Goal: Information Seeking & Learning: Learn about a topic

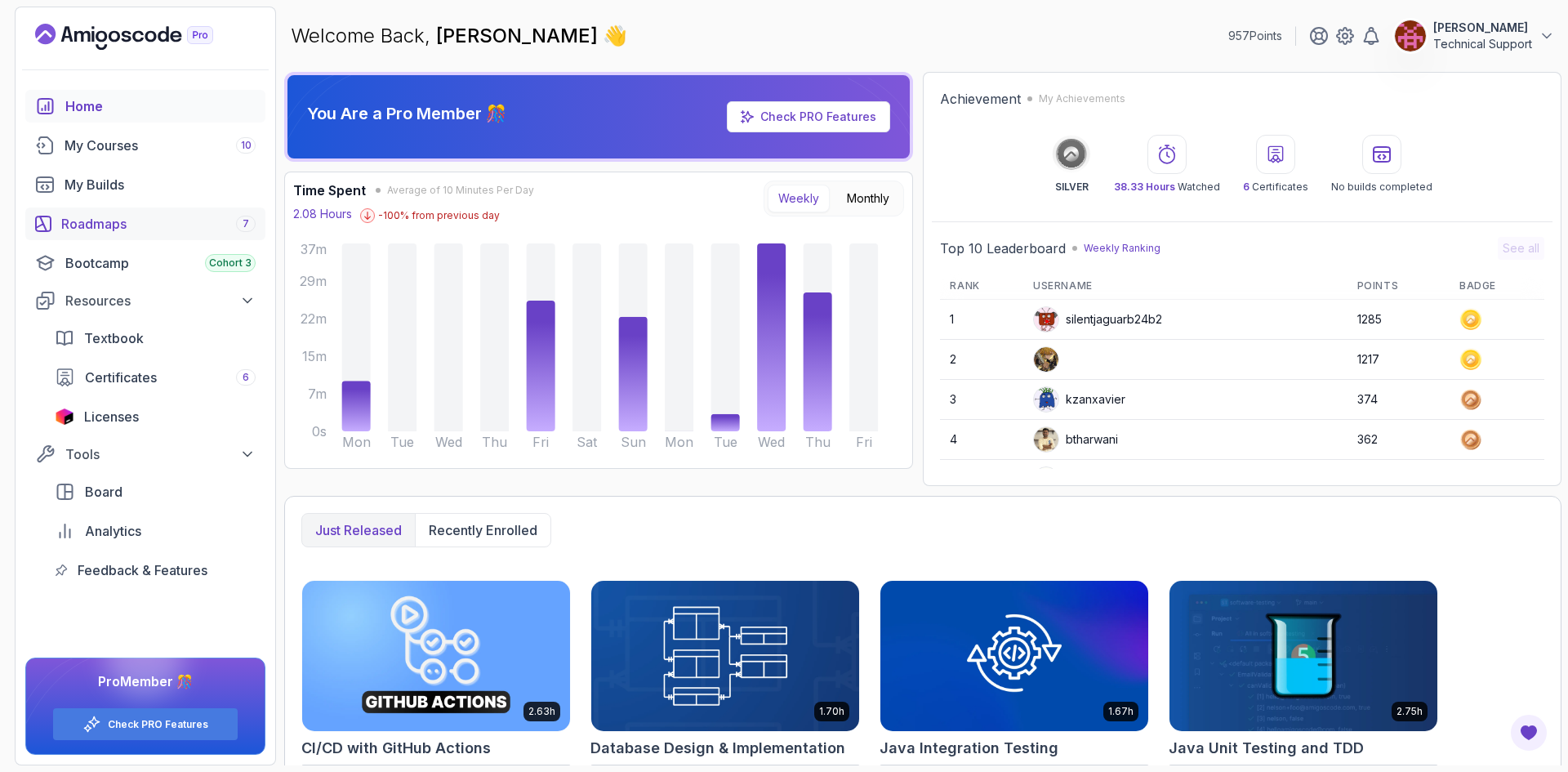
click at [137, 228] on div "Roadmaps 7" at bounding box center [158, 224] width 195 height 19
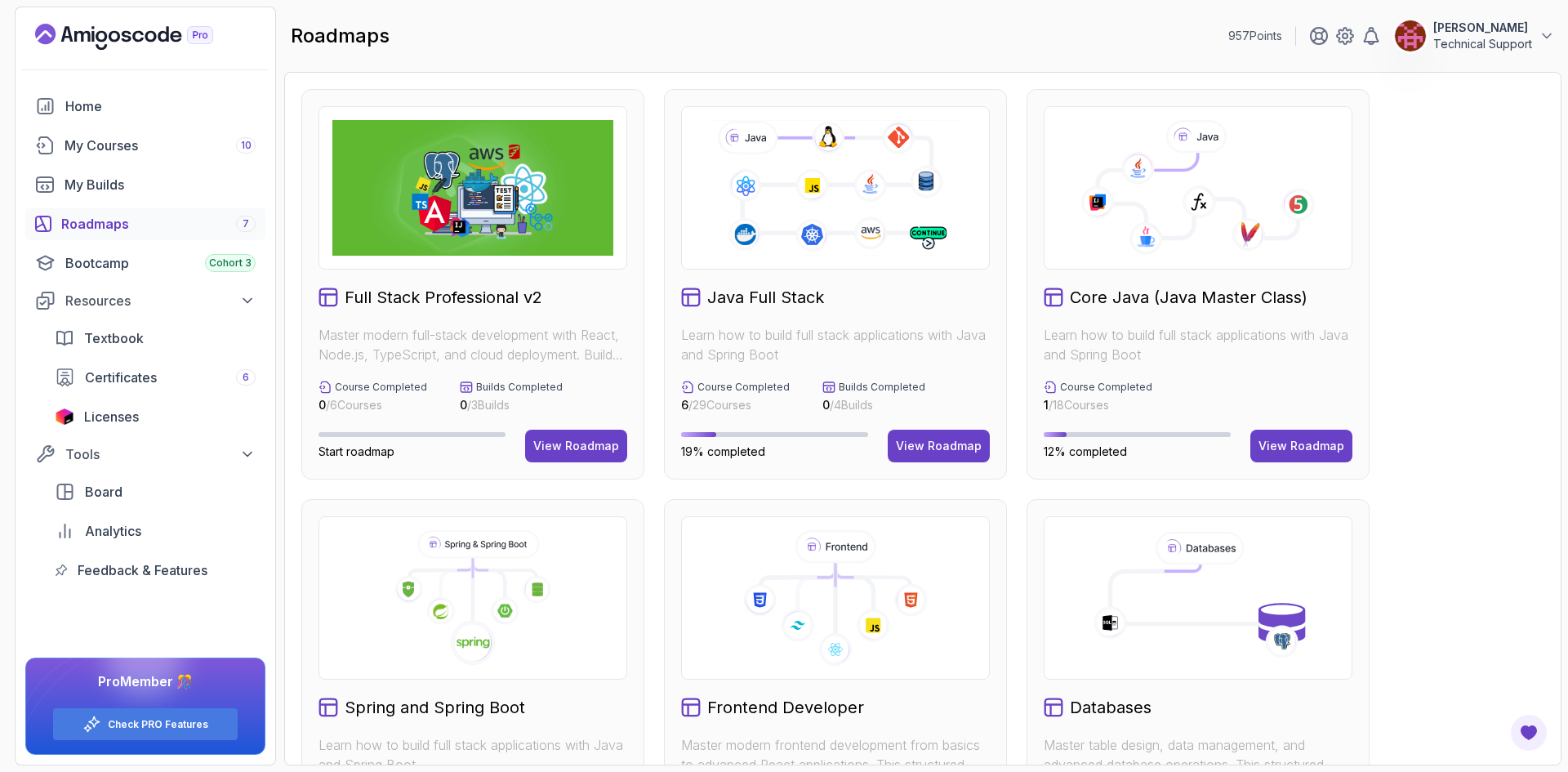
scroll to position [326, 0]
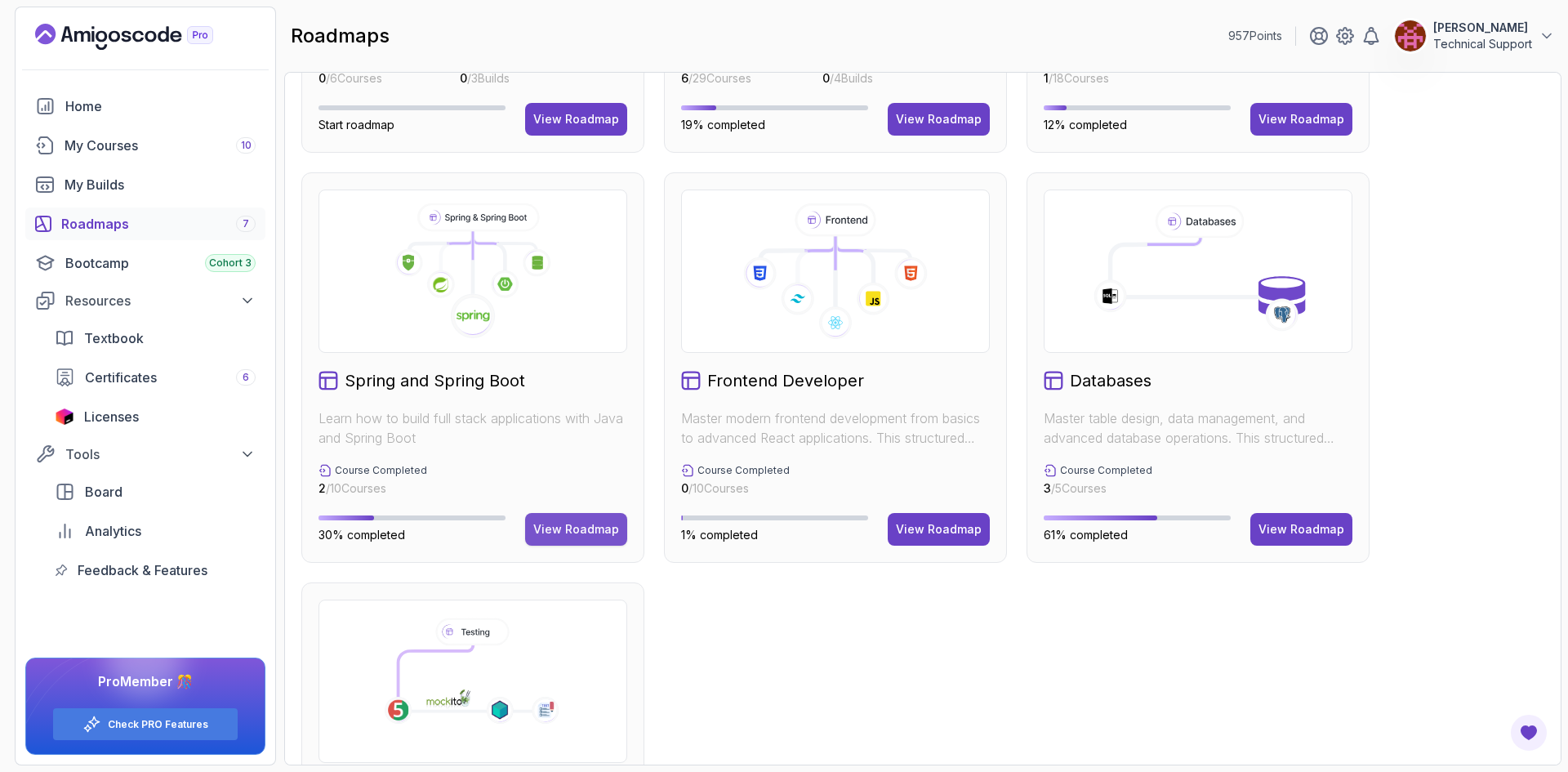
click at [572, 539] on button "View Roadmap" at bounding box center [575, 530] width 102 height 33
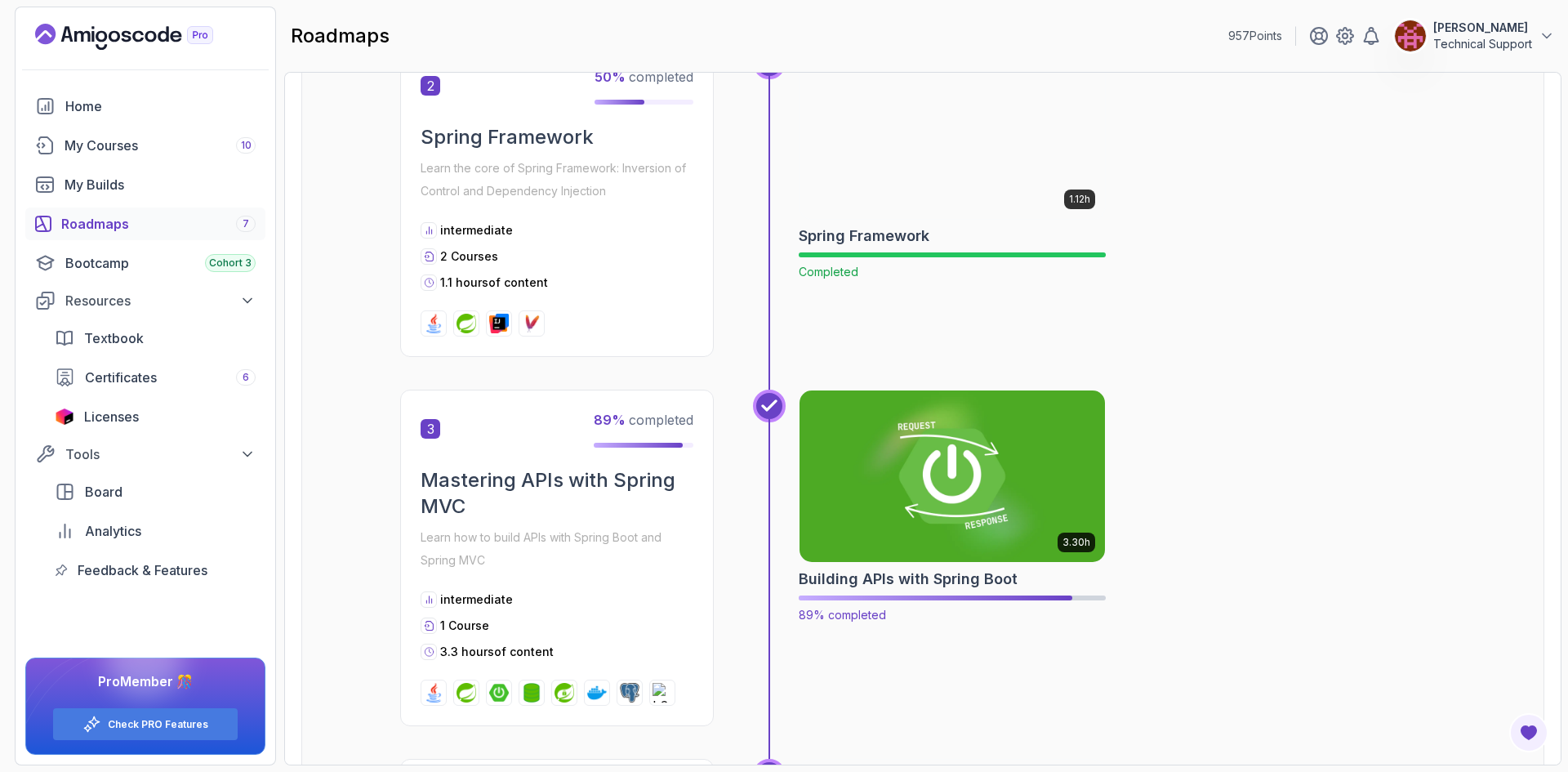
scroll to position [752, 0]
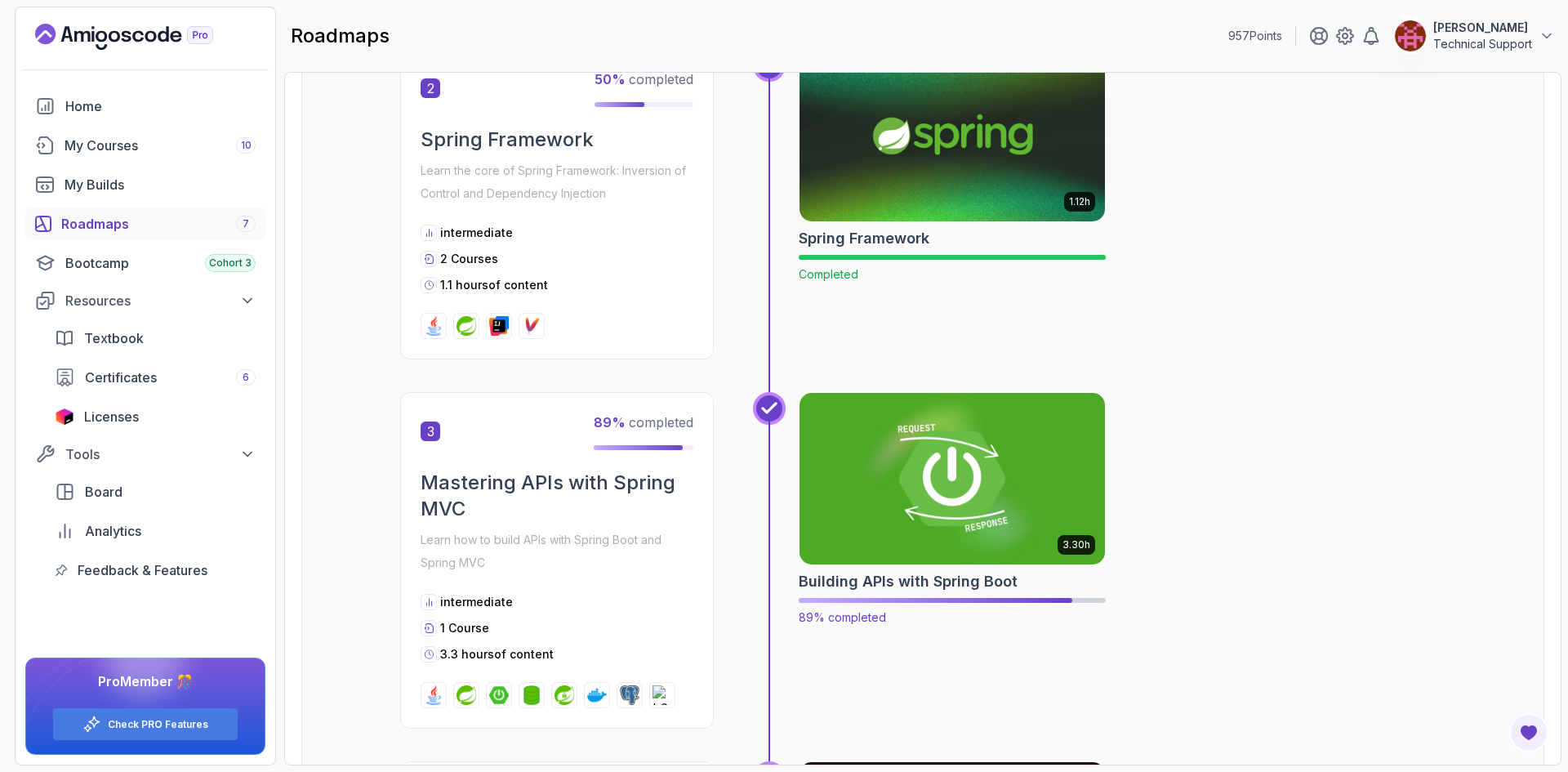
click at [938, 510] on img at bounding box center [952, 479] width 321 height 180
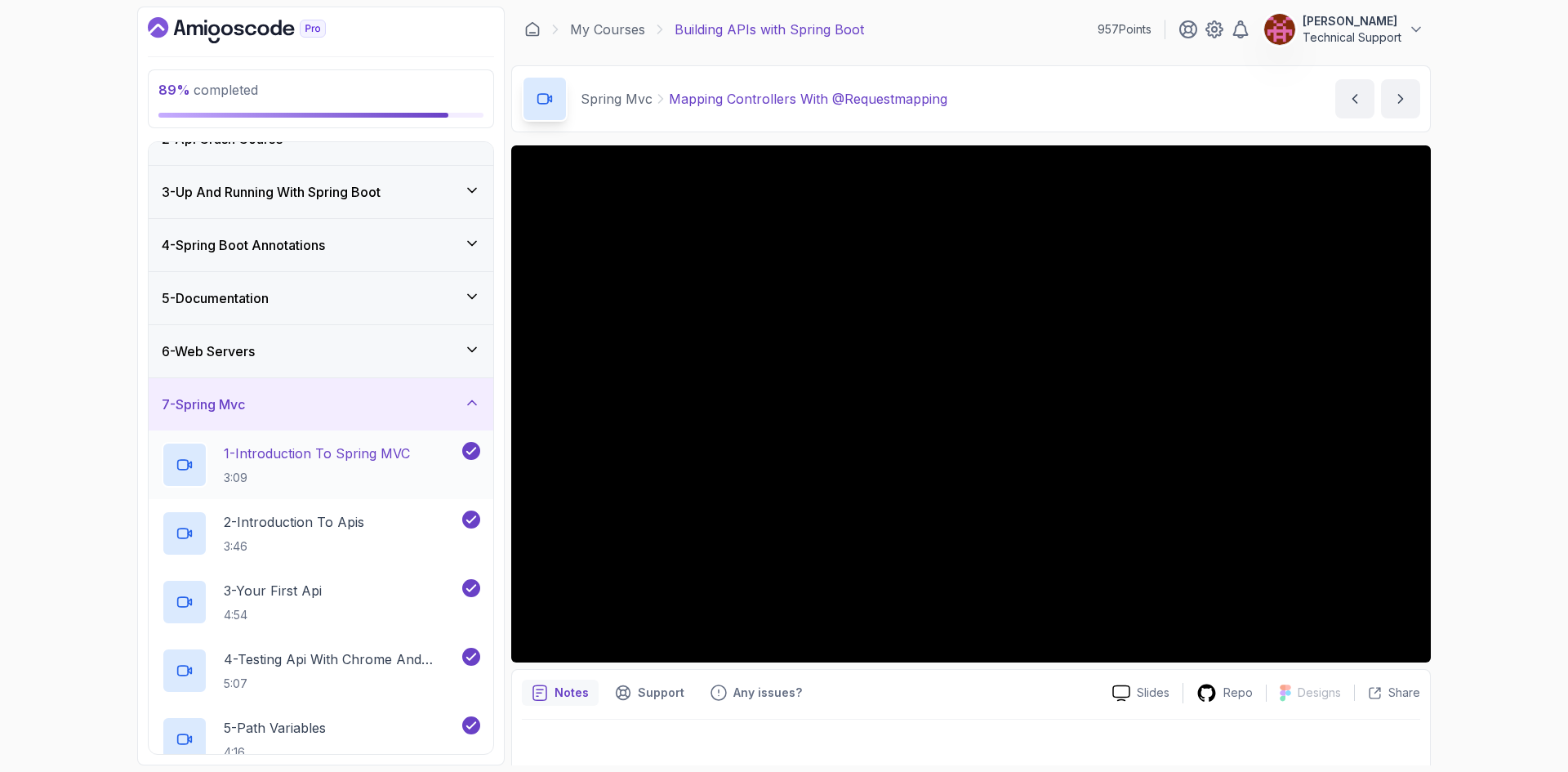
scroll to position [81, 0]
click at [336, 406] on div "7 - Spring Mvc" at bounding box center [321, 405] width 319 height 19
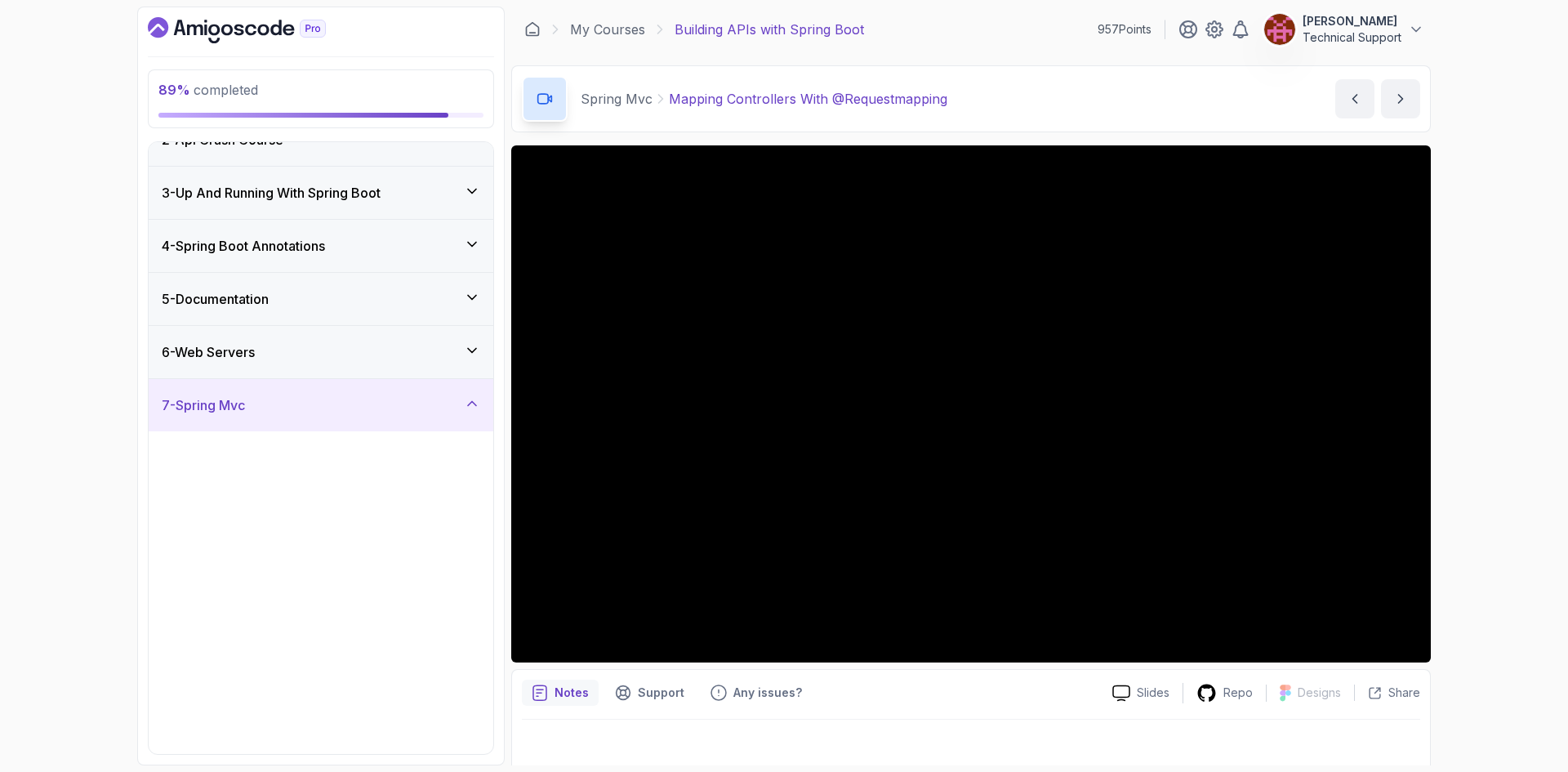
scroll to position [0, 0]
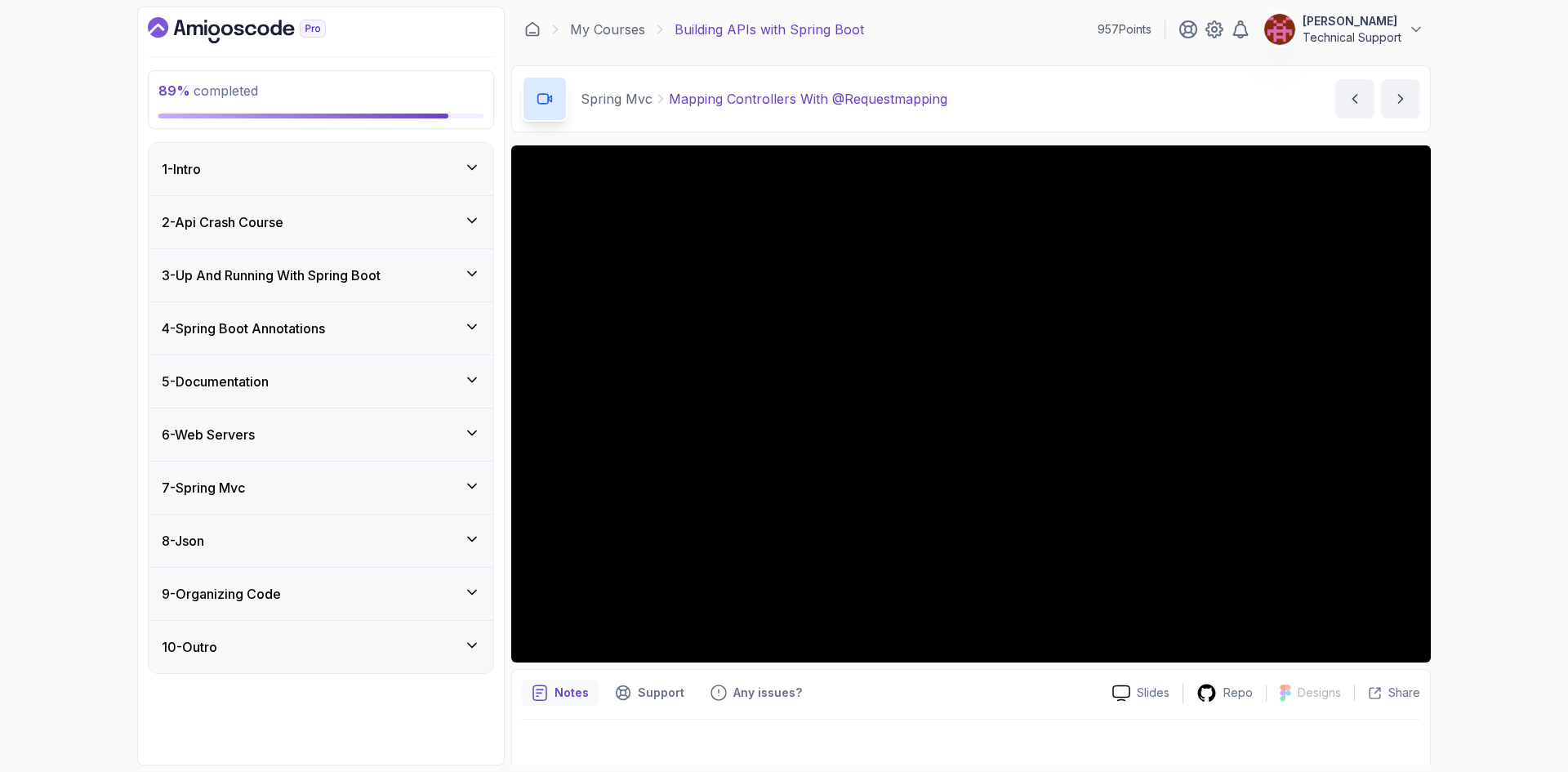
click at [378, 590] on div "9 - Organizing Code" at bounding box center [321, 594] width 319 height 19
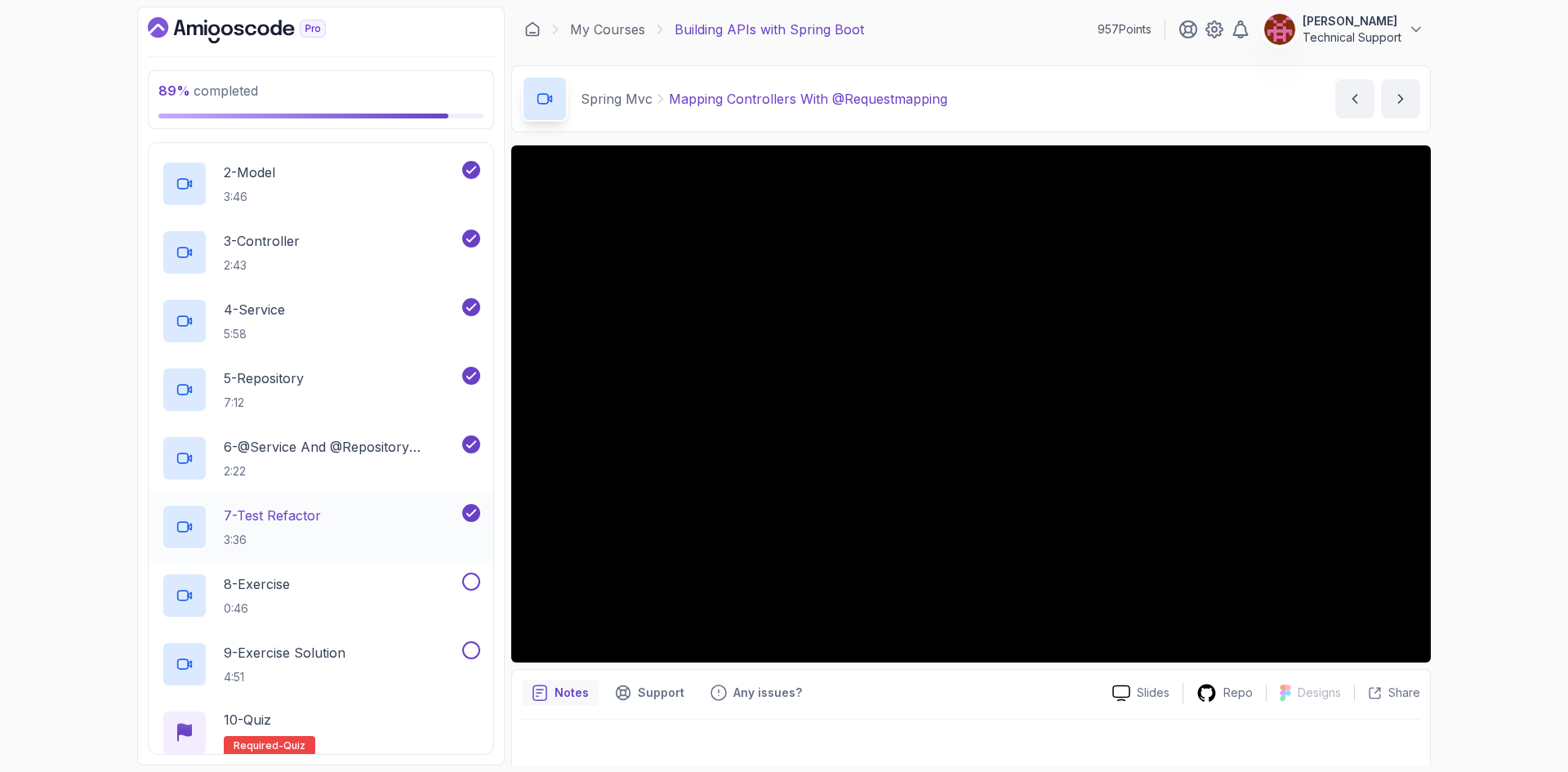
scroll to position [604, 0]
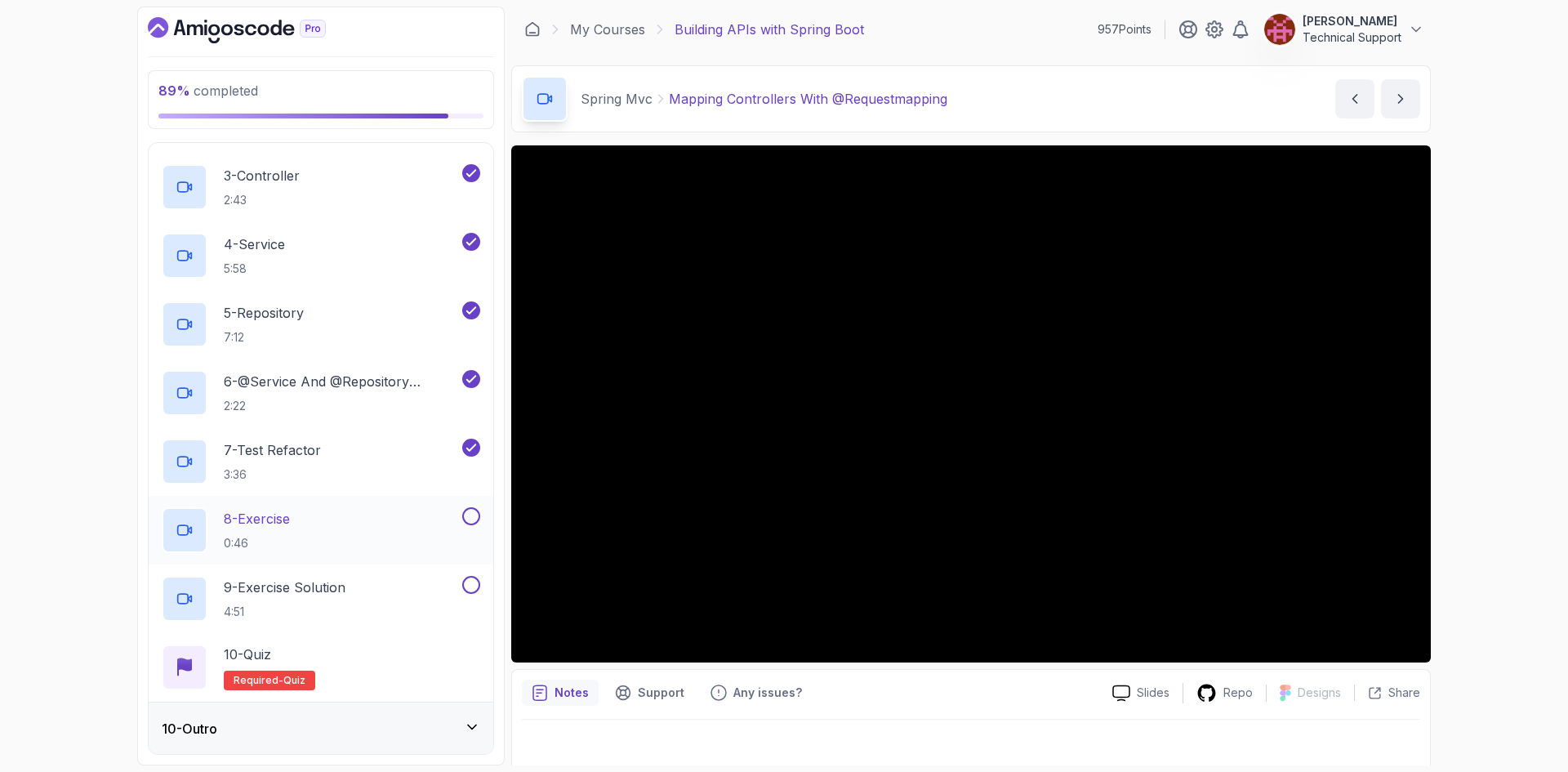
click at [388, 546] on div "8 - Exercise 0:46" at bounding box center [310, 530] width 297 height 46
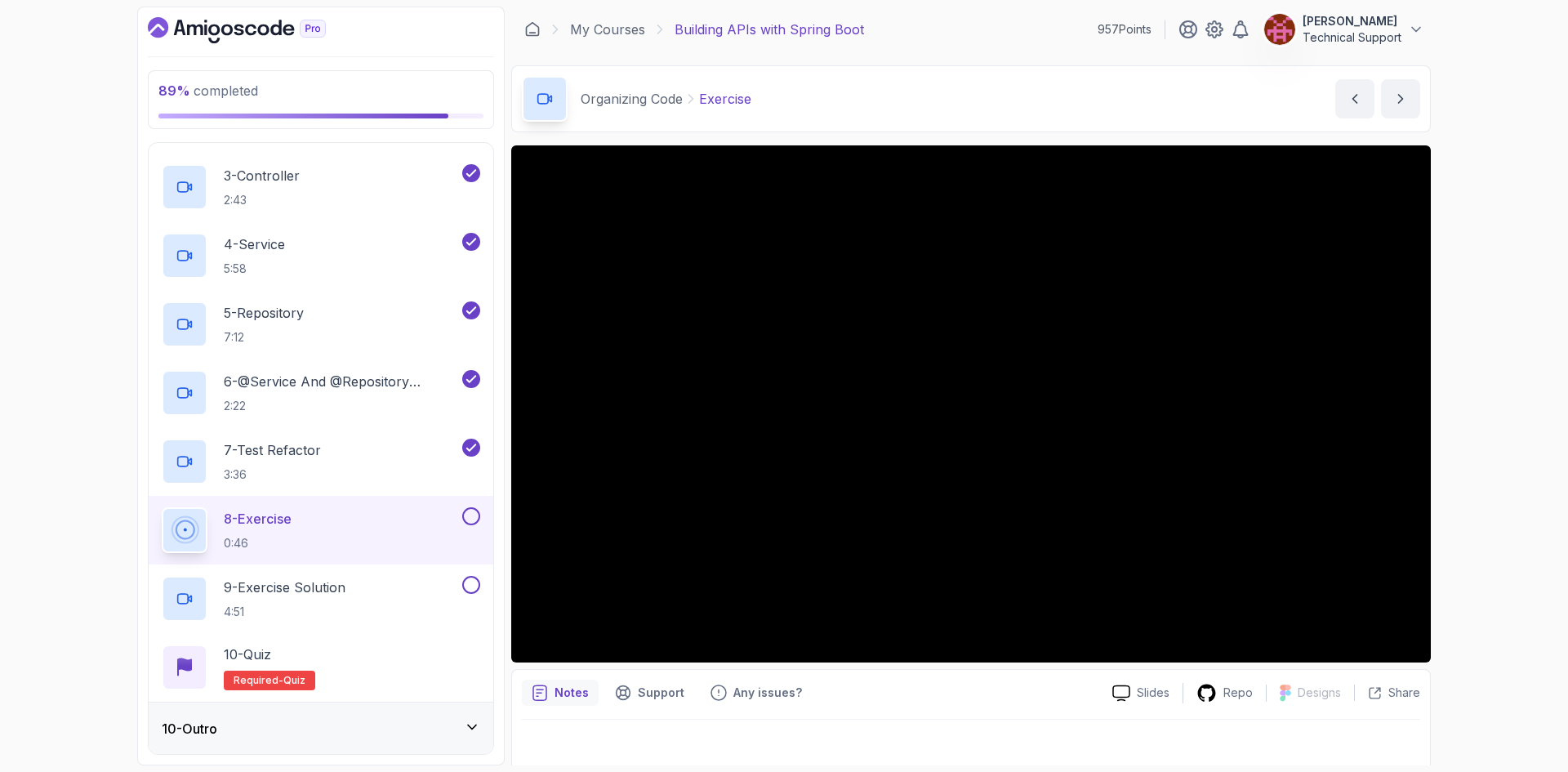
click at [474, 518] on button at bounding box center [471, 516] width 18 height 18
click at [405, 599] on div "9 - Exercise Solution 4:51" at bounding box center [310, 598] width 297 height 46
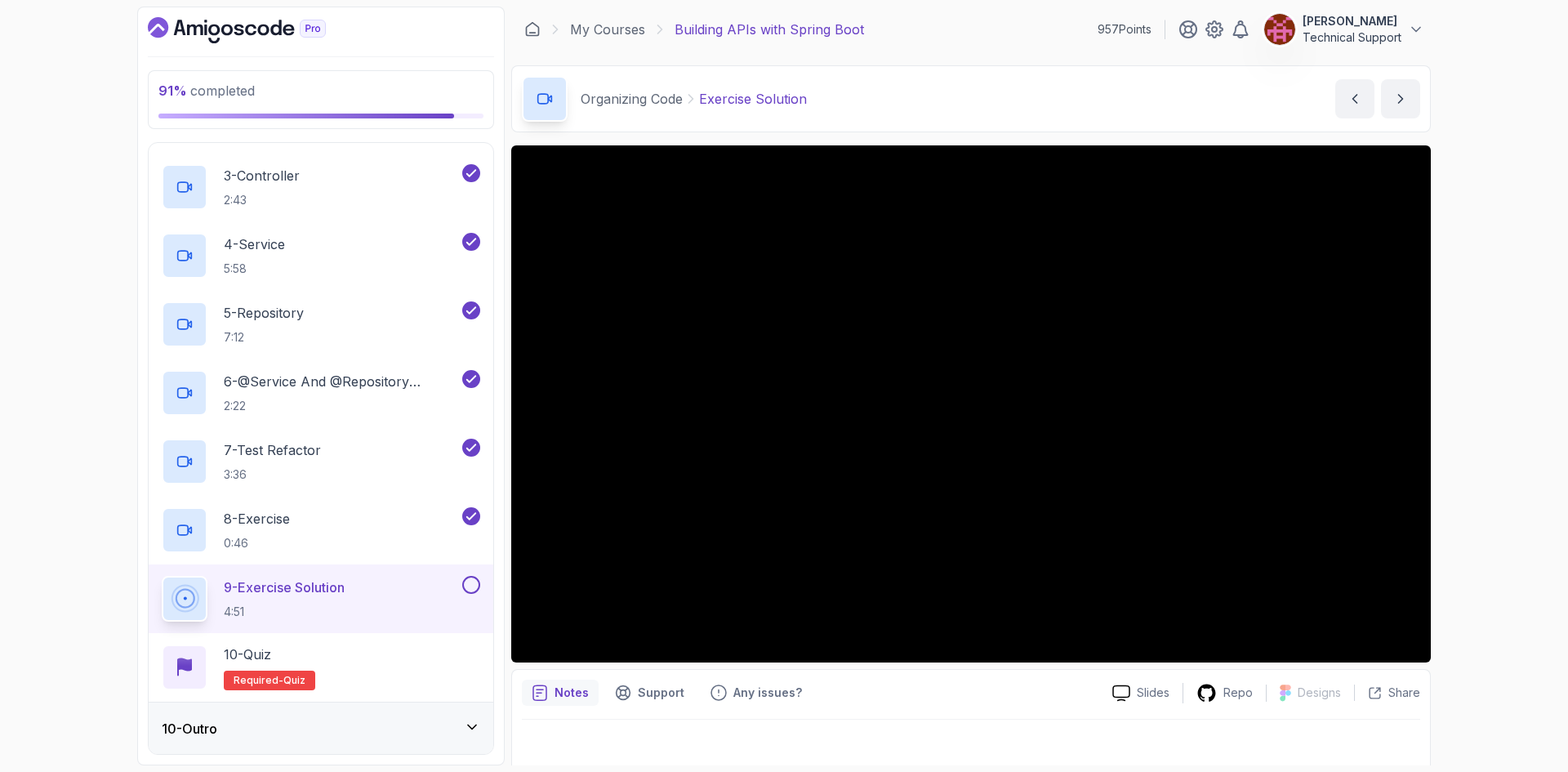
click at [1472, 565] on div "91 % completed 1 - Intro 2 - Api Crash Course 3 - Up And Running With Spring Bo…" at bounding box center [784, 386] width 1568 height 772
click at [1488, 567] on div "91 % completed 1 - Intro 2 - Api Crash Course 3 - Up And Running With Spring Bo…" at bounding box center [784, 386] width 1568 height 772
click at [1534, 453] on div "91 % completed 1 - Intro 2 - Api Crash Course 3 - Up And Running With Spring Bo…" at bounding box center [784, 386] width 1568 height 772
click at [1474, 463] on div "91 % completed 1 - Intro 2 - Api Crash Course 3 - Up And Running With Spring Bo…" at bounding box center [784, 386] width 1568 height 772
click at [1469, 446] on div "91 % completed 1 - Intro 2 - Api Crash Course 3 - Up And Running With Spring Bo…" at bounding box center [784, 386] width 1568 height 772
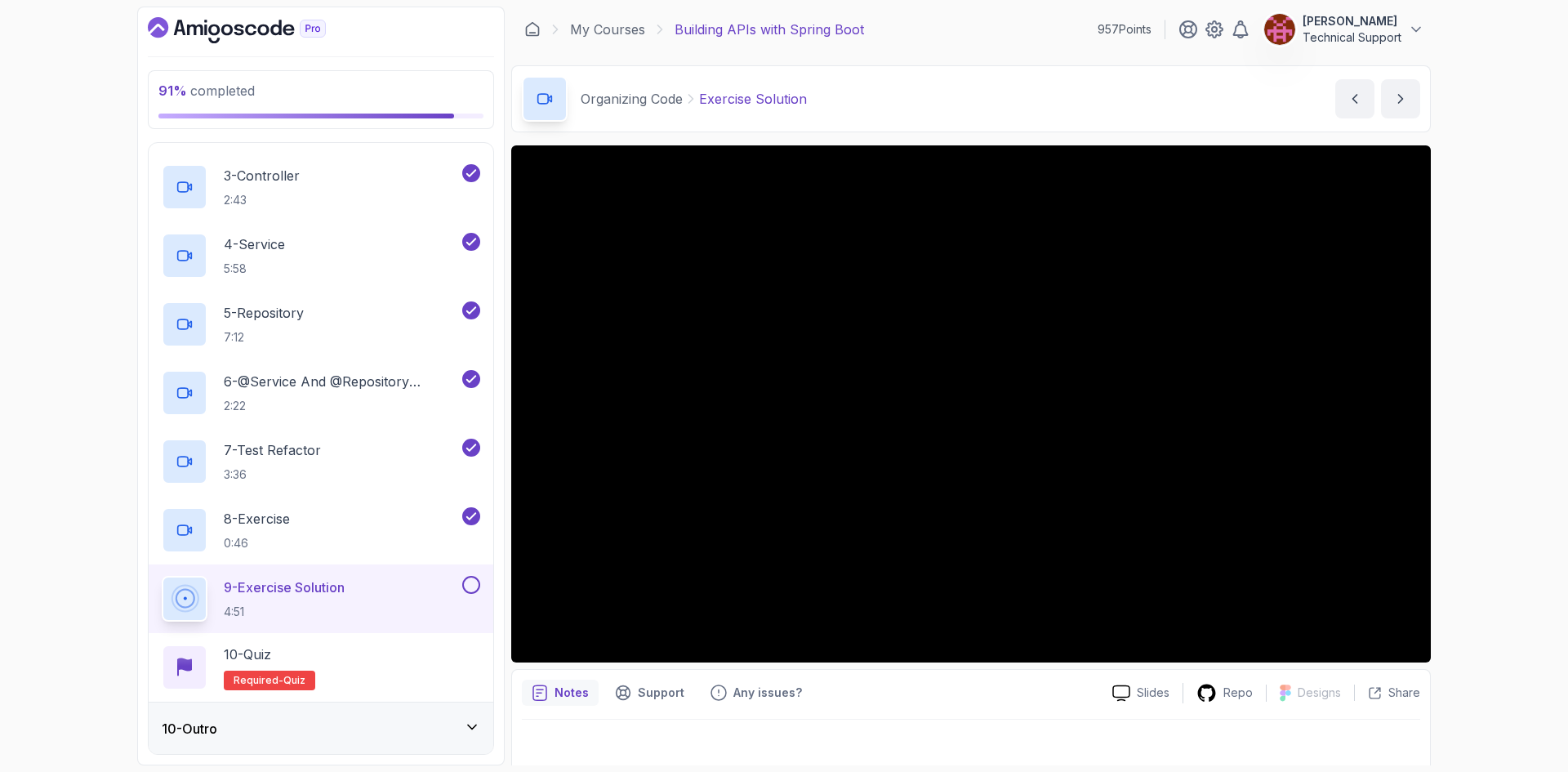
click at [1477, 435] on div "91 % completed 1 - Intro 2 - Api Crash Course 3 - Up And Running With Spring Bo…" at bounding box center [784, 386] width 1568 height 772
click at [1477, 482] on div "91 % completed 1 - Intro 2 - Api Crash Course 3 - Up And Running With Spring Bo…" at bounding box center [784, 386] width 1568 height 772
click at [1458, 489] on div "91 % completed 1 - Intro 2 - Api Crash Course 3 - Up And Running With Spring Bo…" at bounding box center [784, 386] width 1568 height 772
click at [1503, 482] on div "91 % completed 1 - Intro 2 - Api Crash Course 3 - Up And Running With Spring Bo…" at bounding box center [784, 386] width 1568 height 772
click at [1470, 357] on div "91 % completed 1 - Intro 2 - Api Crash Course 3 - Up And Running With Spring Bo…" at bounding box center [784, 386] width 1568 height 772
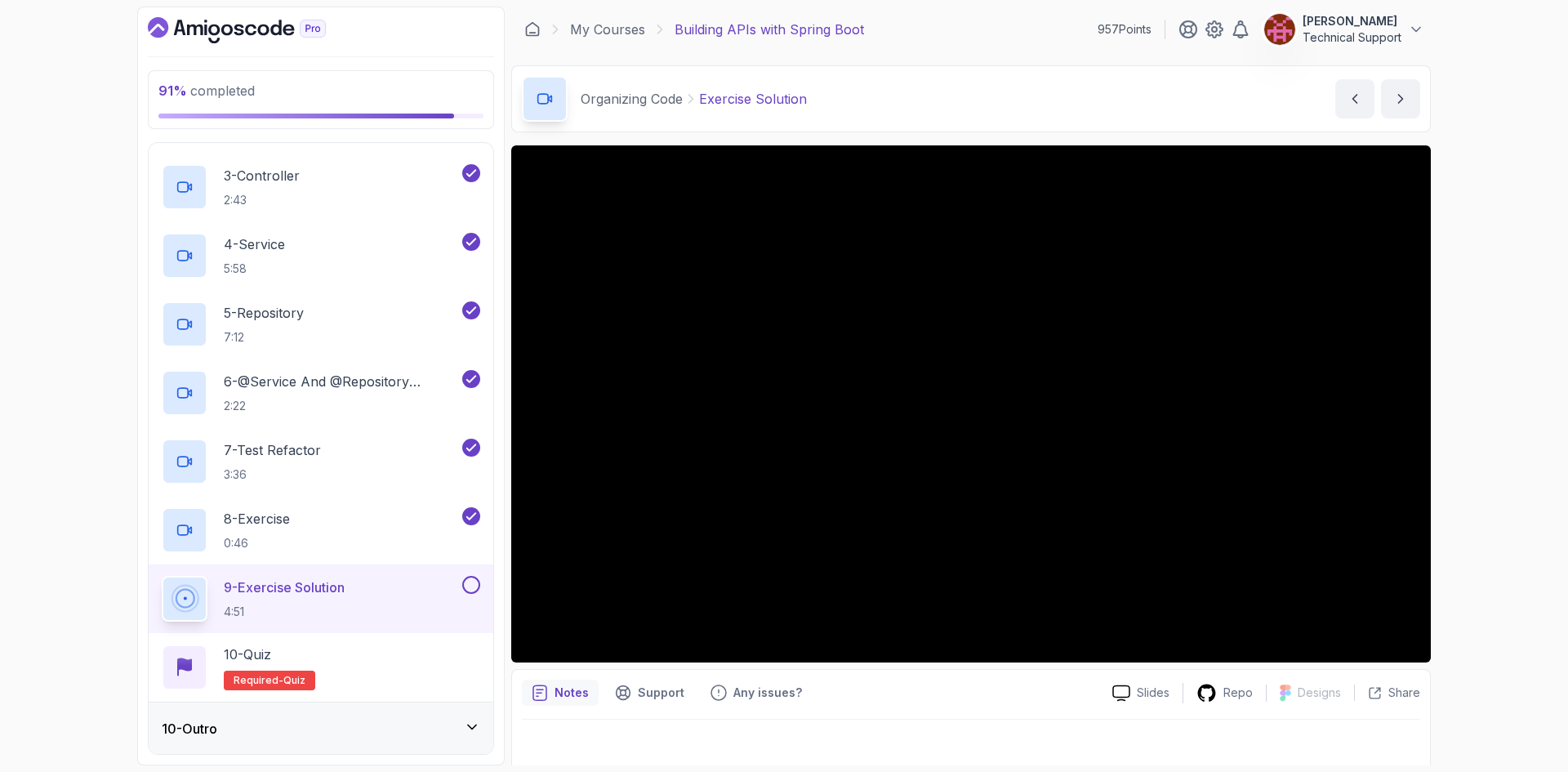
click at [1466, 409] on div "91 % completed 1 - Intro 2 - Api Crash Course 3 - Up And Running With Spring Bo…" at bounding box center [784, 386] width 1568 height 772
click at [1491, 436] on div "91 % completed 1 - Intro 2 - Api Crash Course 3 - Up And Running With Spring Bo…" at bounding box center [784, 386] width 1568 height 772
click at [1471, 446] on div "91 % completed 1 - Intro 2 - Api Crash Course 3 - Up And Running With Spring Bo…" at bounding box center [784, 386] width 1568 height 772
drag, startPoint x: 1430, startPoint y: 430, endPoint x: 1500, endPoint y: 459, distance: 75.8
click at [1500, 459] on div "91 % completed 1 - Intro 2 - Api Crash Course 3 - Up And Running With Spring Bo…" at bounding box center [784, 386] width 1568 height 772
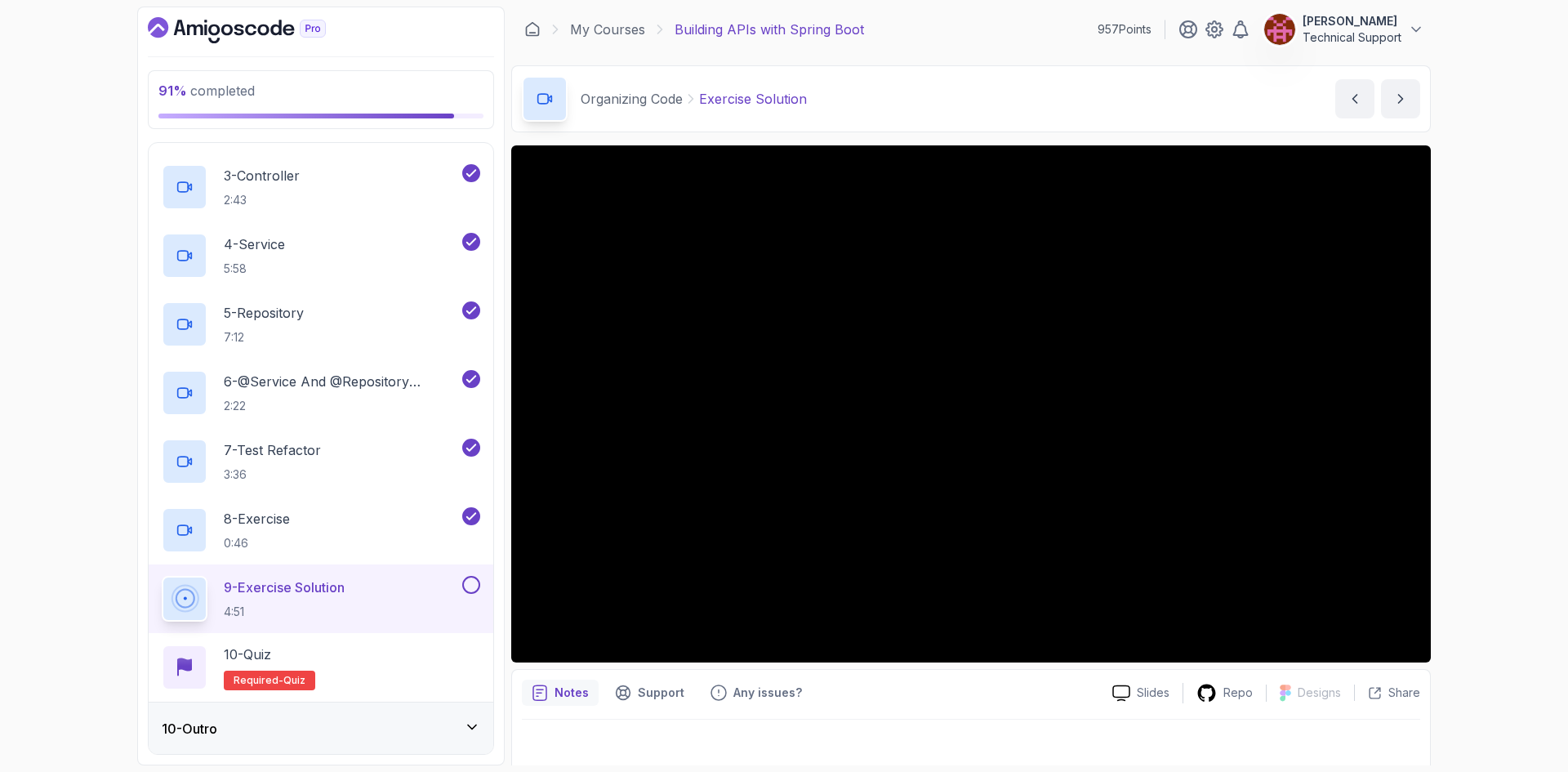
click at [1476, 446] on div "91 % completed 1 - Intro 2 - Api Crash Course 3 - Up And Running With Spring Bo…" at bounding box center [784, 386] width 1568 height 772
click at [1494, 469] on div "91 % completed 1 - Intro 2 - Api Crash Course 3 - Up And Running With Spring Bo…" at bounding box center [784, 386] width 1568 height 772
click at [1467, 464] on div "91 % completed 1 - Intro 2 - Api Crash Course 3 - Up And Running With Spring Bo…" at bounding box center [784, 386] width 1568 height 772
click at [1503, 283] on div "91 % completed 1 - Intro 2 - Api Crash Course 3 - Up And Running With Spring Bo…" at bounding box center [784, 386] width 1568 height 772
click at [1489, 303] on div "91 % completed 1 - Intro 2 - Api Crash Course 3 - Up And Running With Spring Bo…" at bounding box center [784, 386] width 1568 height 772
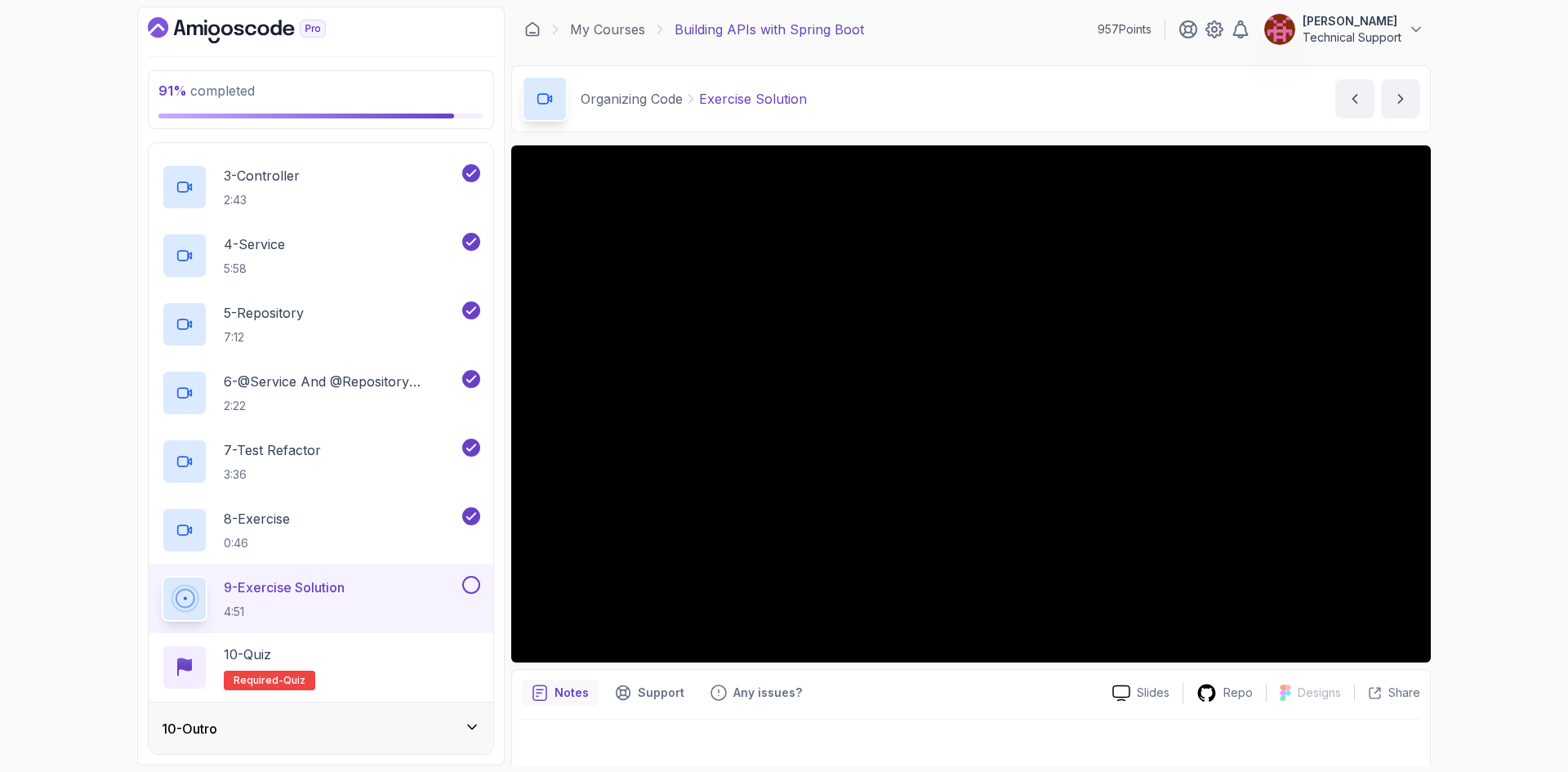
click at [1491, 347] on div "91 % completed 1 - Intro 2 - Api Crash Course 3 - Up And Running With Spring Bo…" at bounding box center [784, 386] width 1568 height 772
click at [1521, 347] on div "91 % completed 1 - Intro 2 - Api Crash Course 3 - Up And Running With Spring Bo…" at bounding box center [784, 386] width 1568 height 772
click at [1507, 441] on div "91 % completed 1 - Intro 2 - Api Crash Course 3 - Up And Running With Spring Bo…" at bounding box center [784, 386] width 1568 height 772
click at [1457, 422] on div "91 % completed 1 - Intro 2 - Api Crash Course 3 - Up And Running With Spring Bo…" at bounding box center [784, 386] width 1568 height 772
click at [1474, 429] on div "91 % completed 1 - Intro 2 - Api Crash Course 3 - Up And Running With Spring Bo…" at bounding box center [784, 386] width 1568 height 772
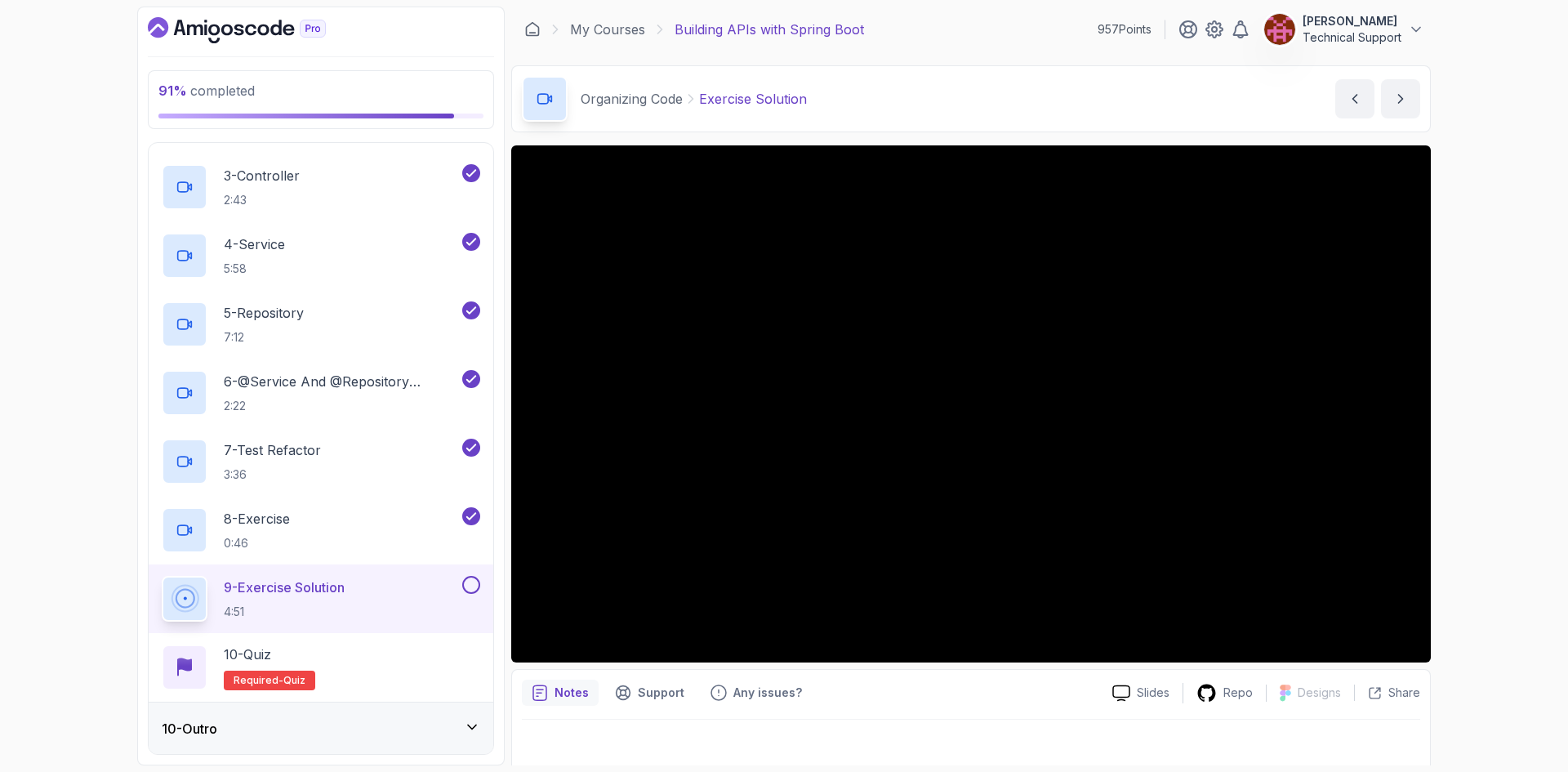
click at [1485, 438] on div "91 % completed 1 - Intro 2 - Api Crash Course 3 - Up And Running With Spring Bo…" at bounding box center [784, 386] width 1568 height 772
click at [1484, 450] on div "91 % completed 1 - Intro 2 - Api Crash Course 3 - Up And Running With Spring Bo…" at bounding box center [784, 386] width 1568 height 772
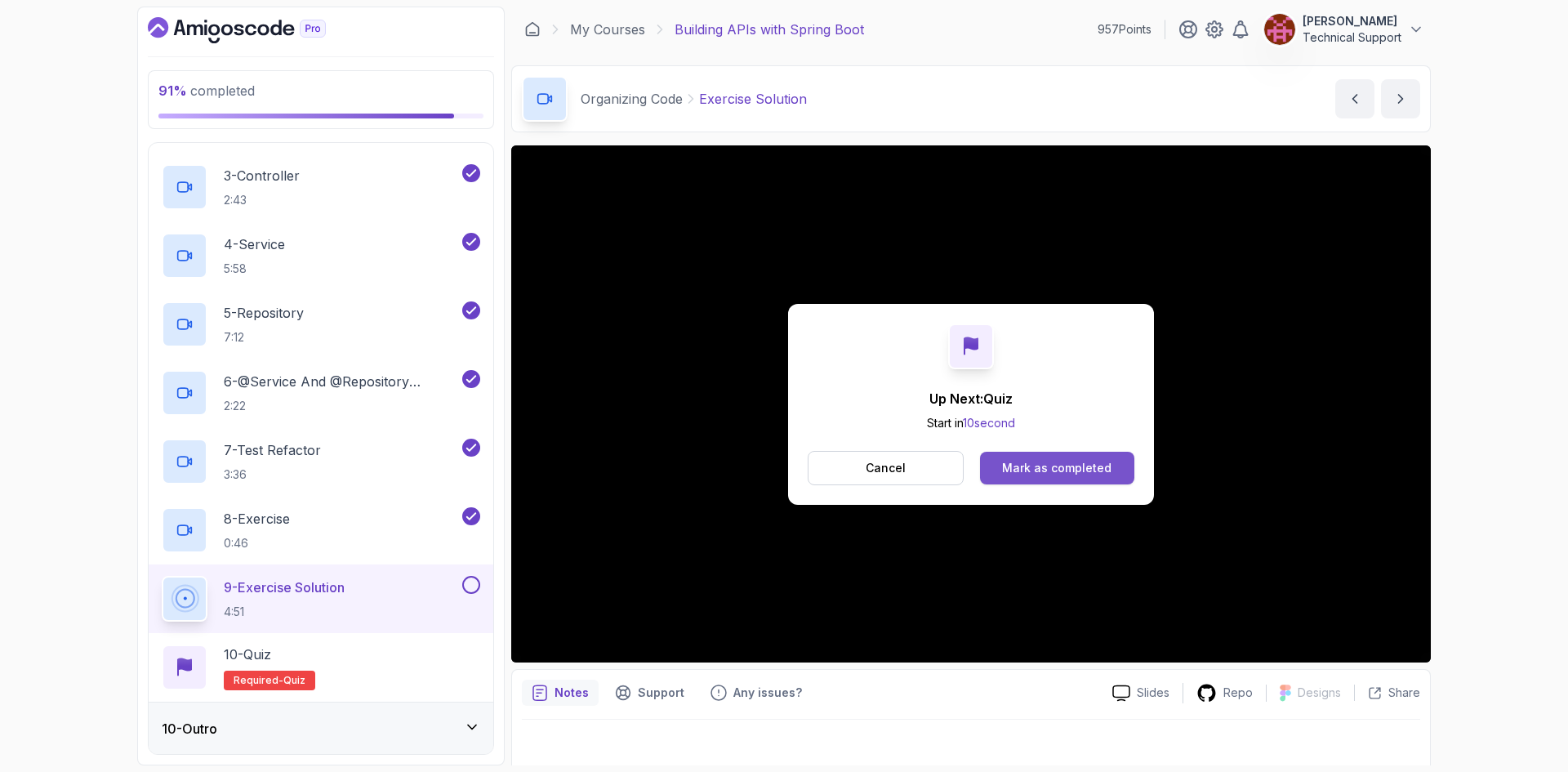
click at [1071, 464] on div "Mark as completed" at bounding box center [1057, 468] width 109 height 16
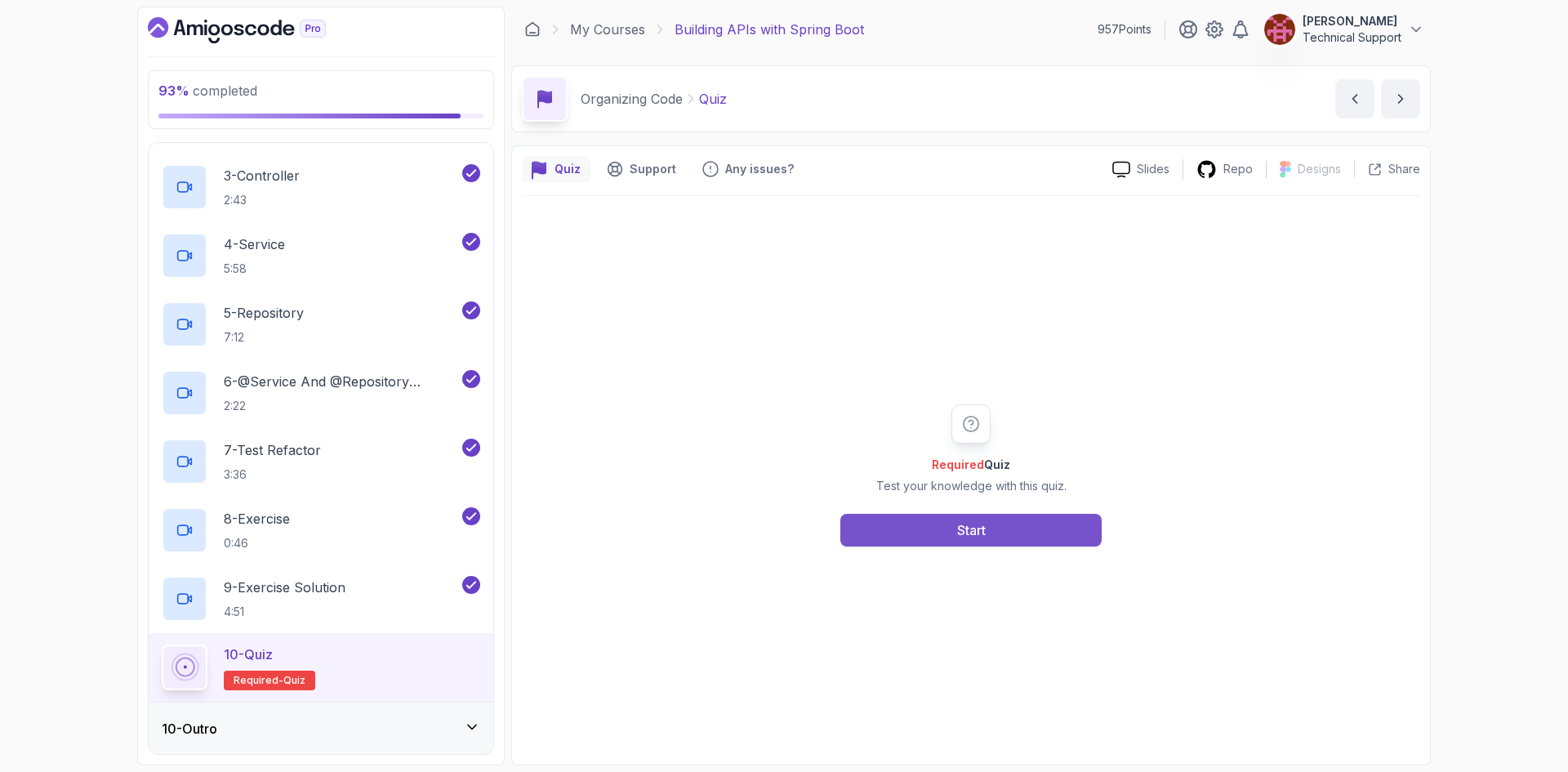
click at [1027, 527] on button "Start" at bounding box center [971, 530] width 261 height 33
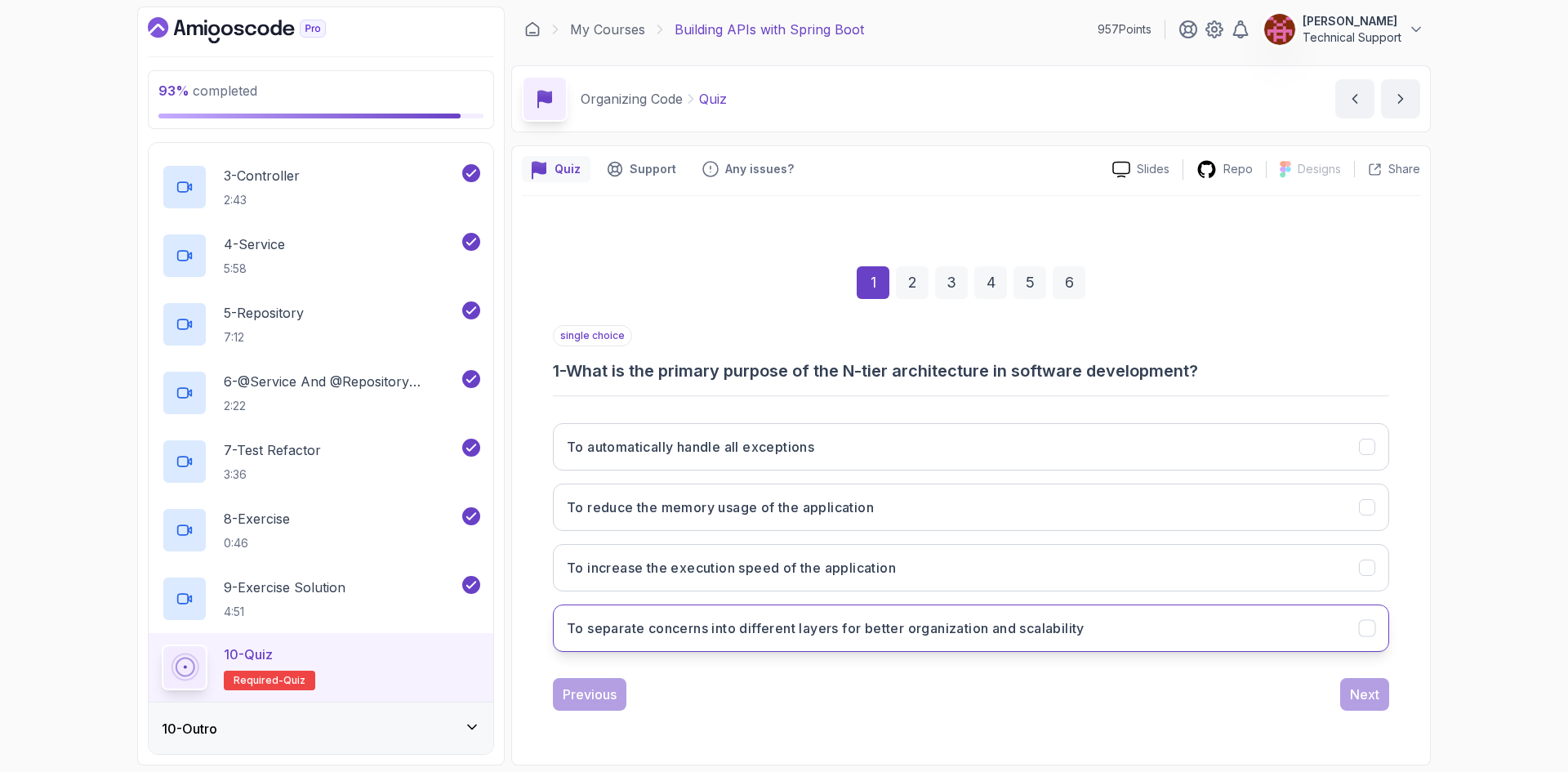
click at [983, 637] on h3 "To separate concerns into different layers for better organization and scalabil…" at bounding box center [825, 628] width 518 height 19
click at [1370, 701] on div "Next" at bounding box center [1365, 695] width 29 height 19
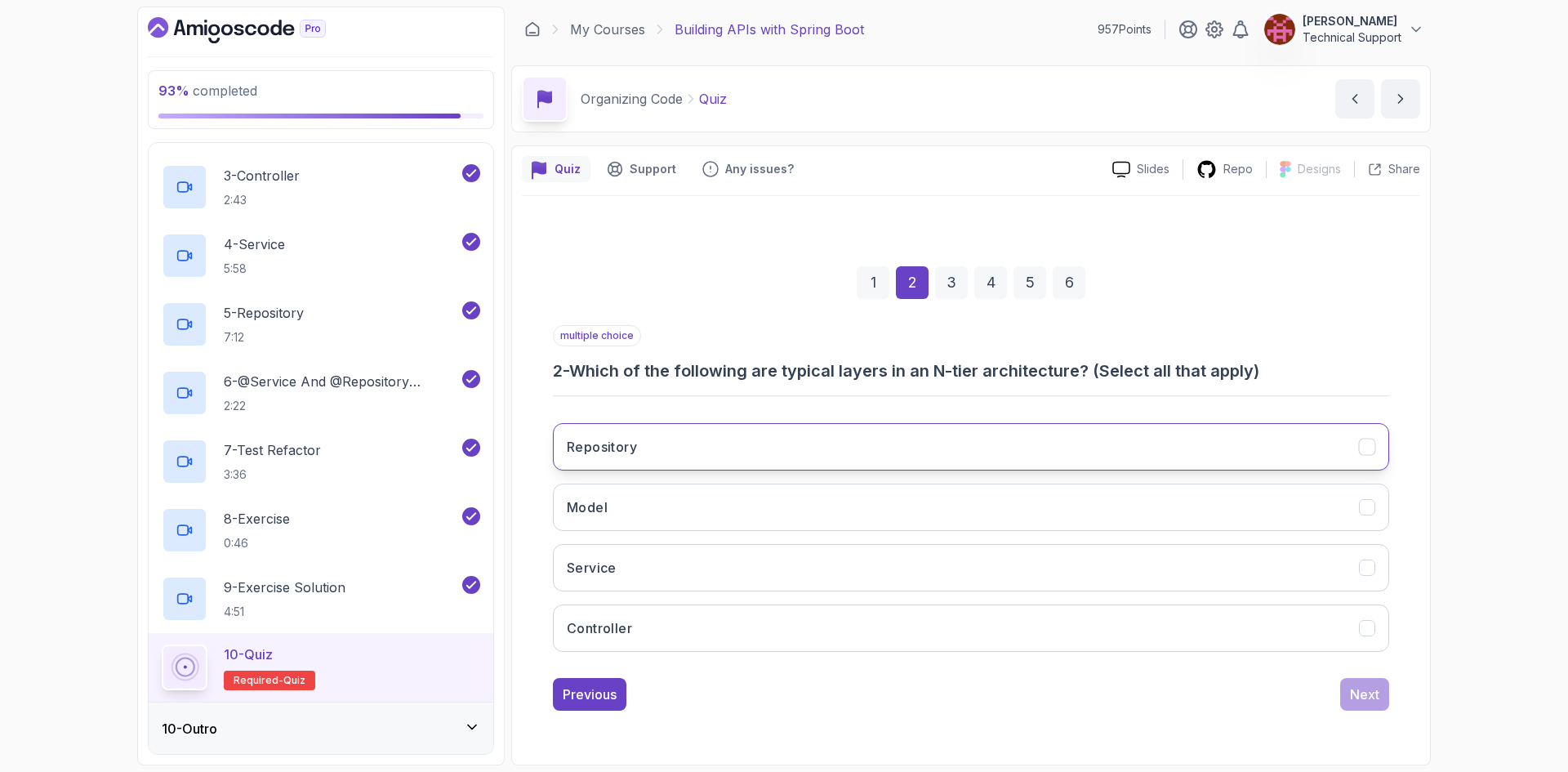
click at [729, 459] on button "Repository" at bounding box center [970, 447] width 836 height 47
click at [691, 513] on button "Model" at bounding box center [970, 507] width 836 height 47
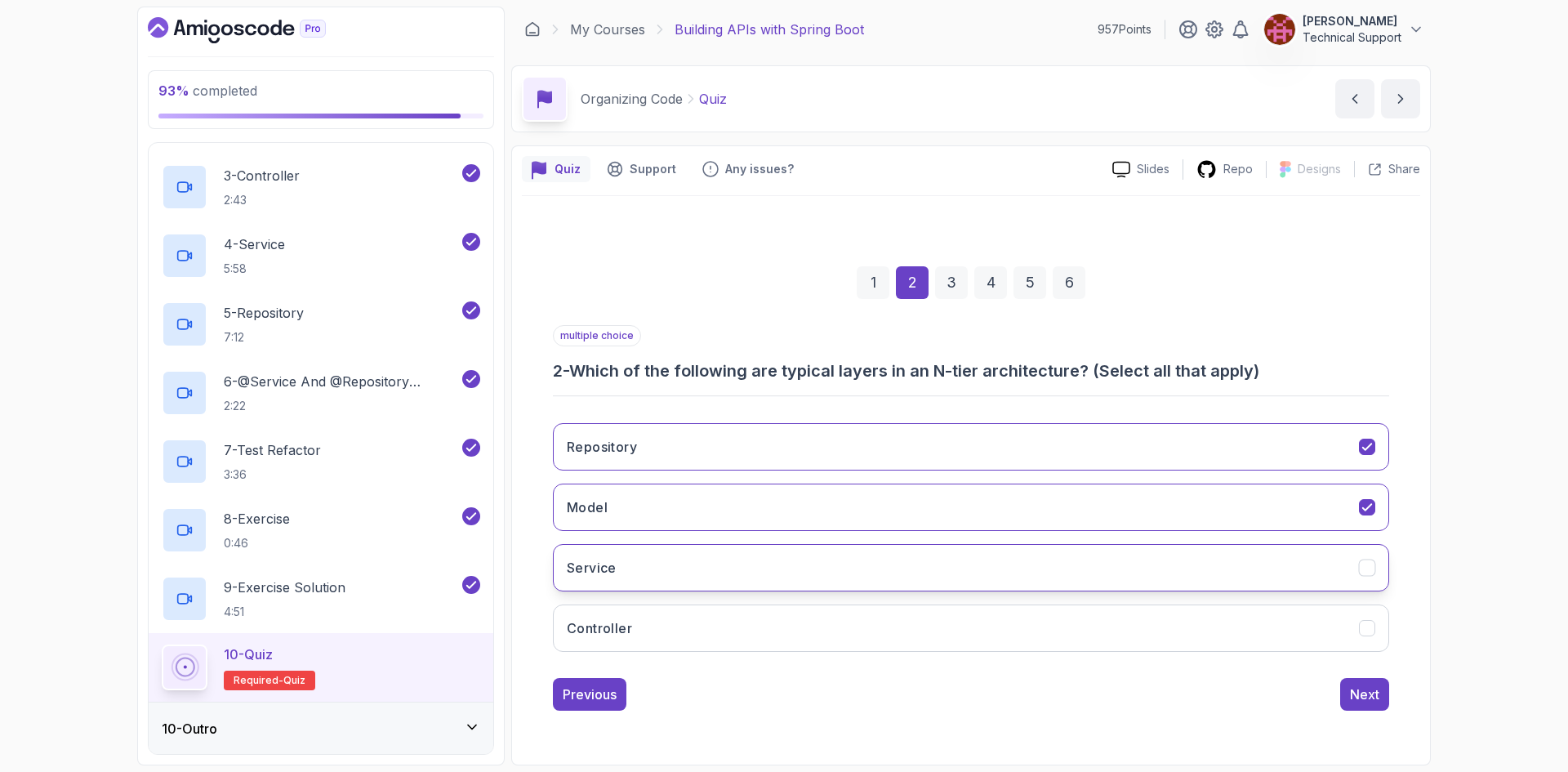
click at [675, 571] on button "Service" at bounding box center [970, 568] width 836 height 47
click at [684, 626] on button "Controller" at bounding box center [970, 628] width 836 height 47
click at [1371, 697] on div "Next" at bounding box center [1365, 695] width 29 height 19
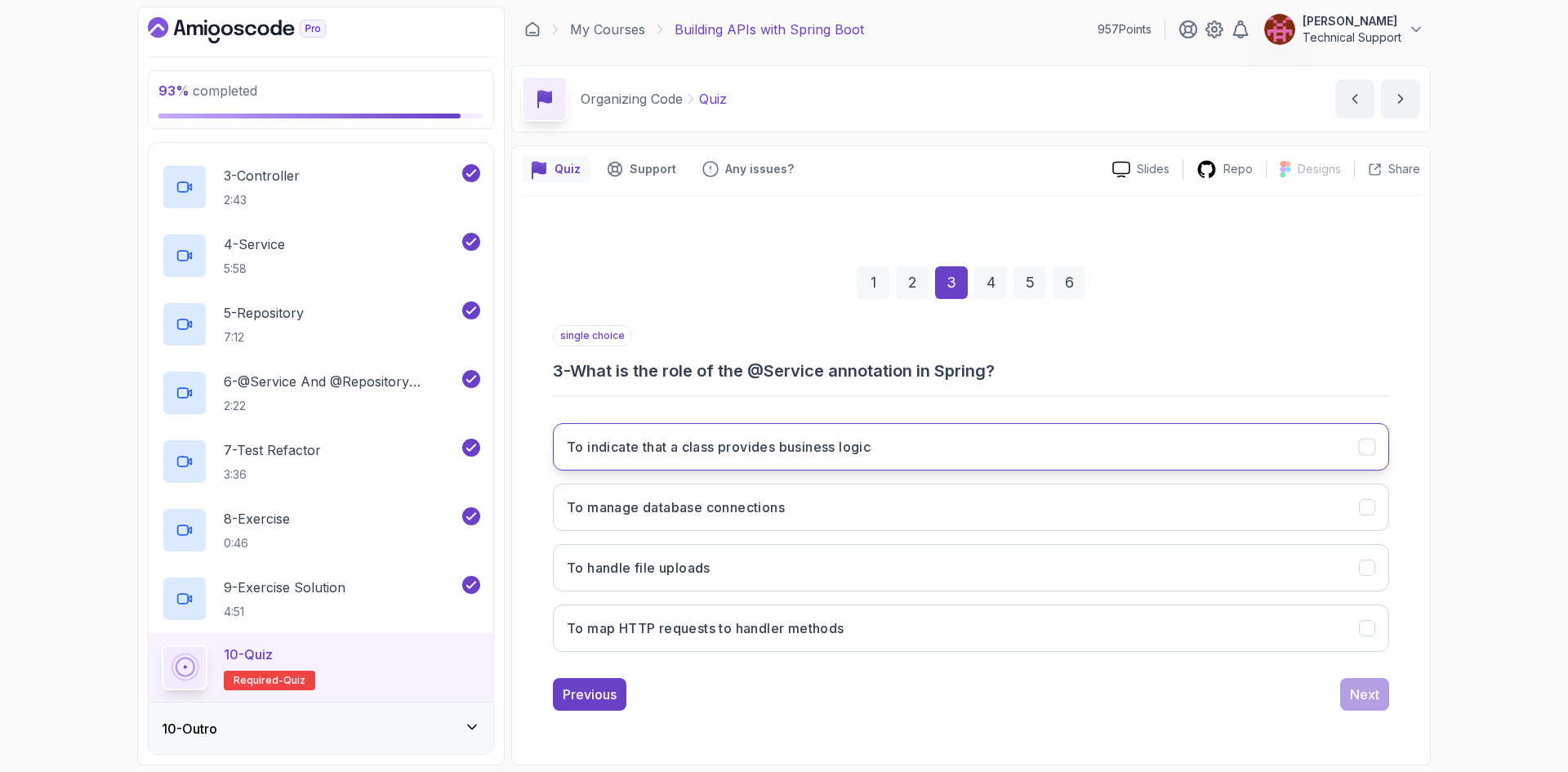
click at [838, 457] on button "To indicate that a class provides business logic" at bounding box center [970, 447] width 836 height 47
click at [1374, 711] on div "1 2 3 4 5 6 single choice 3 - What is the role of the @Service annotation in Sp…" at bounding box center [971, 475] width 899 height 497
click at [1368, 697] on div "Next" at bounding box center [1365, 695] width 29 height 19
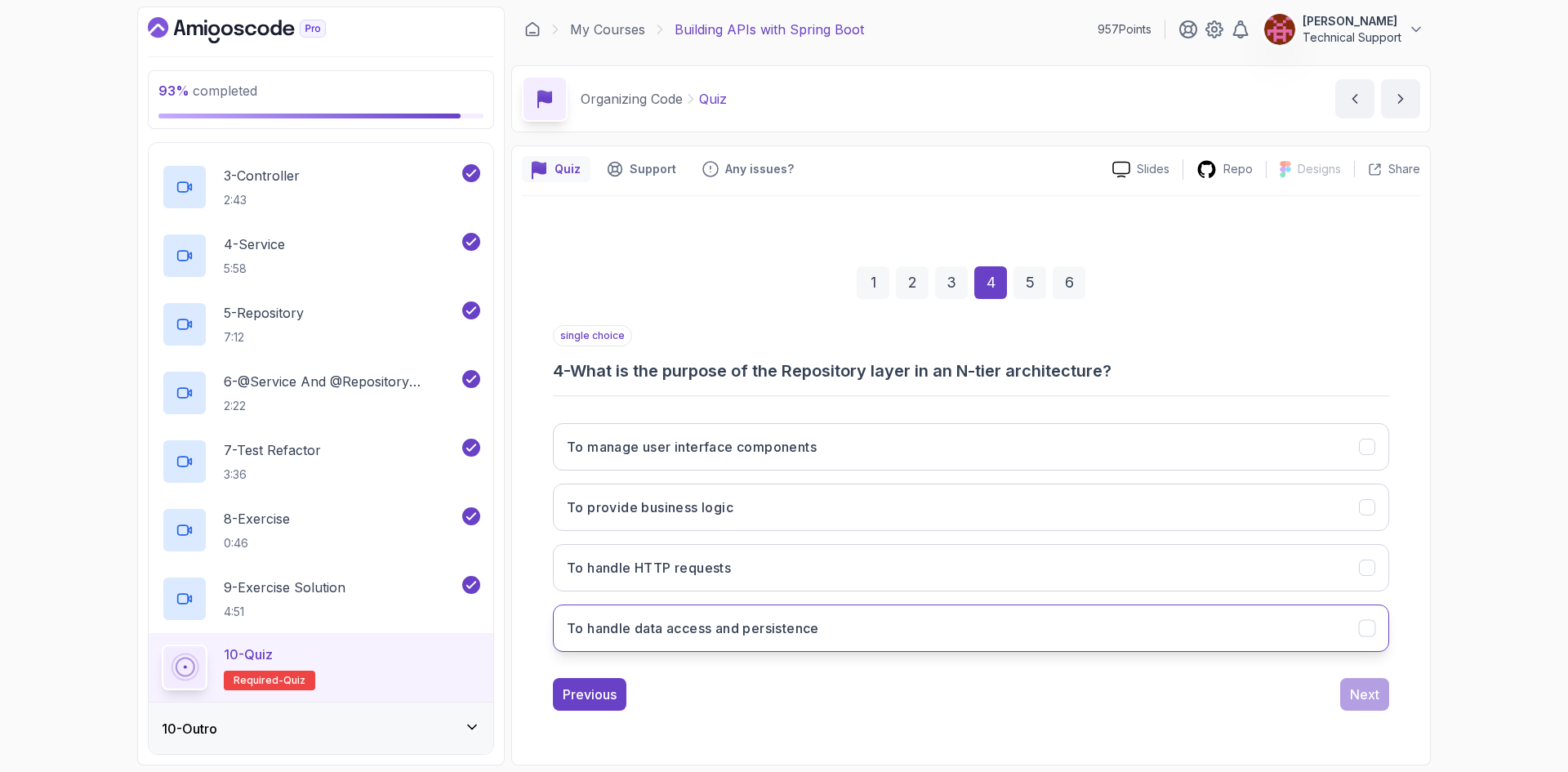
click at [726, 631] on h3 "To handle data access and persistence" at bounding box center [692, 628] width 253 height 19
click at [1358, 701] on div "Next" at bounding box center [1365, 695] width 29 height 19
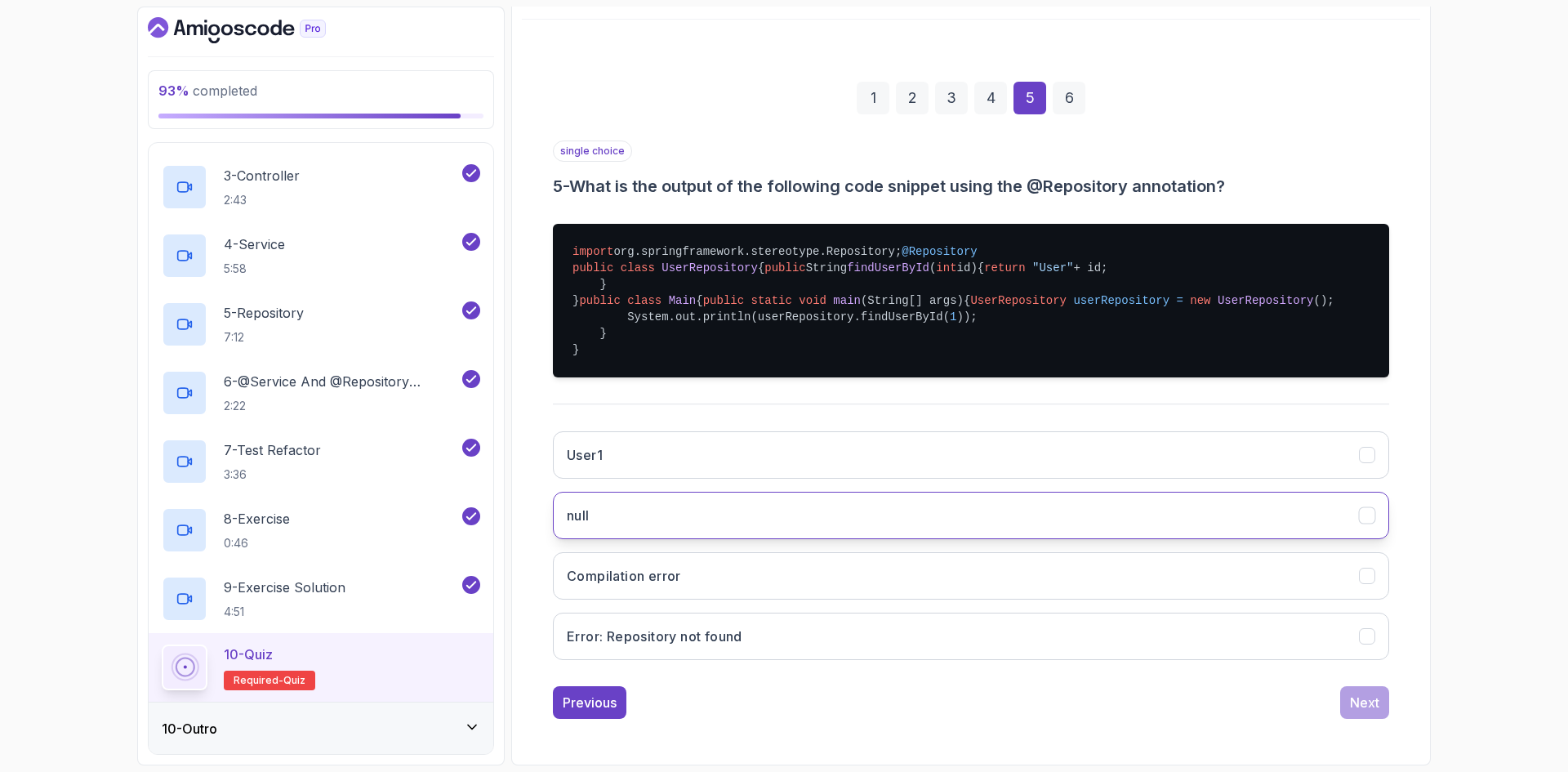
scroll to position [307, 0]
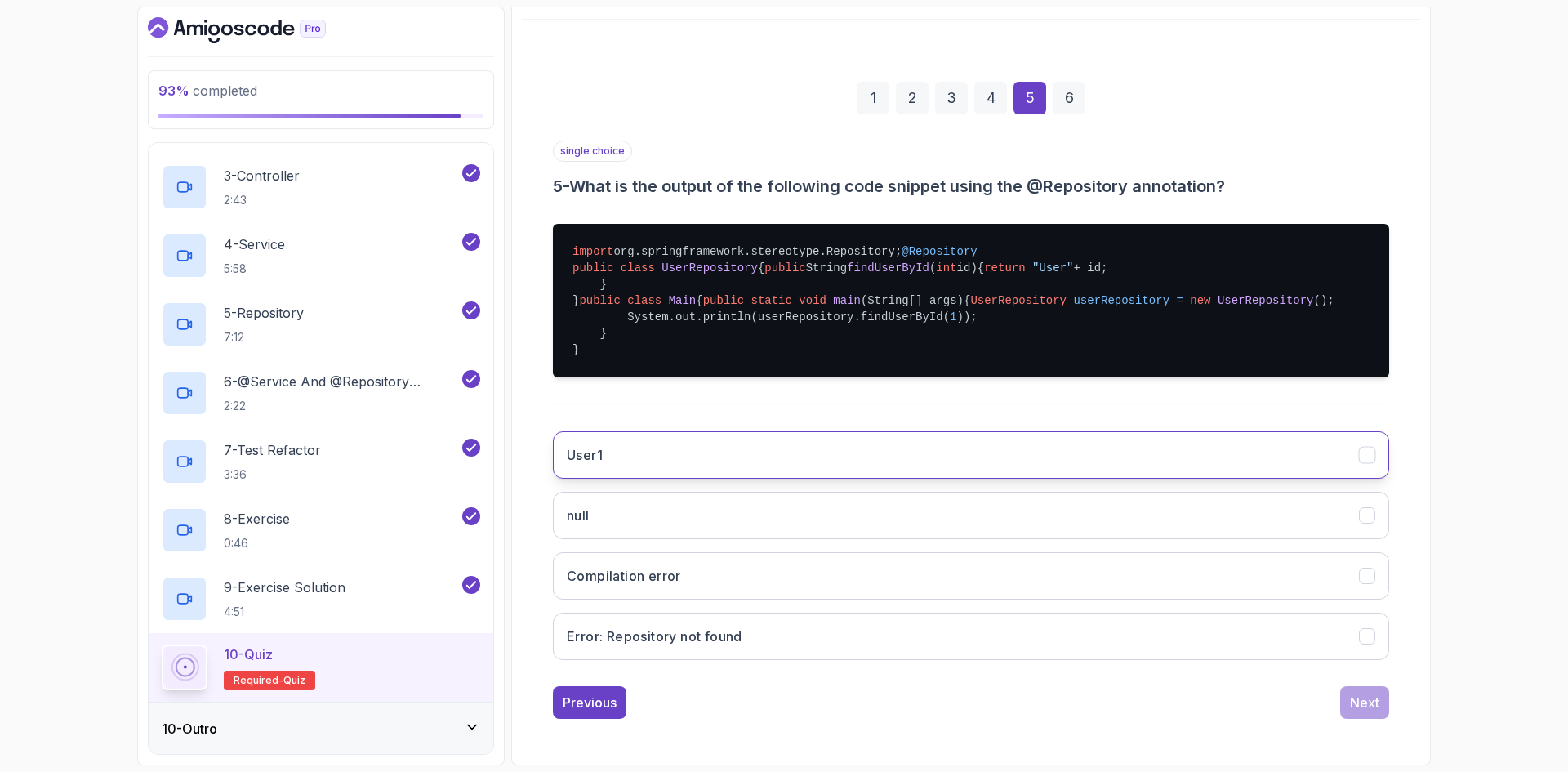
click at [705, 453] on button "User1" at bounding box center [970, 454] width 836 height 47
click at [1367, 702] on div "Next" at bounding box center [1365, 702] width 29 height 19
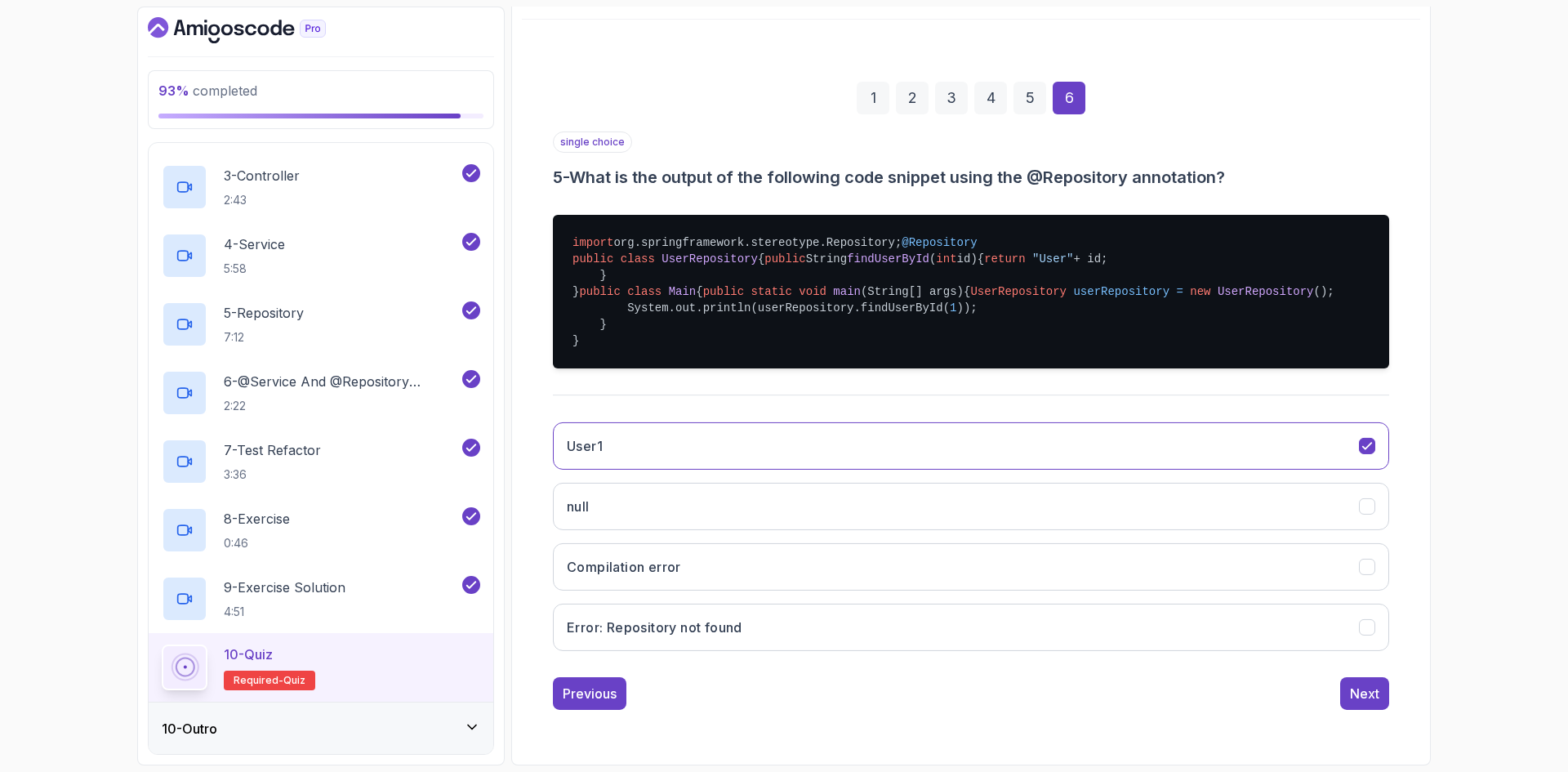
scroll to position [0, 0]
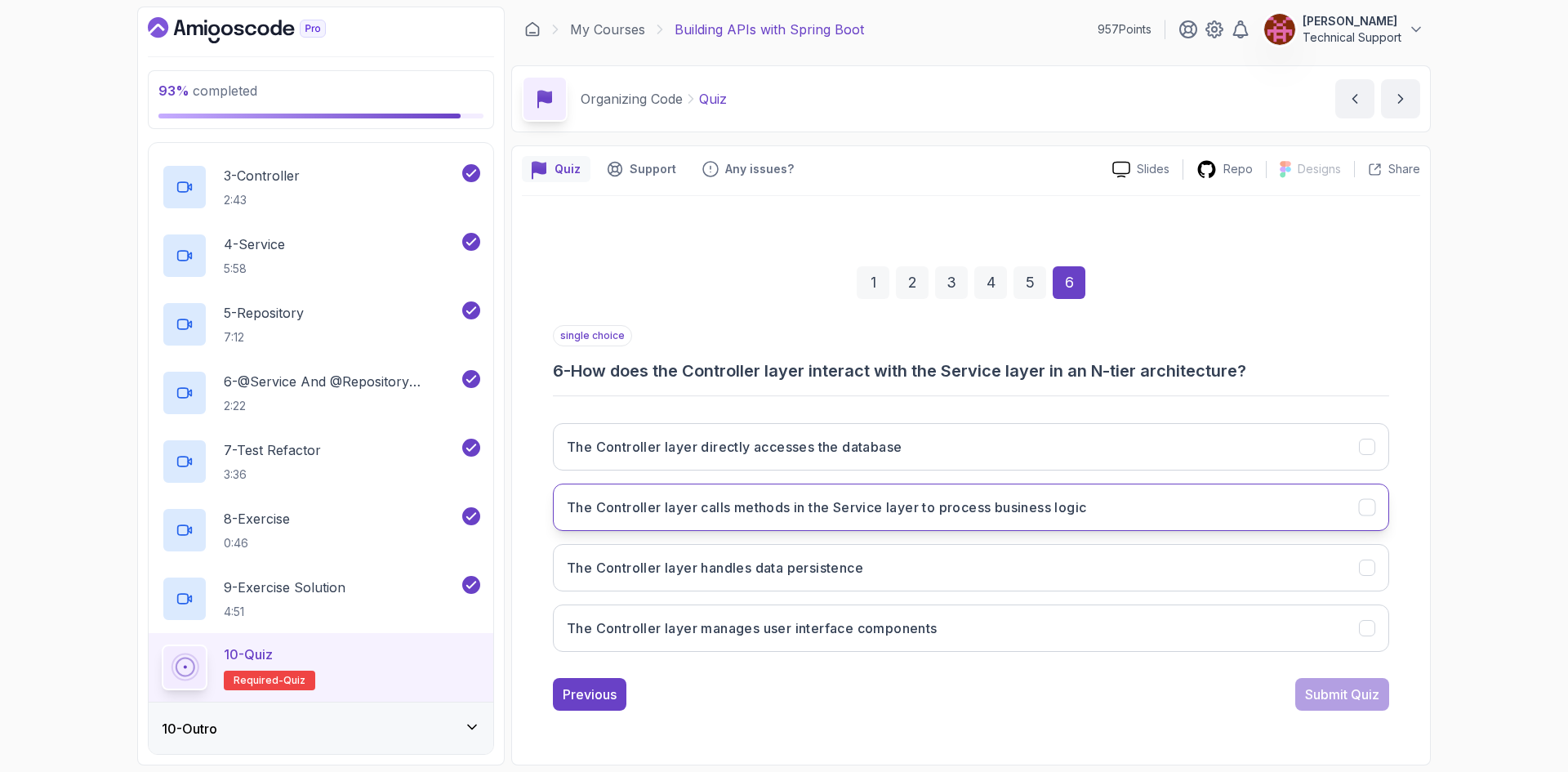
click at [894, 518] on button "The Controller layer calls methods in the Service layer to process business log…" at bounding box center [970, 507] width 836 height 47
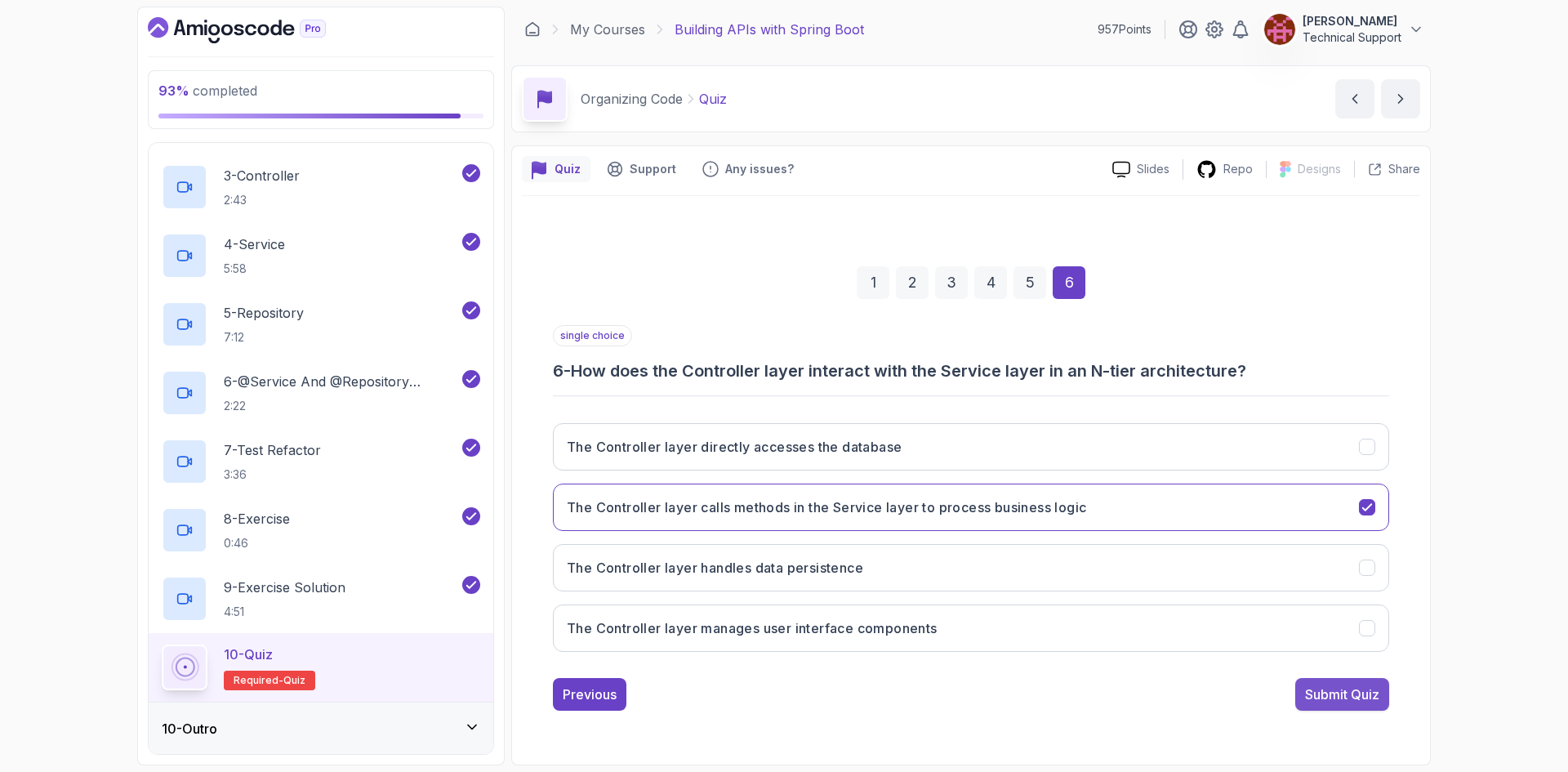
click at [1355, 701] on div "Submit Quiz" at bounding box center [1342, 695] width 75 height 19
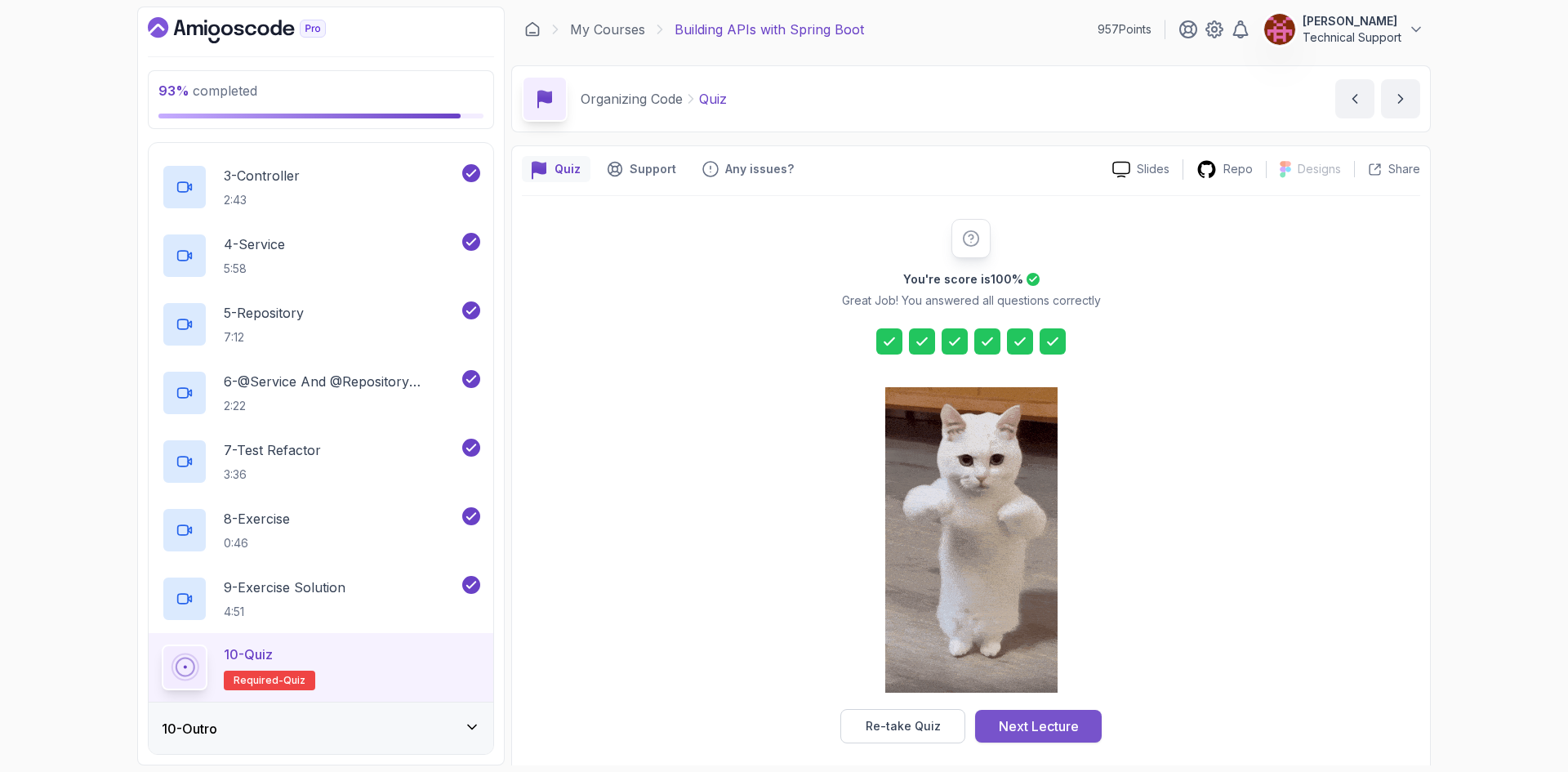
click at [1067, 720] on div "Next Lecture" at bounding box center [1038, 726] width 80 height 19
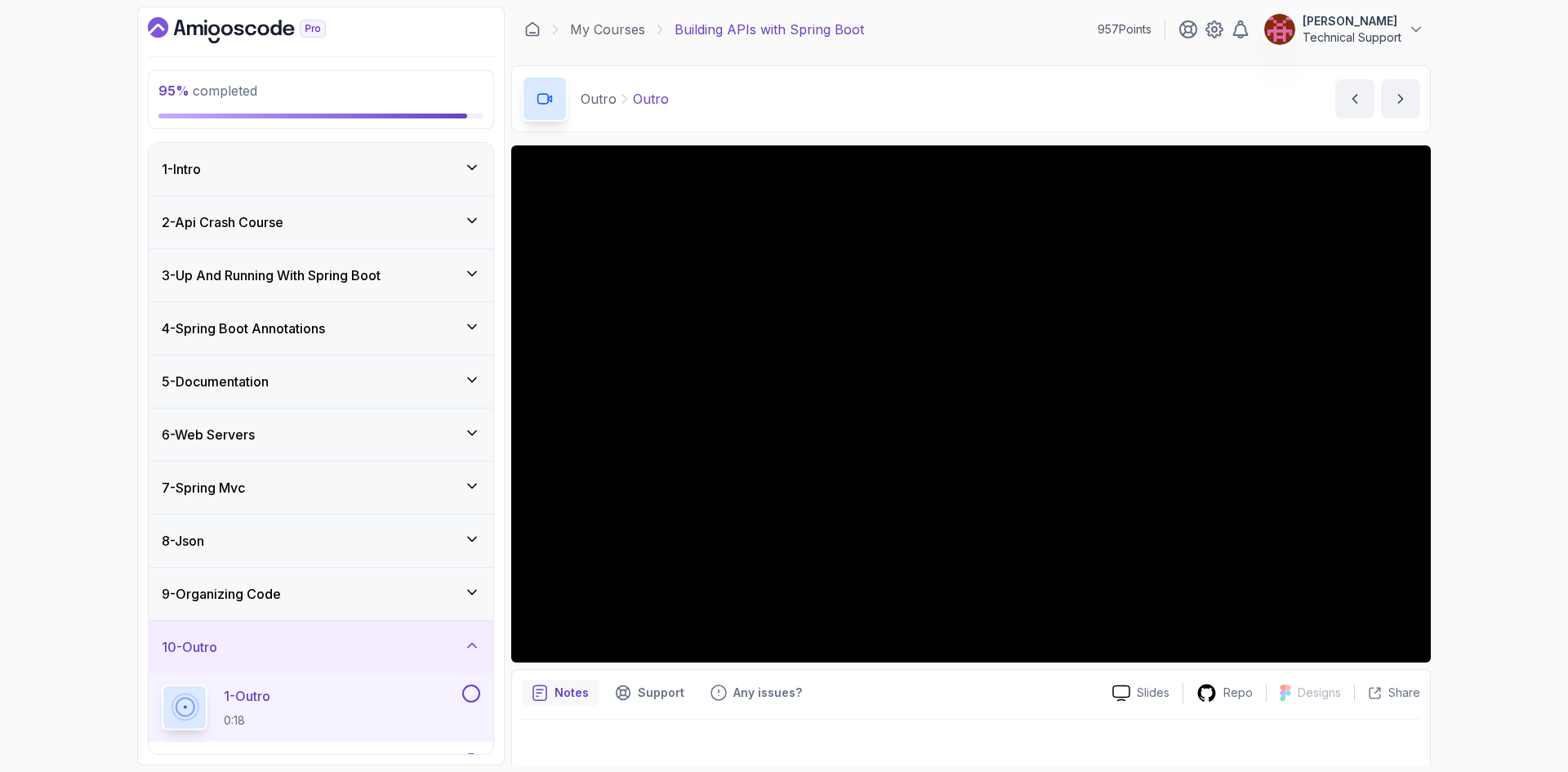
click at [1469, 427] on div "95 % completed 1 - Intro 2 - Api Crash Course 3 - Up And Running With Spring Bo…" at bounding box center [784, 386] width 1568 height 772
click at [1472, 446] on div "95 % completed 1 - Intro 2 - Api Crash Course 3 - Up And Running With Spring Bo…" at bounding box center [784, 386] width 1568 height 772
click at [1475, 444] on div "95 % completed 1 - Intro 2 - Api Crash Course 3 - Up And Running With Spring Bo…" at bounding box center [784, 386] width 1568 height 772
click at [1485, 451] on div "95 % completed 1 - Intro 2 - Api Crash Course 3 - Up And Running With Spring Bo…" at bounding box center [784, 386] width 1568 height 772
click at [1481, 452] on div "95 % completed 1 - Intro 2 - Api Crash Course 3 - Up And Running With Spring Bo…" at bounding box center [784, 386] width 1568 height 772
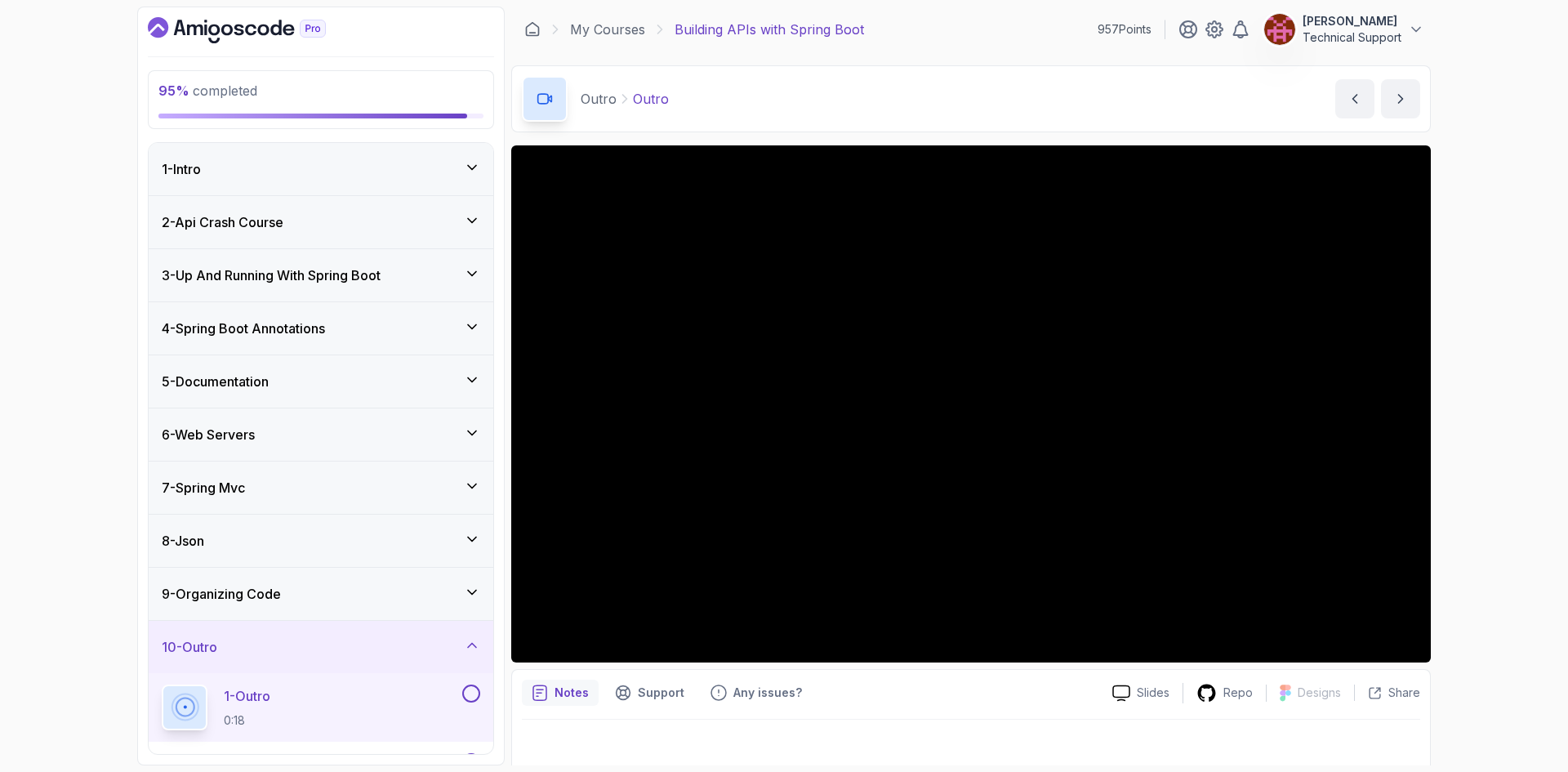
click at [1471, 470] on div "95 % completed 1 - Intro 2 - Api Crash Course 3 - Up And Running With Spring Bo…" at bounding box center [784, 386] width 1568 height 772
click at [1503, 463] on div "95 % completed 1 - Intro 2 - Api Crash Course 3 - Up And Running With Spring Bo…" at bounding box center [784, 386] width 1568 height 772
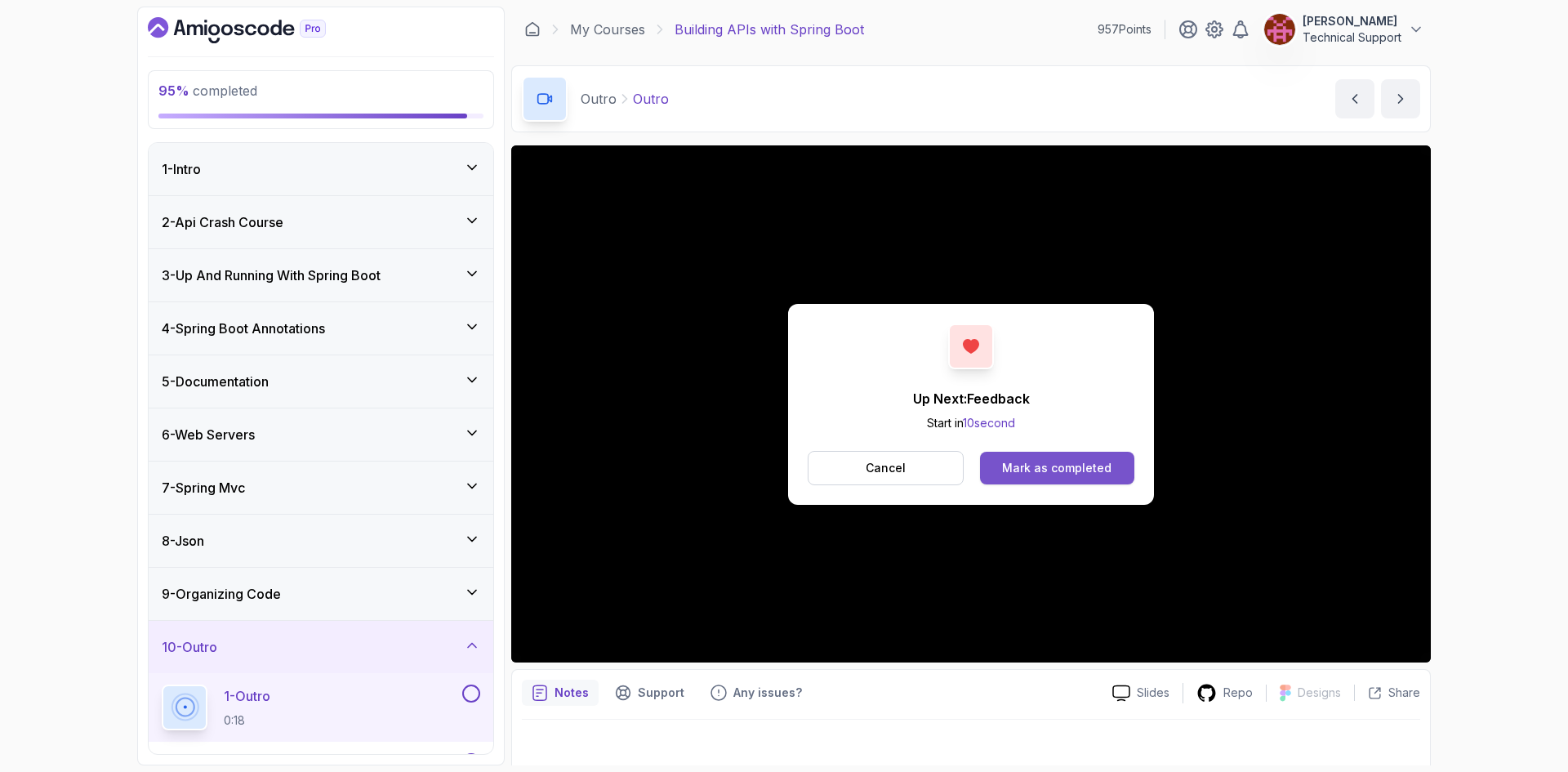
click at [1085, 474] on div "Mark as completed" at bounding box center [1057, 468] width 109 height 16
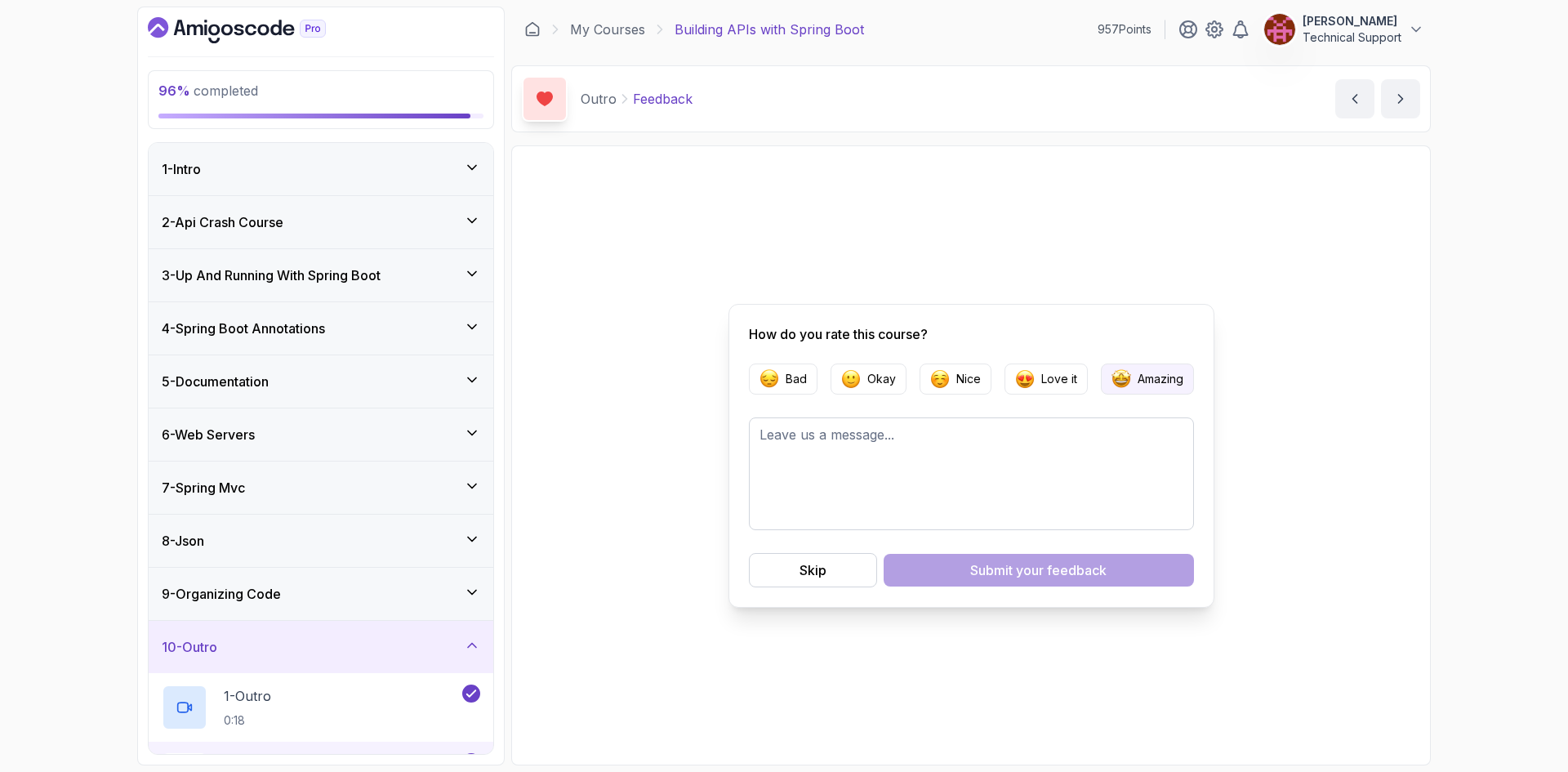
click at [1133, 383] on button "Amazing" at bounding box center [1148, 379] width 93 height 31
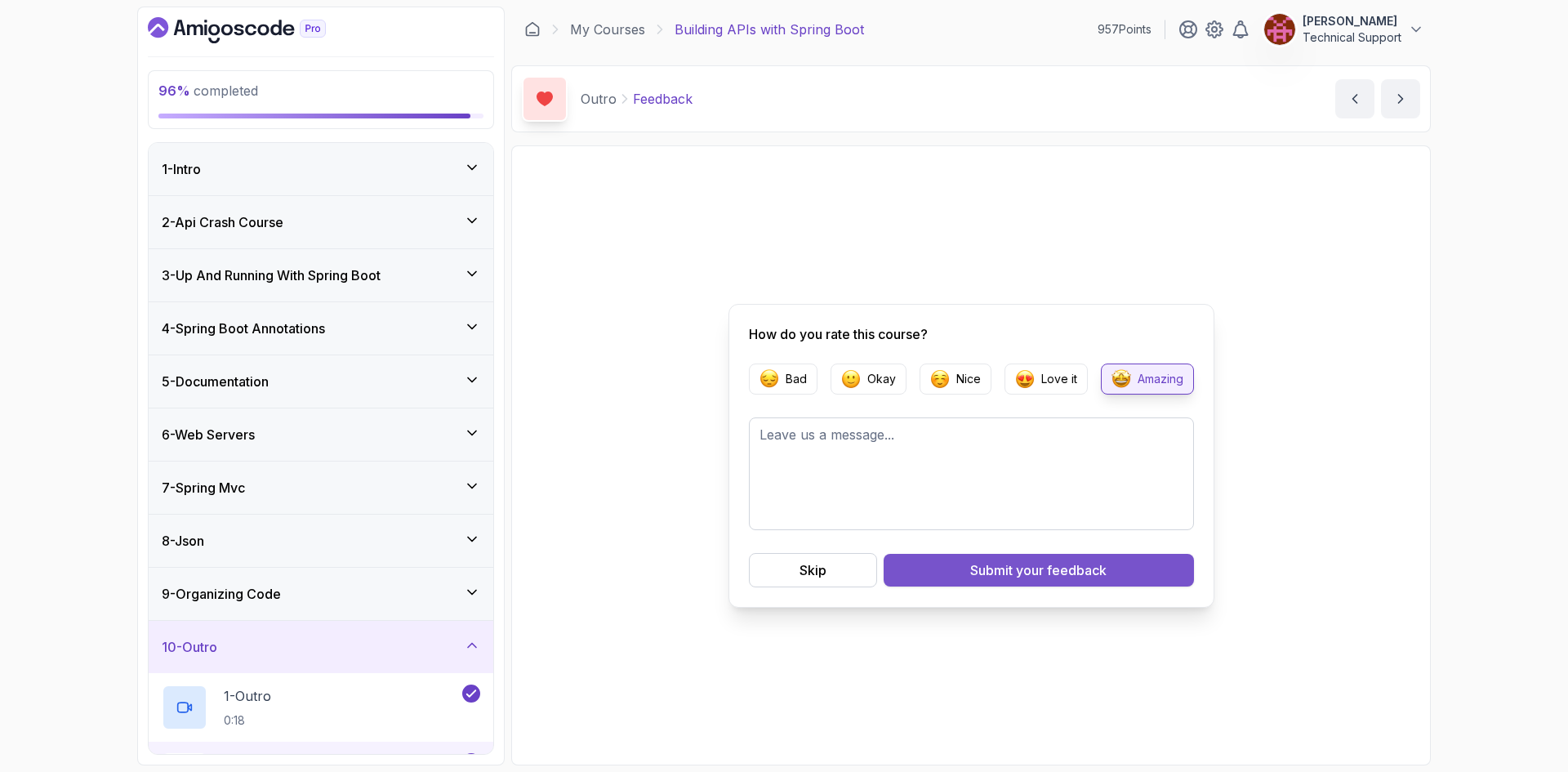
click at [1060, 575] on span "your feedback" at bounding box center [1061, 570] width 91 height 19
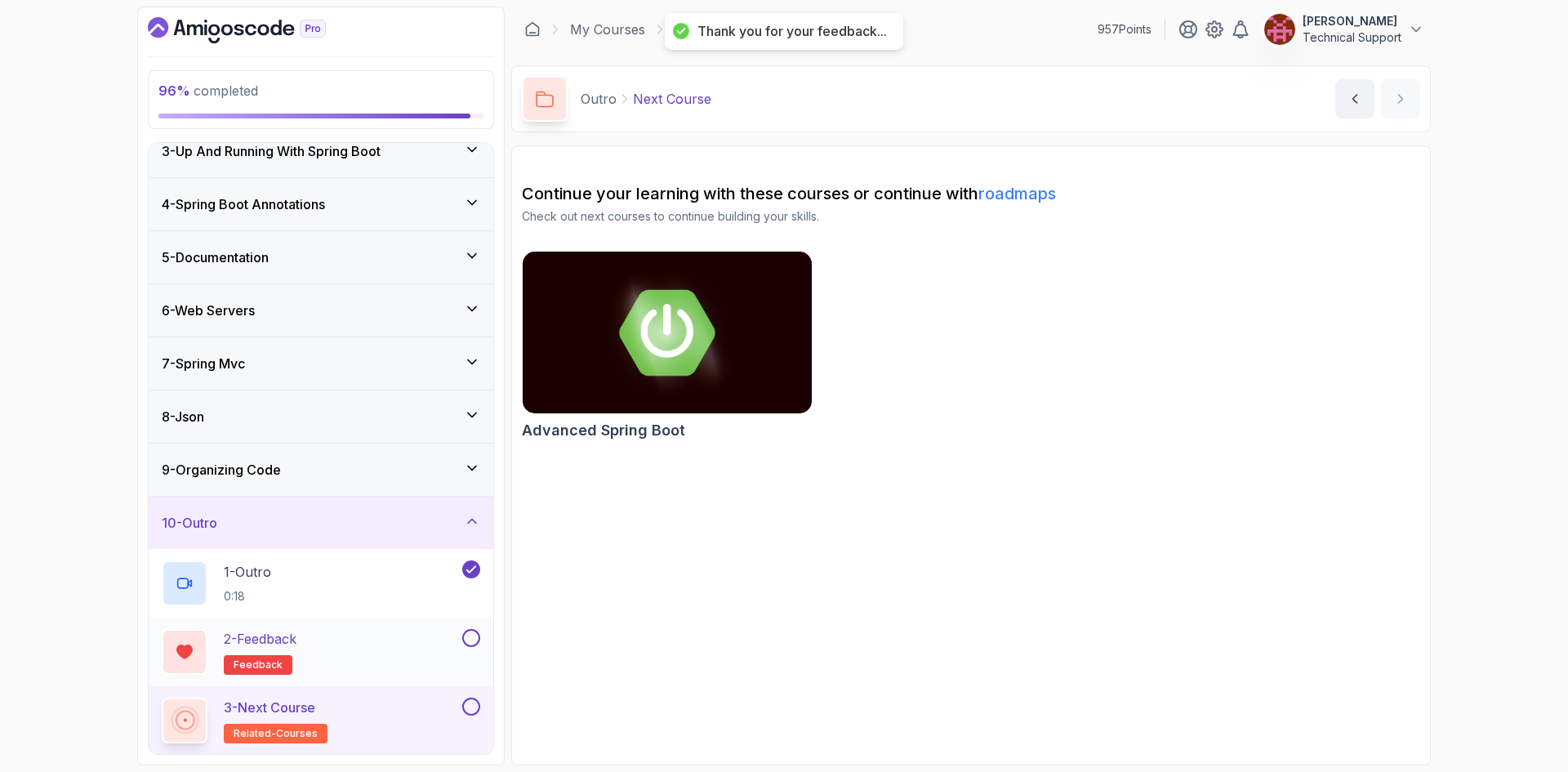
scroll to position [125, 0]
click at [414, 643] on div "2 - Feedback feedback" at bounding box center [310, 650] width 297 height 46
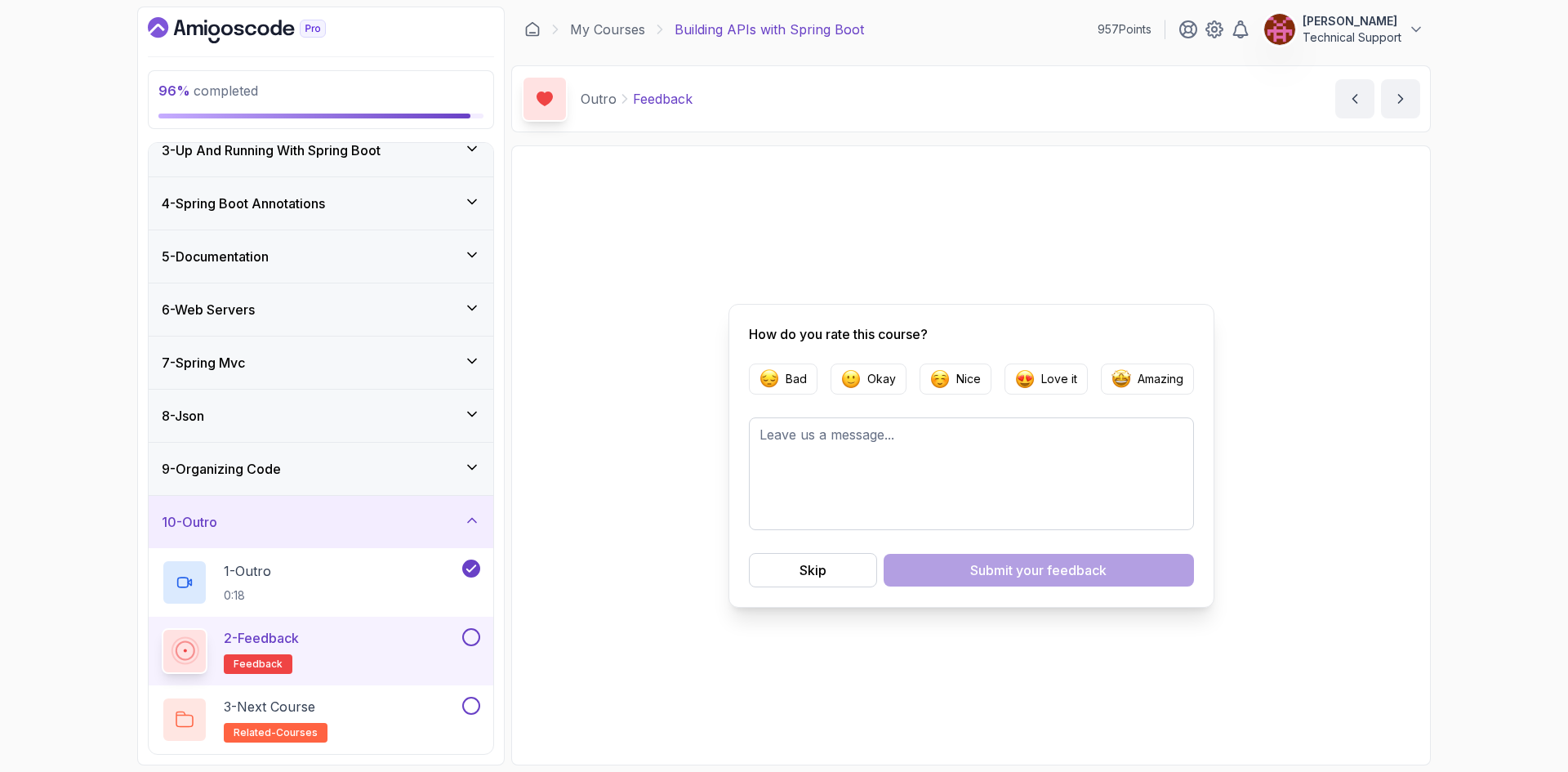
click at [472, 638] on button at bounding box center [471, 636] width 18 height 18
click at [1138, 386] on p "Amazing" at bounding box center [1160, 379] width 46 height 16
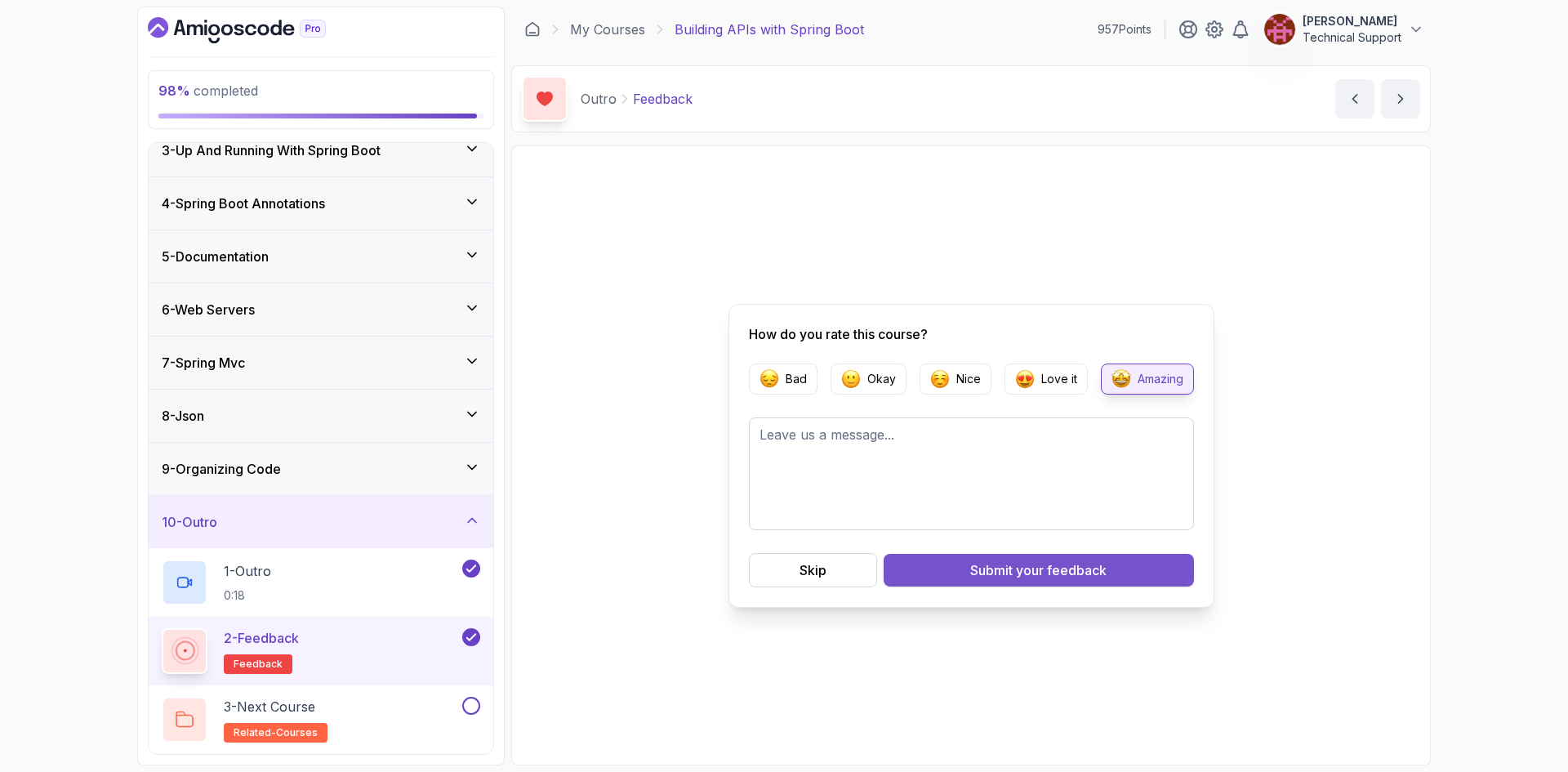
click at [1015, 577] on div "Submit your feedback" at bounding box center [1038, 570] width 137 height 19
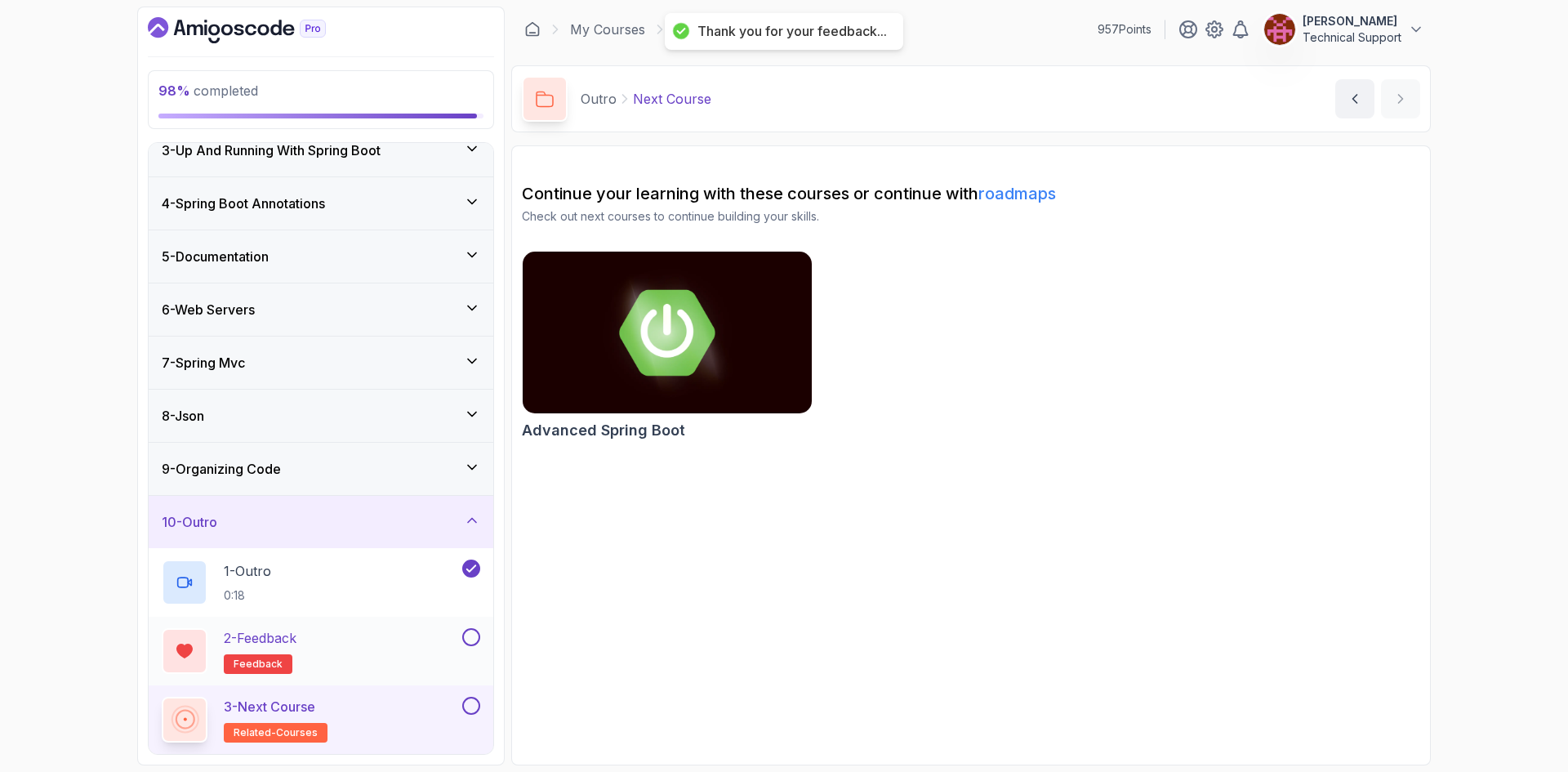
click at [470, 640] on button at bounding box center [471, 636] width 18 height 18
click at [475, 705] on button at bounding box center [471, 705] width 18 height 18
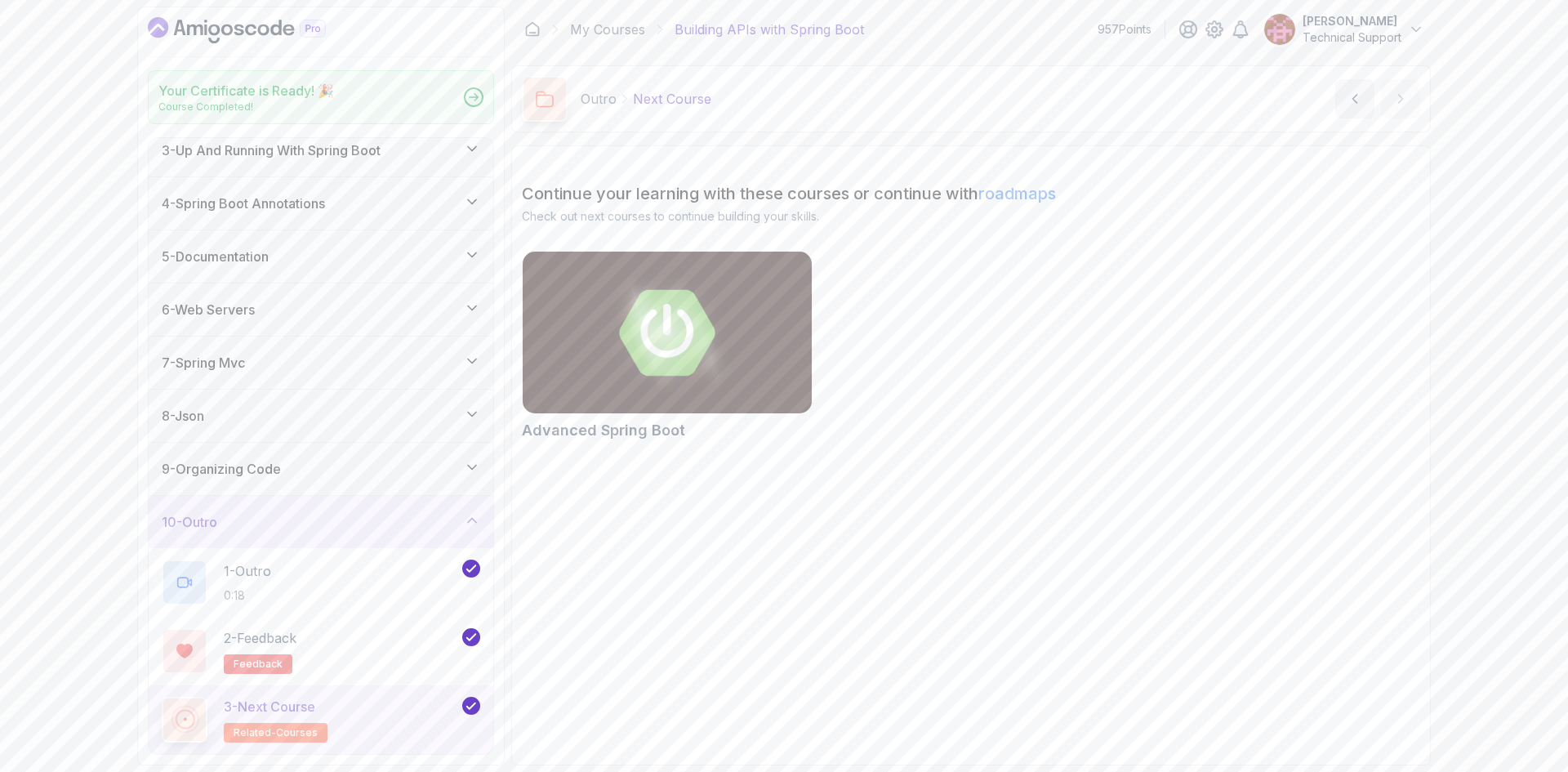
scroll to position [120, 0]
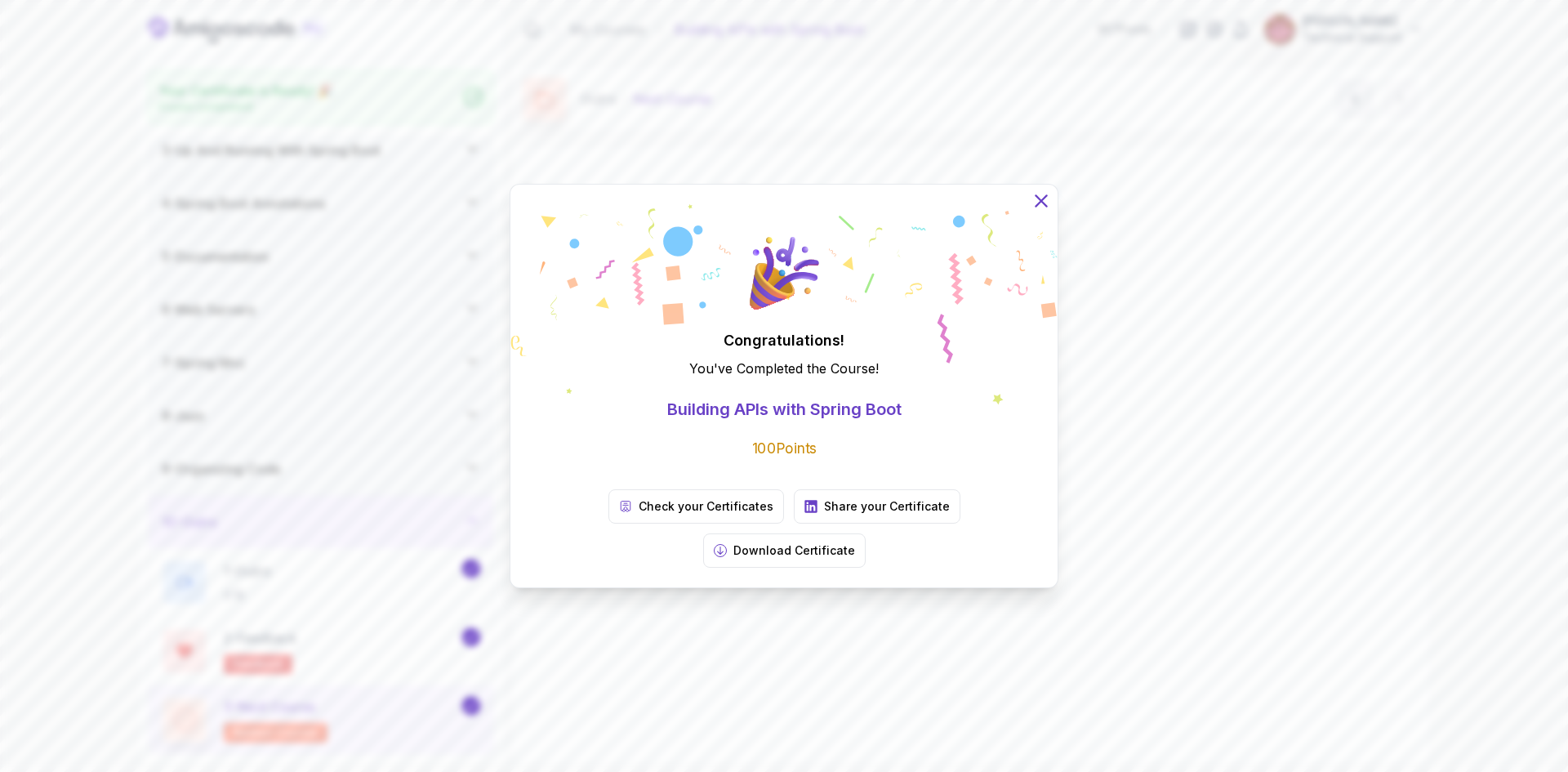
click at [1042, 211] on icon at bounding box center [1041, 201] width 21 height 21
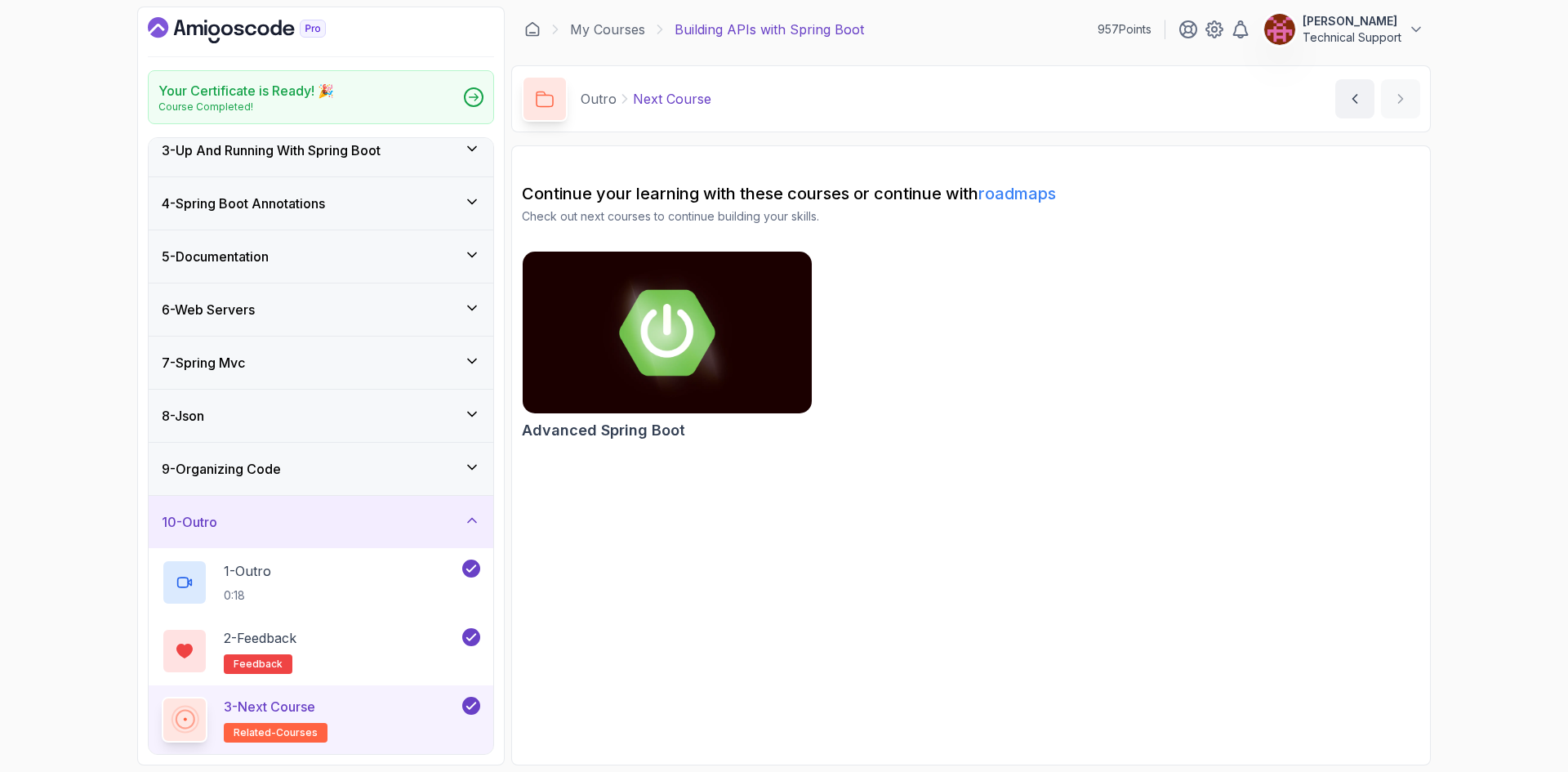
click at [273, 38] on icon "Dashboard" at bounding box center [237, 30] width 178 height 26
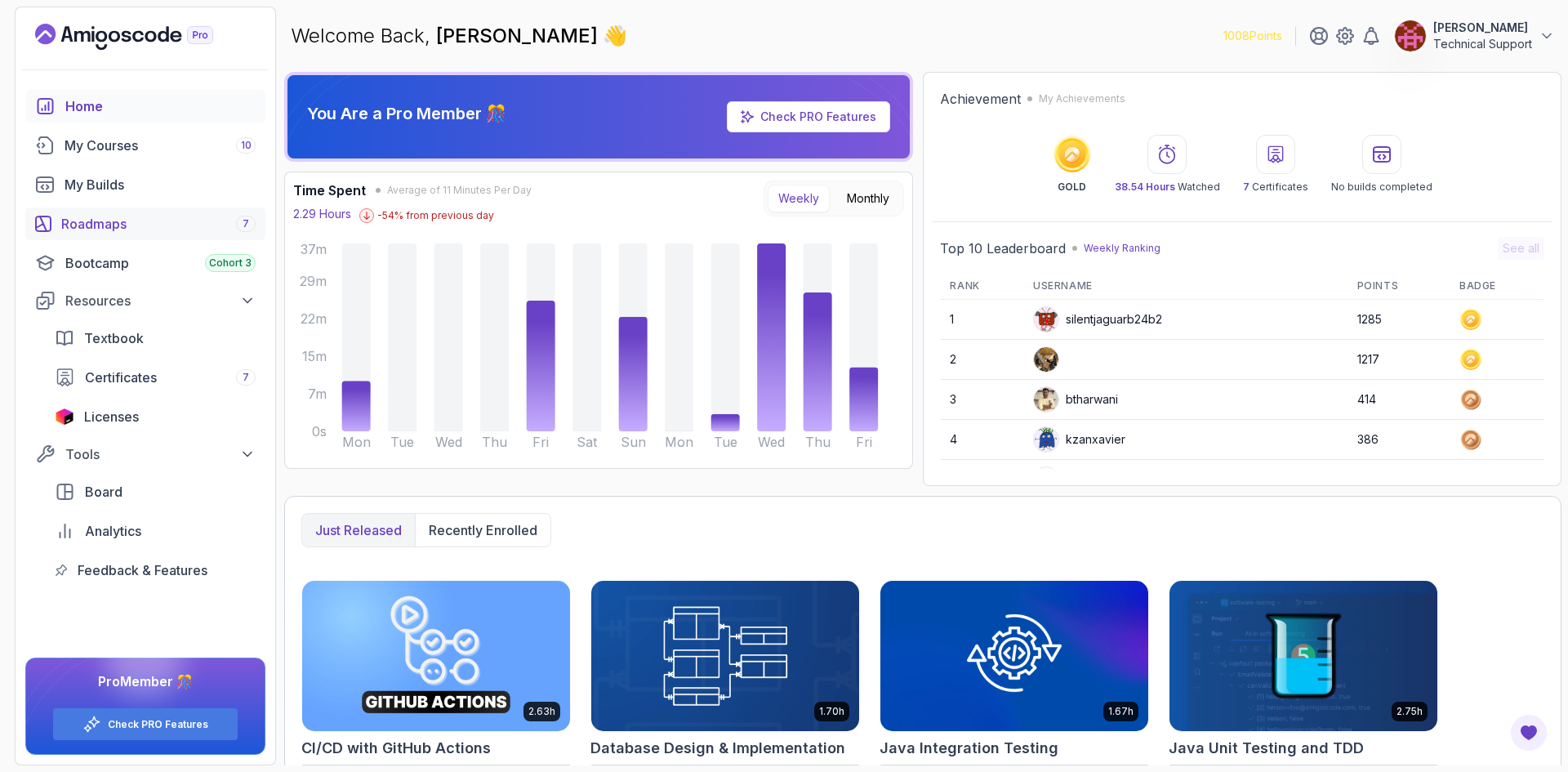
click at [147, 222] on div "Roadmaps 7" at bounding box center [158, 224] width 195 height 19
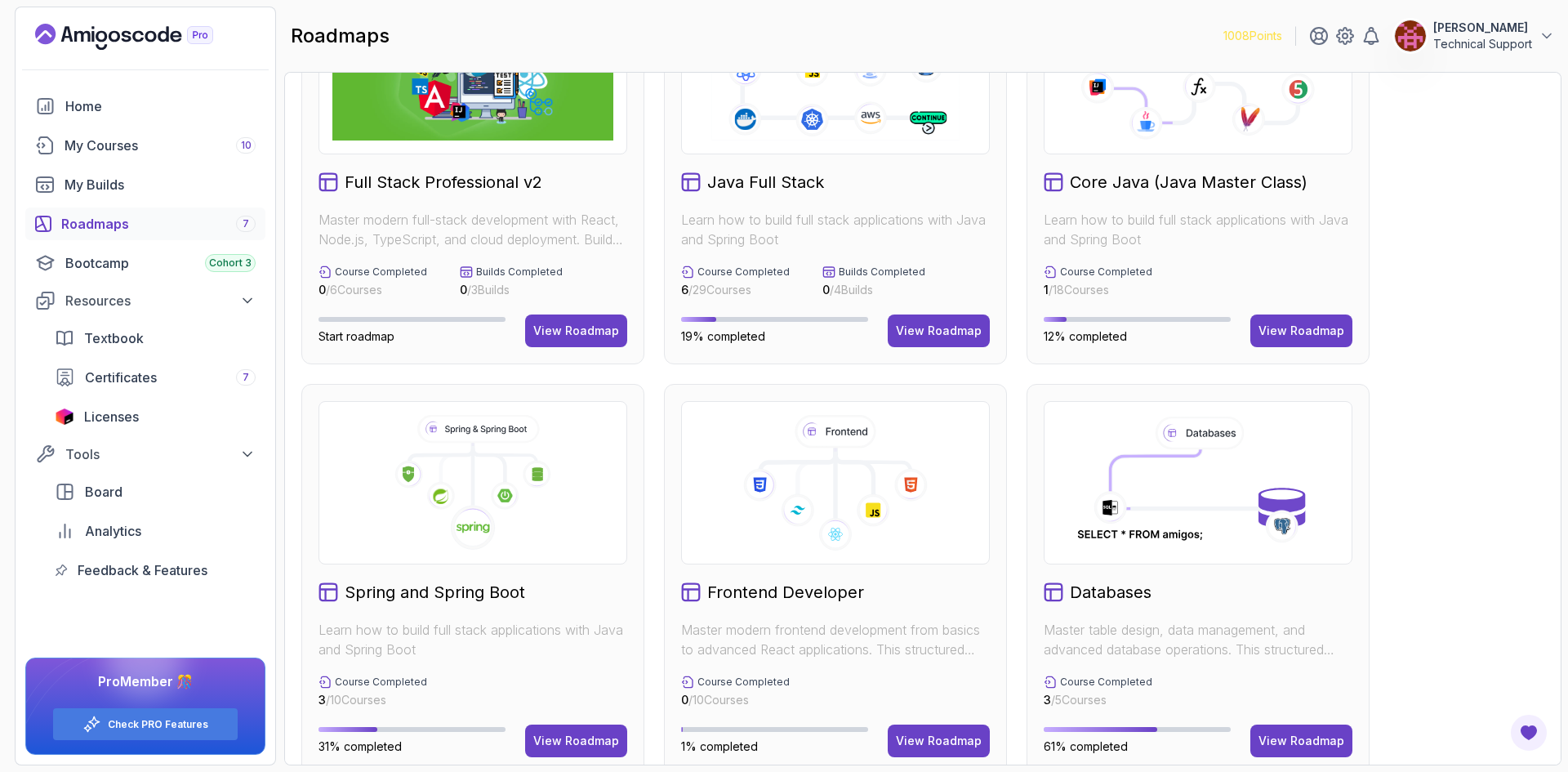
scroll to position [164, 0]
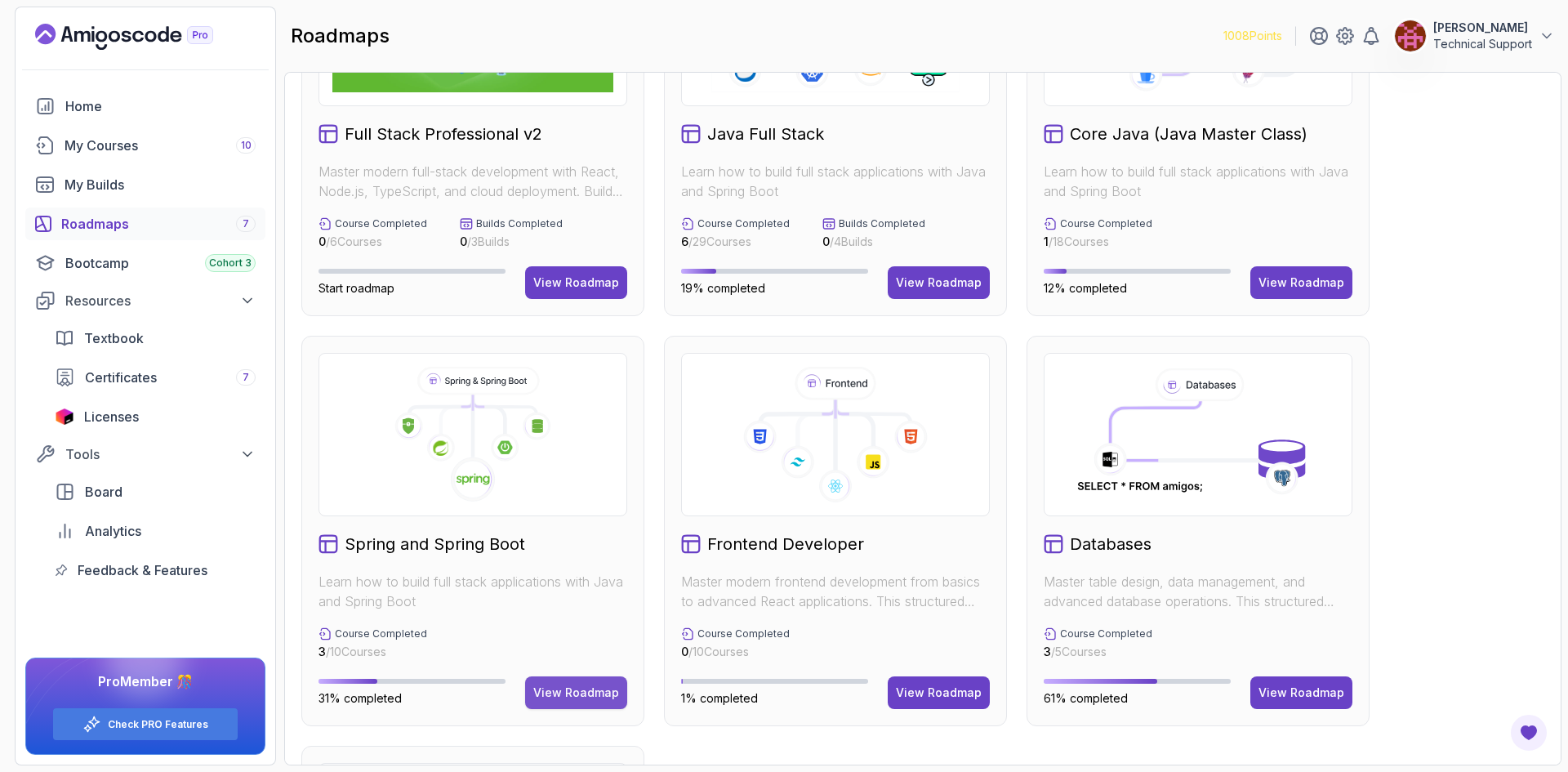
click at [603, 695] on div "View Roadmap" at bounding box center [576, 693] width 86 height 16
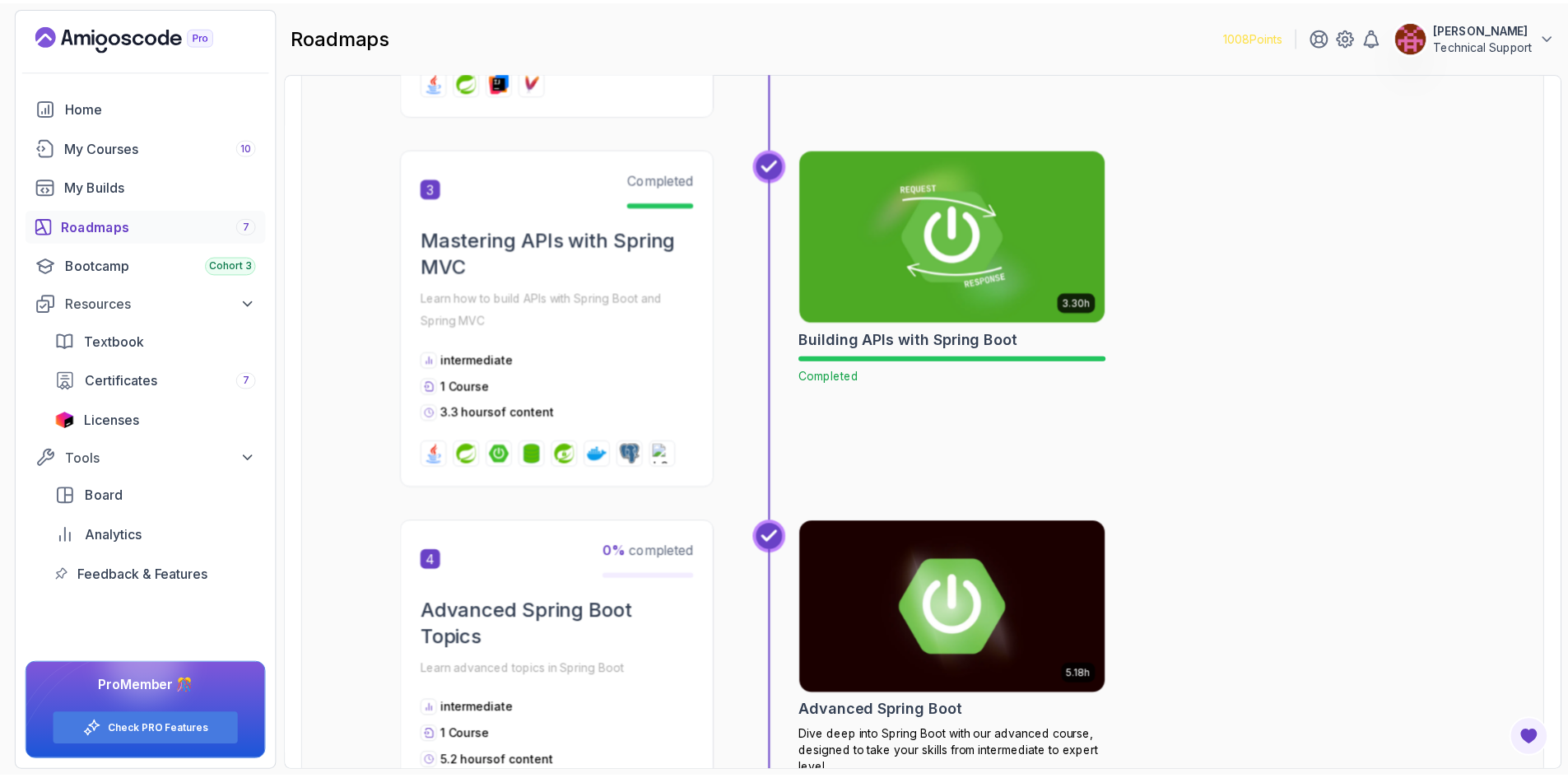
scroll to position [1168, 0]
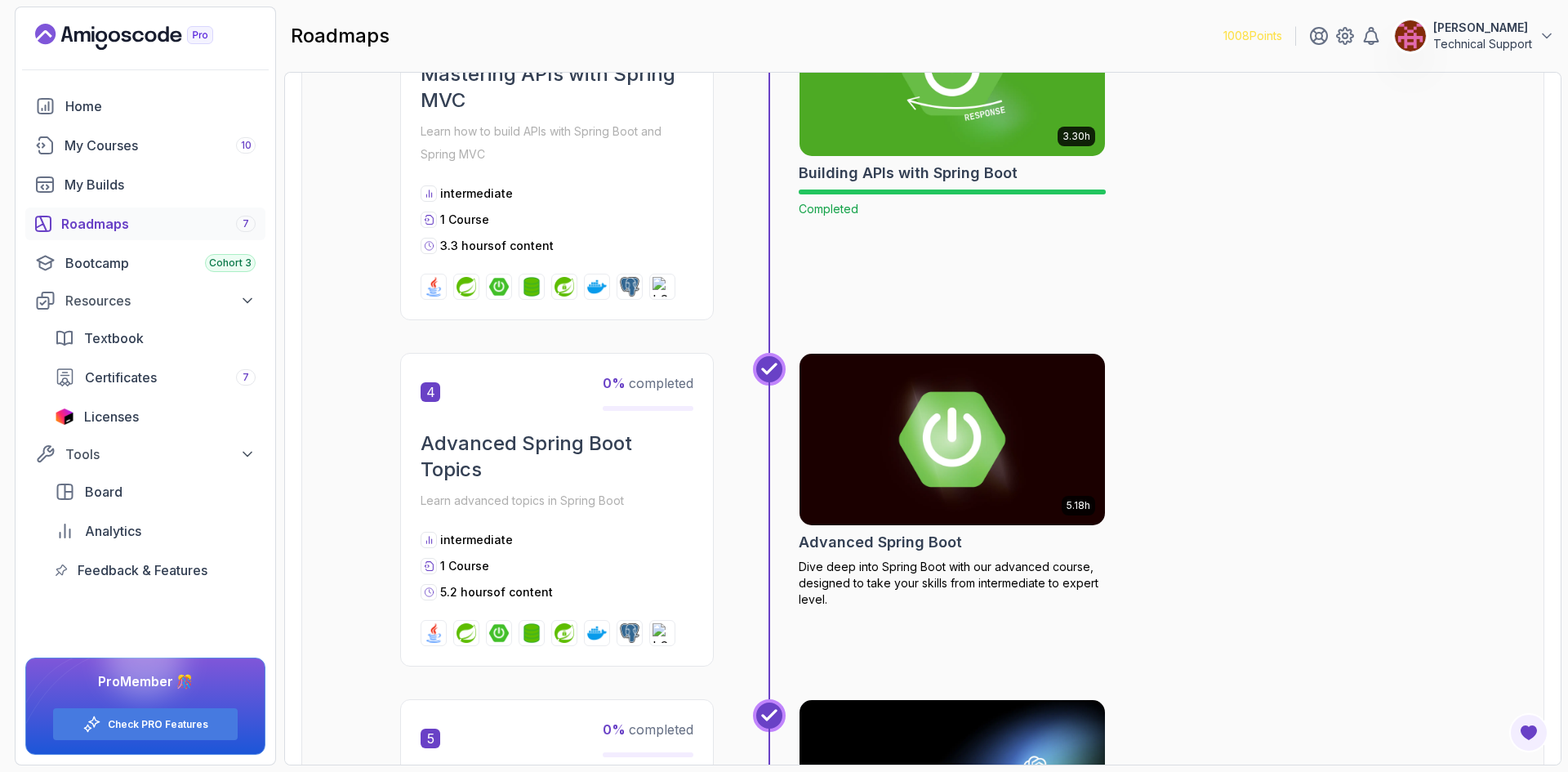
click at [956, 449] on img at bounding box center [952, 440] width 321 height 180
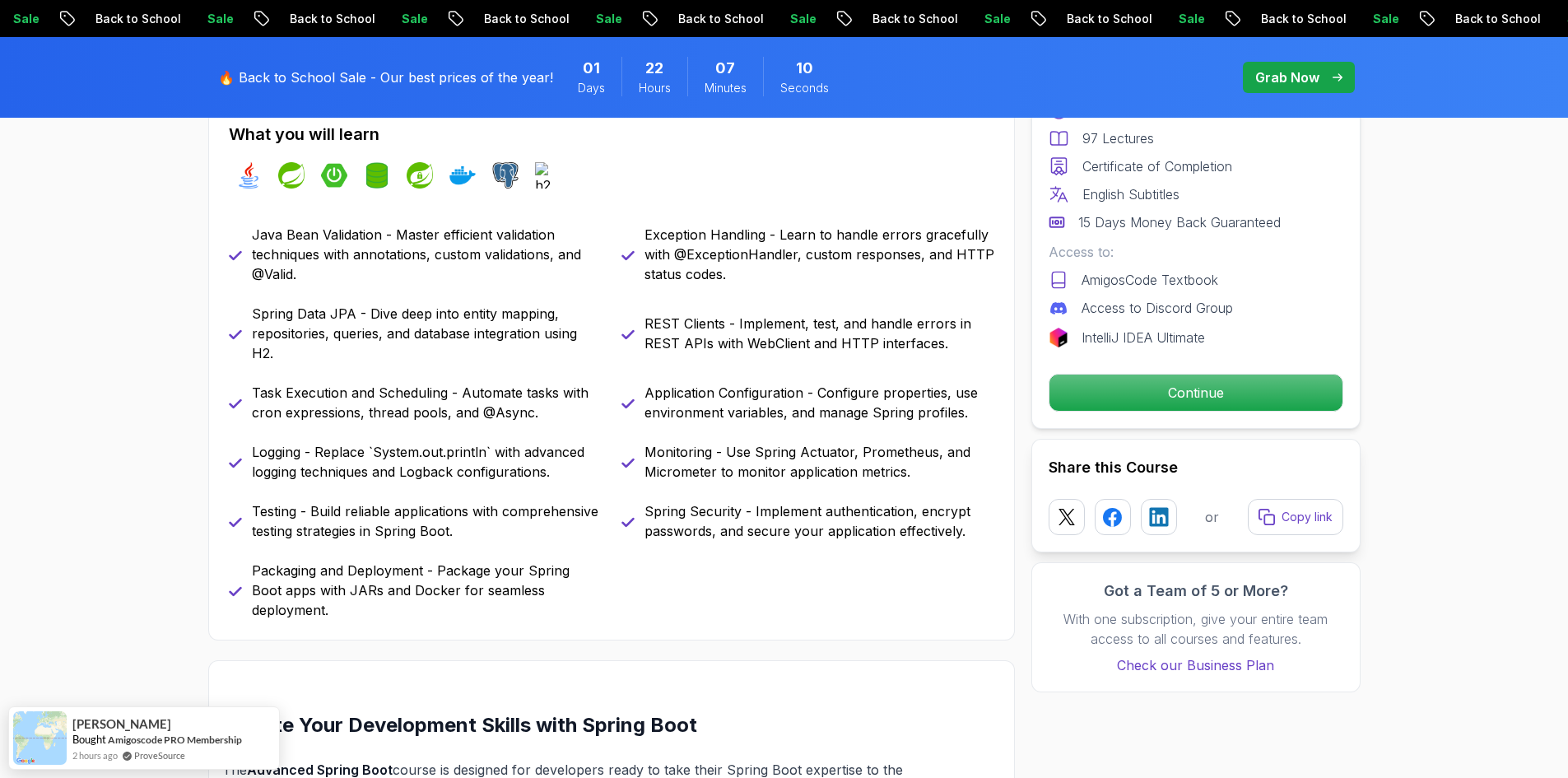
scroll to position [741, 0]
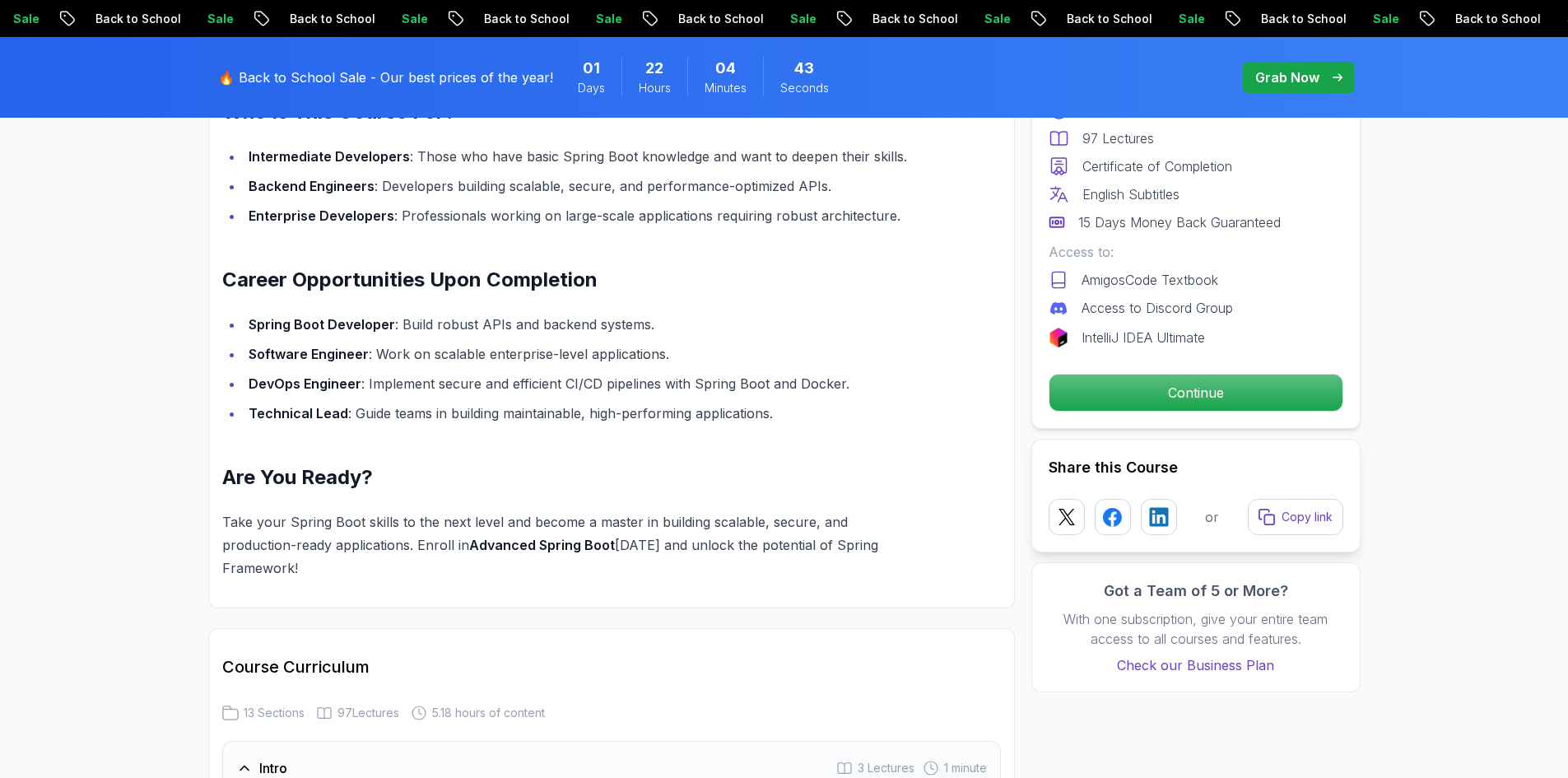
scroll to position [1729, 0]
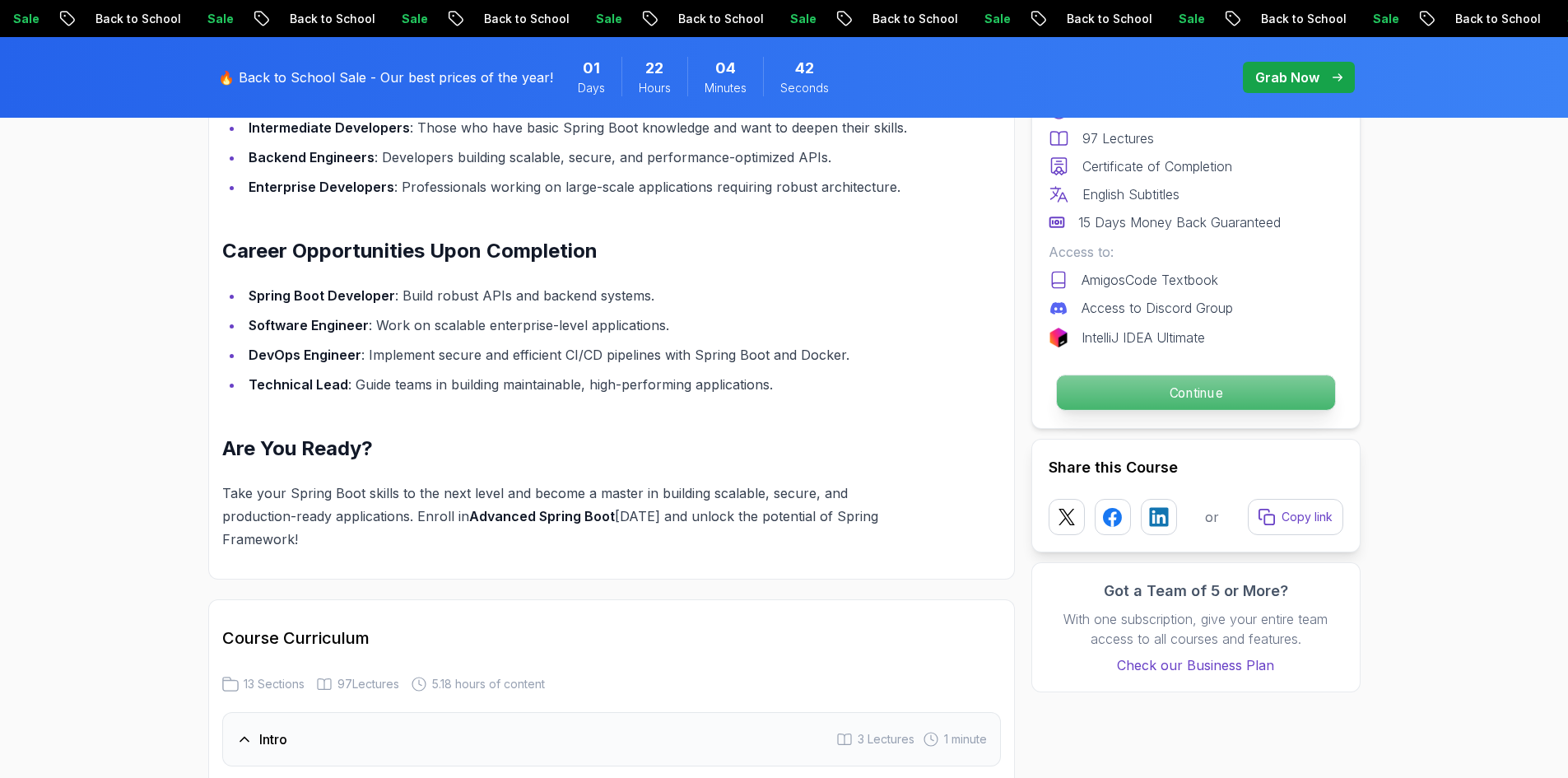
click at [1215, 389] on p "Continue" at bounding box center [1195, 392] width 278 height 34
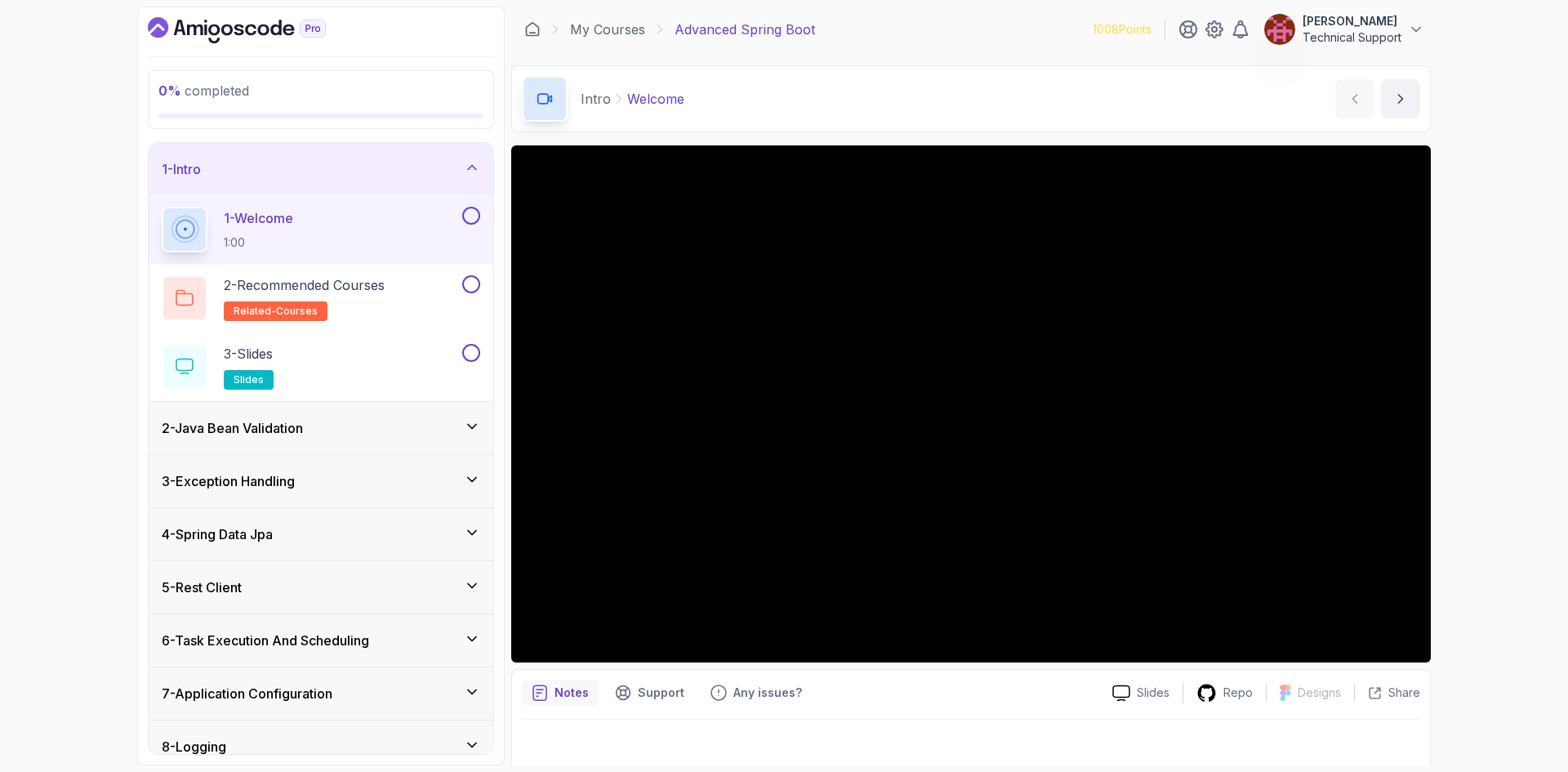
click at [1534, 464] on div "0 % completed 1 - Intro 1 - Welcome 1:00 2 - Recommended Courses related-course…" at bounding box center [784, 386] width 1568 height 772
click at [1519, 467] on div "0 % completed 1 - Intro 1 - Welcome 1:00 2 - Recommended Courses related-course…" at bounding box center [784, 386] width 1568 height 772
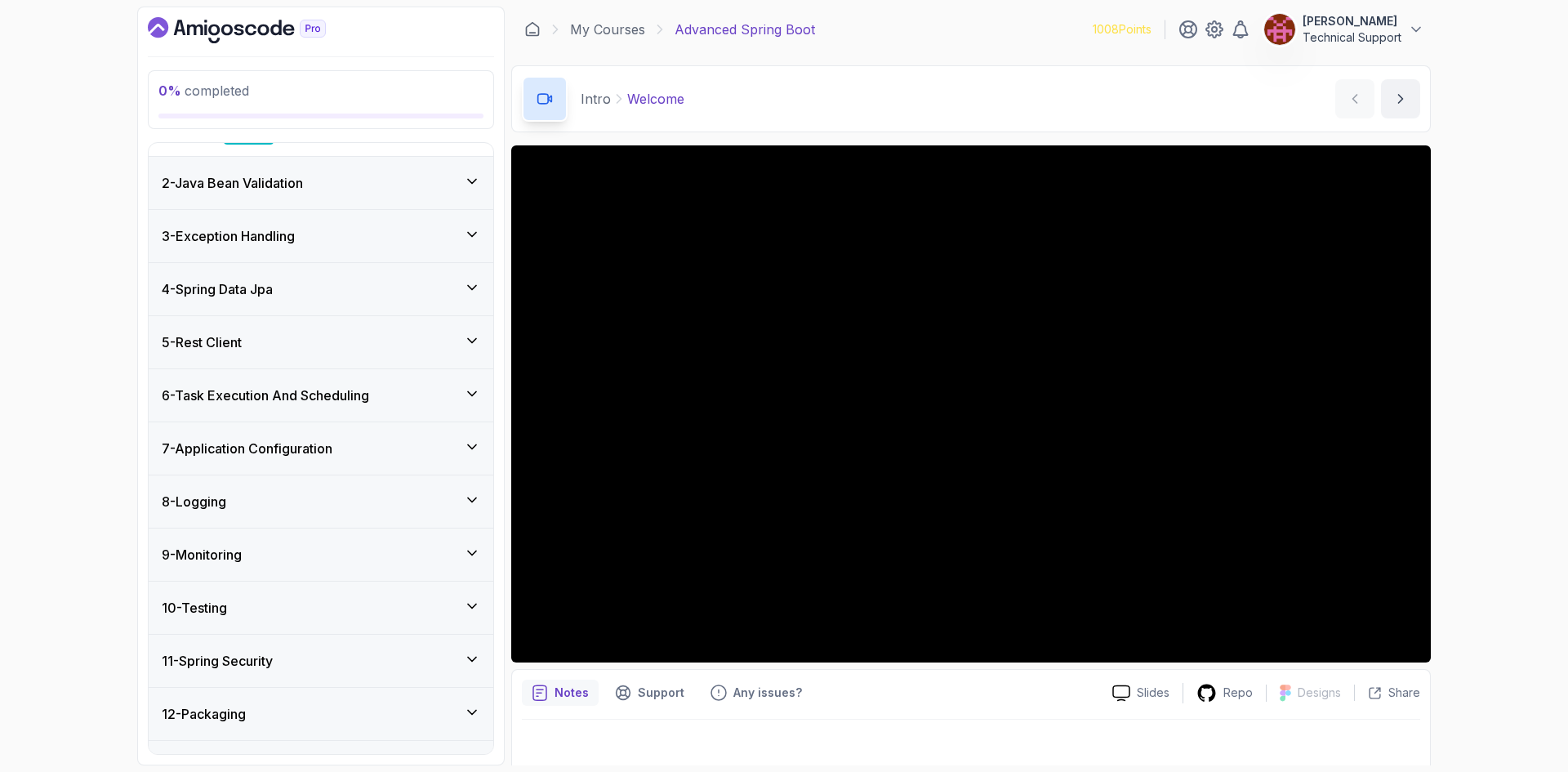
scroll to position [284, 0]
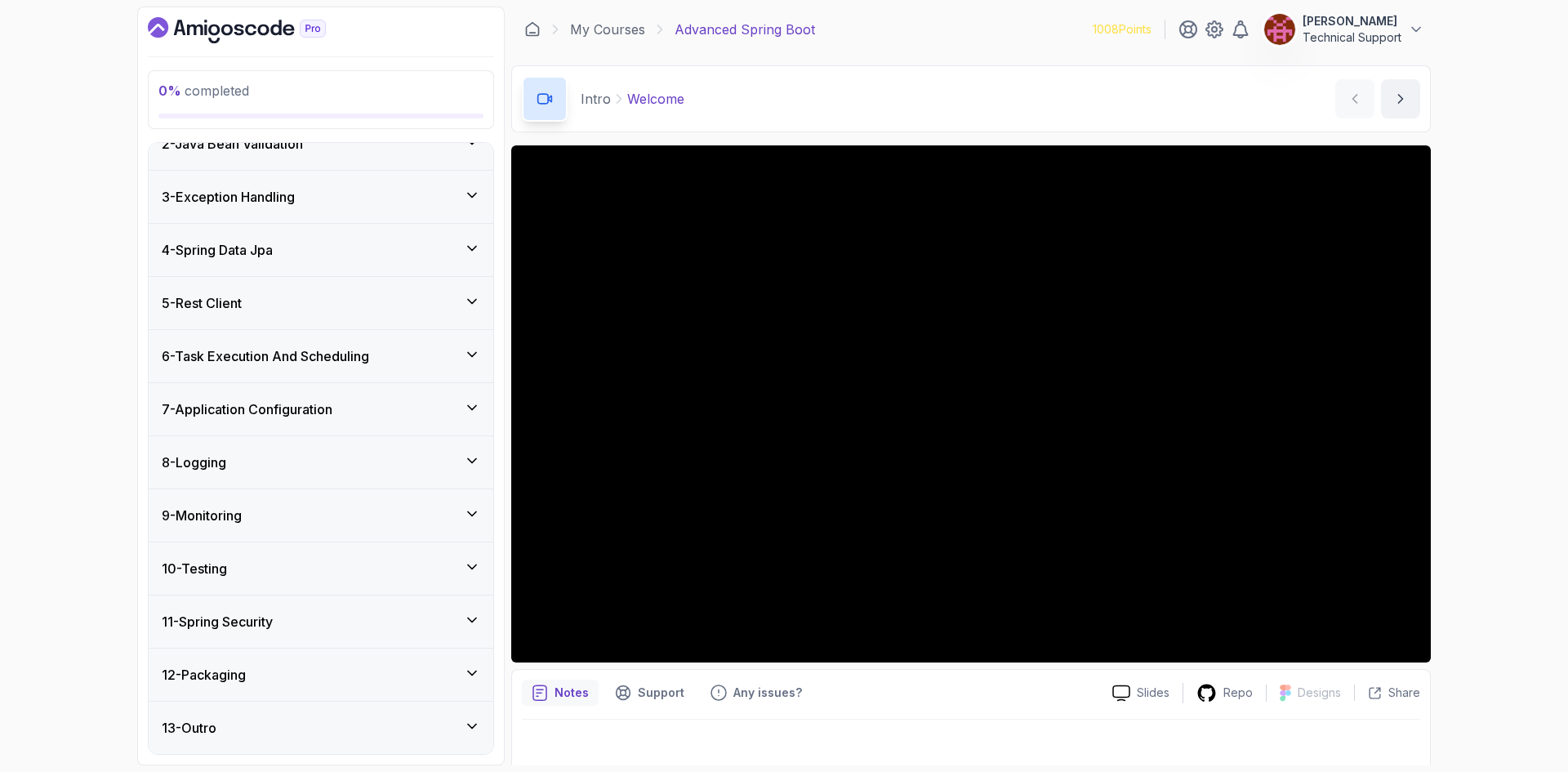
click at [1479, 442] on div "0 % completed 1 - Intro 1 - Welcome 1:00 2 - Recommended Courses related-course…" at bounding box center [784, 386] width 1568 height 772
click at [1491, 441] on div "0 % completed 1 - Intro 1 - Welcome 1:00 2 - Recommended Courses related-course…" at bounding box center [784, 386] width 1568 height 772
click at [1472, 423] on div "0 % completed 1 - Intro 1 - Welcome 1:00 2 - Recommended Courses related-course…" at bounding box center [784, 386] width 1568 height 772
click at [1466, 422] on div "0 % completed 1 - Intro 1 - Welcome 1:00 2 - Recommended Courses related-course…" at bounding box center [784, 386] width 1568 height 772
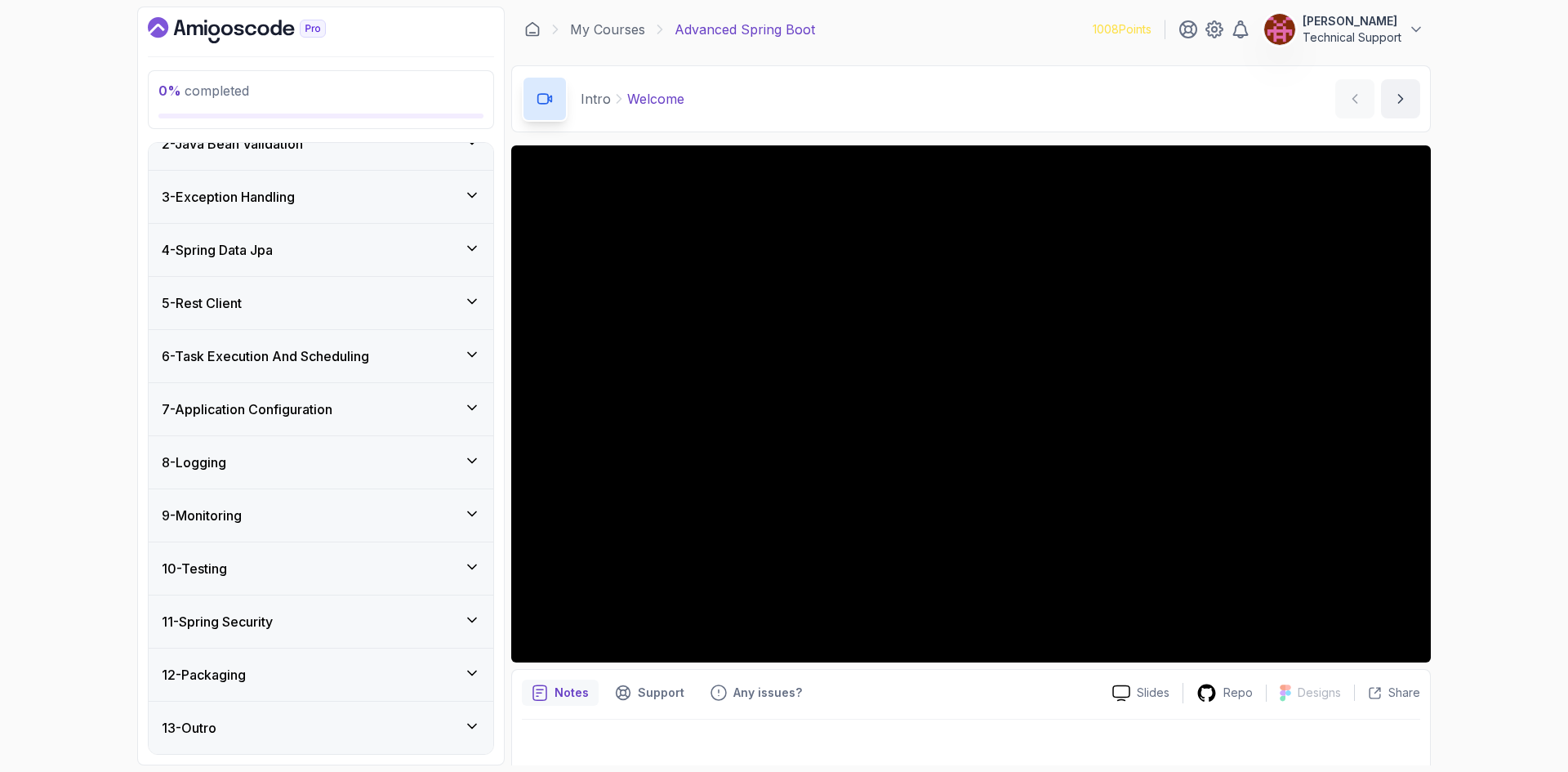
click at [1466, 422] on div "0 % completed 1 - Intro 1 - Welcome 1:00 2 - Recommended Courses related-course…" at bounding box center [784, 386] width 1568 height 772
click at [1448, 424] on div "0 % completed 1 - Intro 1 - Welcome 1:00 2 - Recommended Courses related-course…" at bounding box center [784, 386] width 1568 height 772
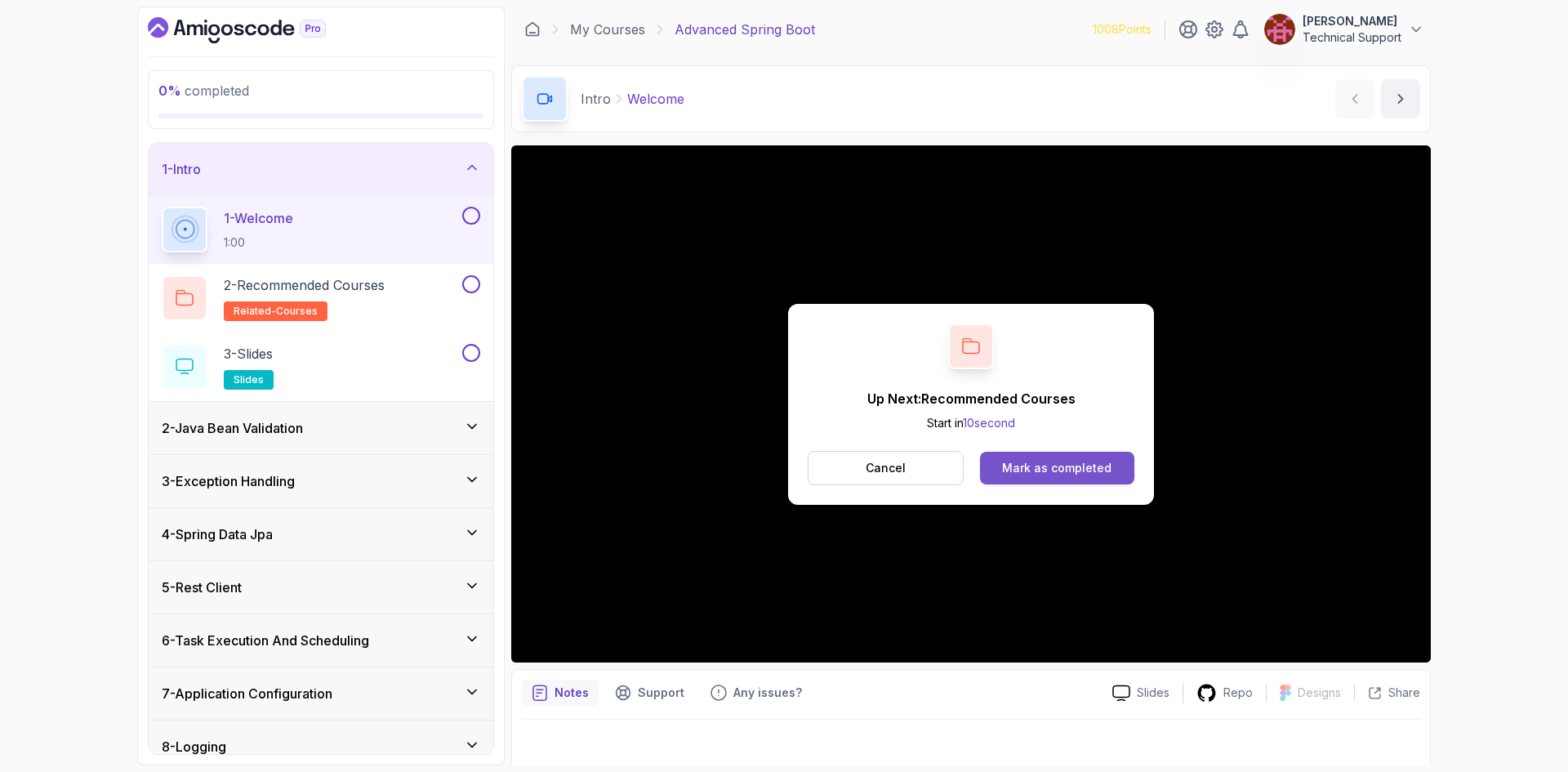
click at [1056, 463] on div "Mark as completed" at bounding box center [1057, 468] width 109 height 16
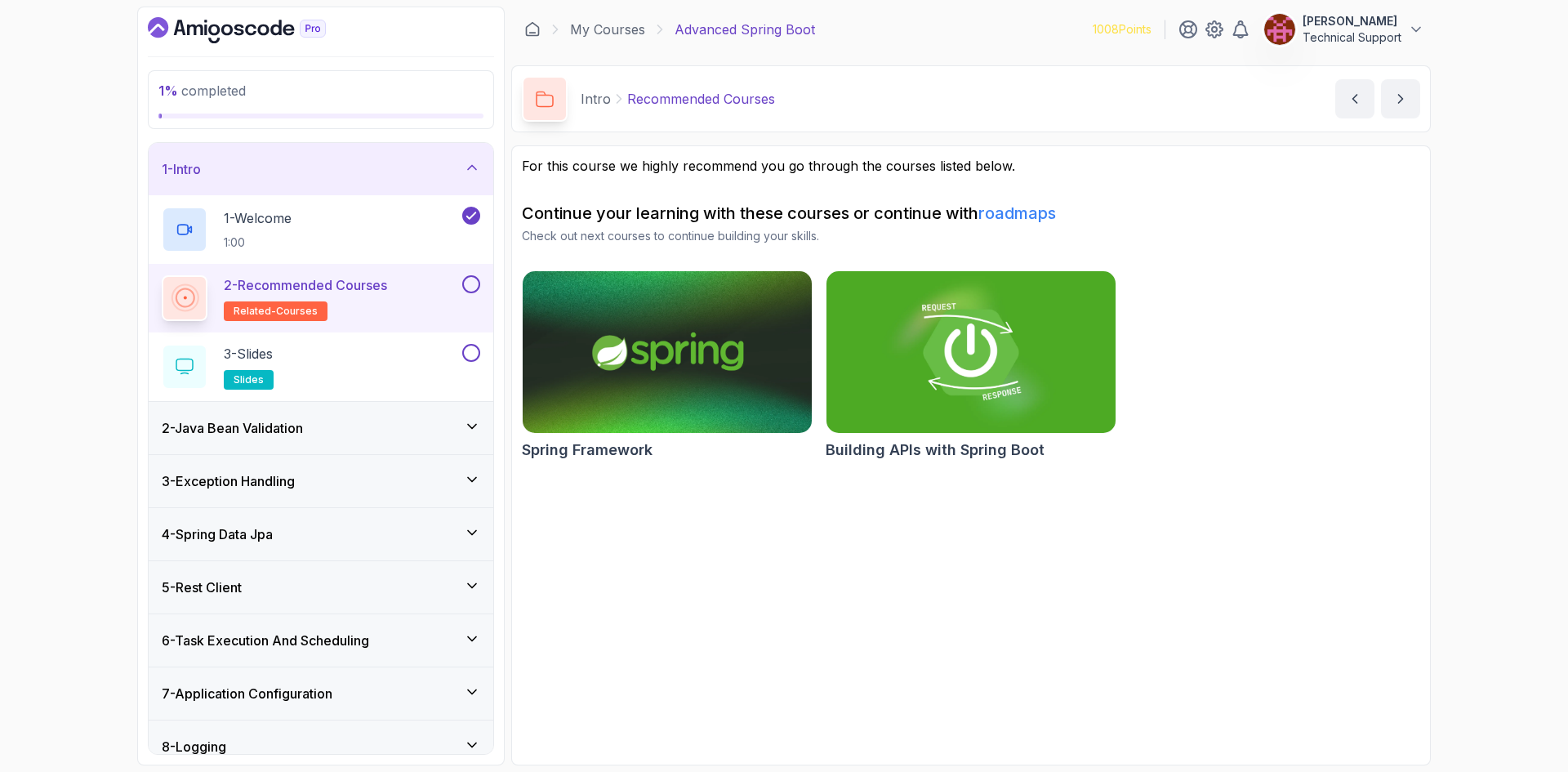
click at [471, 288] on button at bounding box center [471, 284] width 18 height 18
click at [401, 371] on div "3 - Slides slides" at bounding box center [310, 366] width 297 height 46
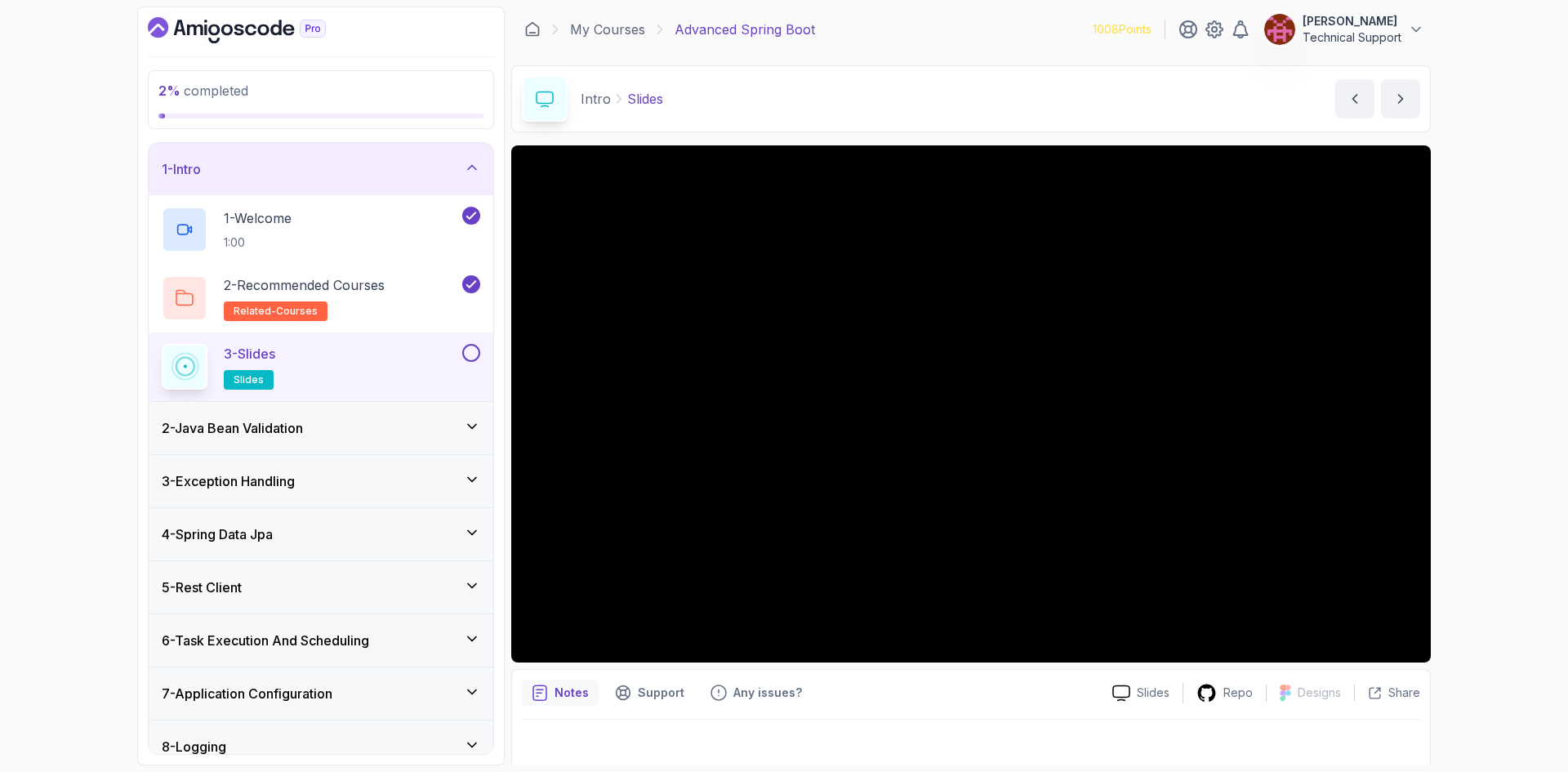
drag, startPoint x: 515, startPoint y: 392, endPoint x: 1477, endPoint y: 486, distance: 966.6
click at [1477, 486] on div "2 % completed 1 - Intro 1 - Welcome 1:00 2 - Recommended Courses related-course…" at bounding box center [784, 386] width 1568 height 772
drag, startPoint x: 1430, startPoint y: 485, endPoint x: 1482, endPoint y: 524, distance: 65.0
click at [1482, 524] on div "2 % completed 1 - Intro 1 - Welcome 1:00 2 - Recommended Courses related-course…" at bounding box center [784, 386] width 1568 height 772
drag, startPoint x: 1430, startPoint y: 509, endPoint x: 1488, endPoint y: 520, distance: 59.0
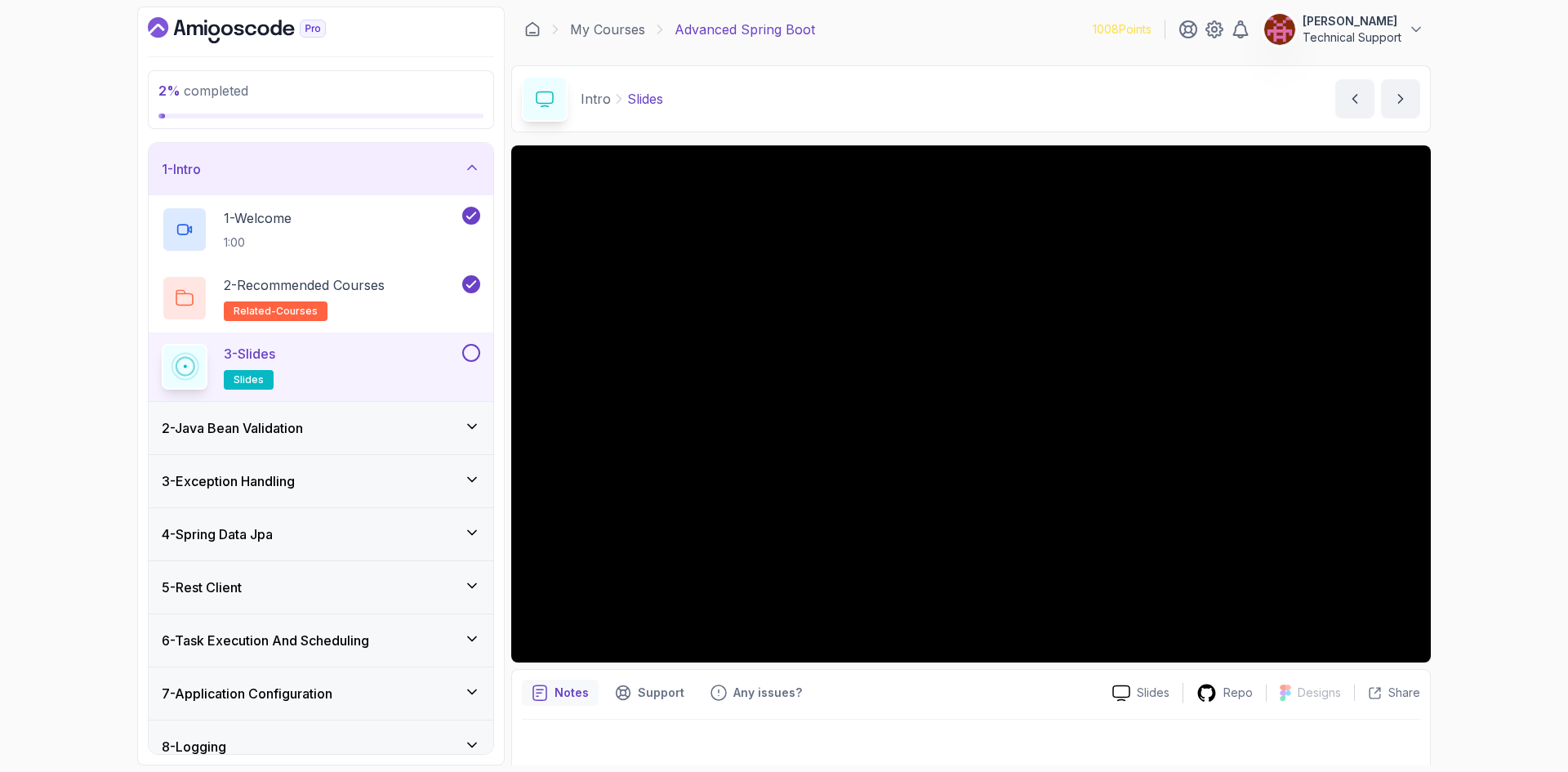
click at [1488, 520] on div "2 % completed 1 - Intro 1 - Welcome 1:00 2 - Recommended Courses related-course…" at bounding box center [784, 386] width 1568 height 772
click at [1466, 298] on div "2 % completed 1 - Intro 1 - Welcome 1:00 2 - Recommended Courses related-course…" at bounding box center [784, 386] width 1568 height 772
click at [338, 537] on div "4 - Spring Data Jpa" at bounding box center [321, 534] width 319 height 19
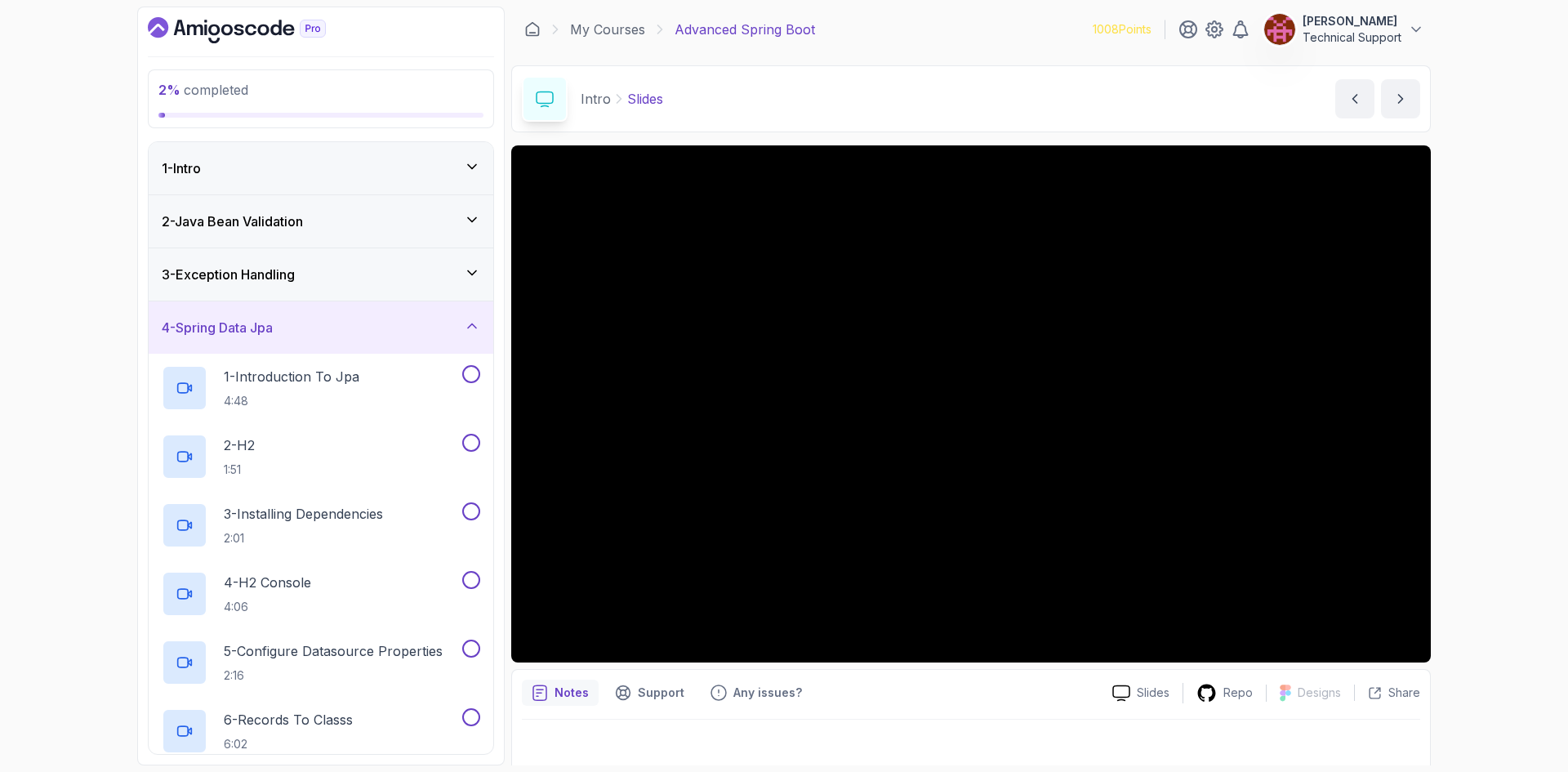
click at [360, 333] on div "4 - Spring Data Jpa" at bounding box center [321, 327] width 319 height 19
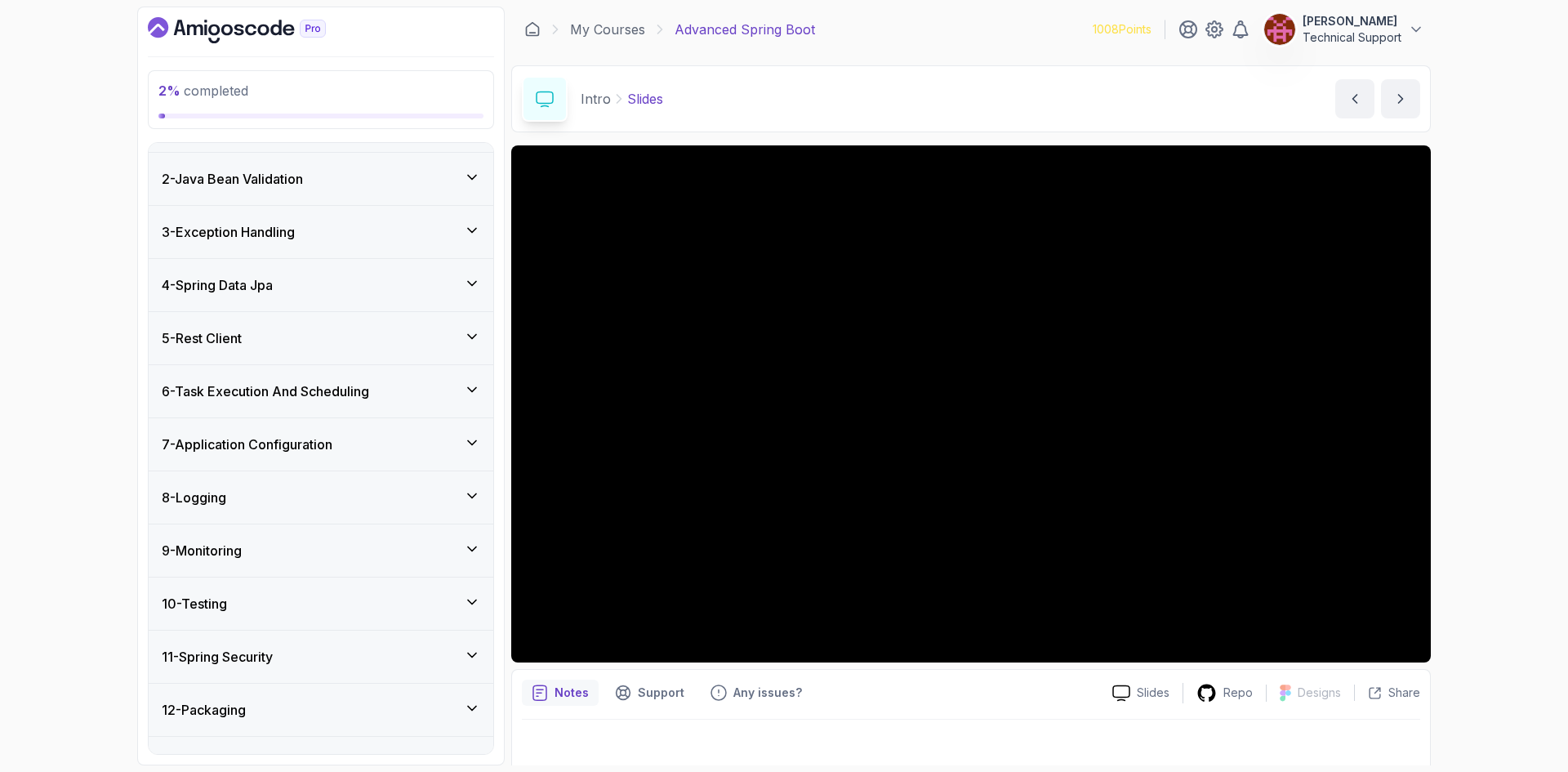
scroll to position [78, 0]
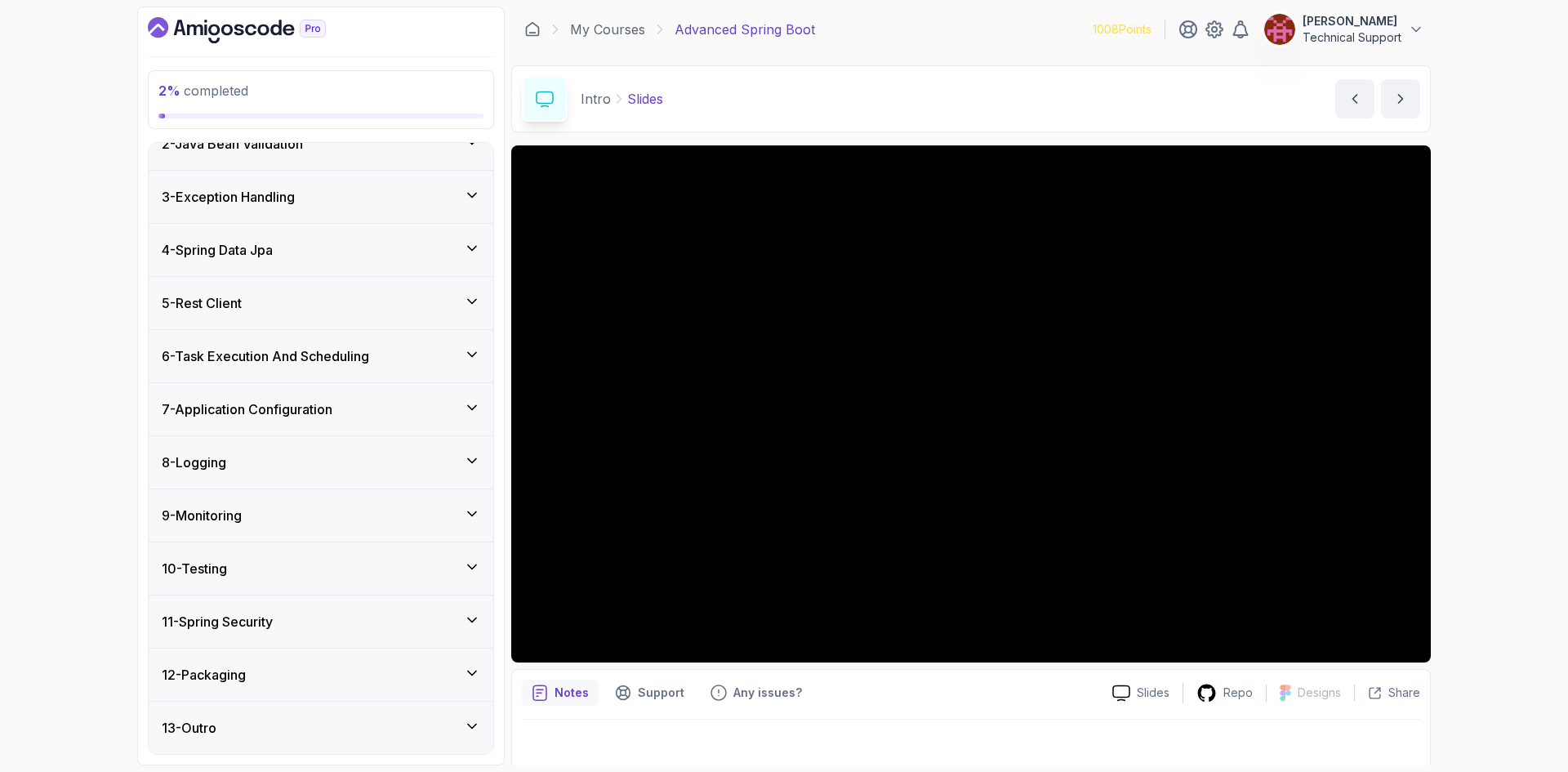
drag, startPoint x: 513, startPoint y: 338, endPoint x: 1486, endPoint y: 522, distance: 990.2
click at [1486, 522] on div "2 % completed 1 - Intro 2 - Java Bean Validation 3 - Exception Handling 4 - Spr…" at bounding box center [784, 386] width 1568 height 772
drag, startPoint x: 1430, startPoint y: 500, endPoint x: 1467, endPoint y: 501, distance: 37.0
click at [1467, 501] on div "2 % completed 1 - Intro 2 - Java Bean Validation 3 - Exception Handling 4 - Spr…" at bounding box center [784, 386] width 1568 height 772
drag, startPoint x: 1430, startPoint y: 492, endPoint x: 1526, endPoint y: 532, distance: 104.0
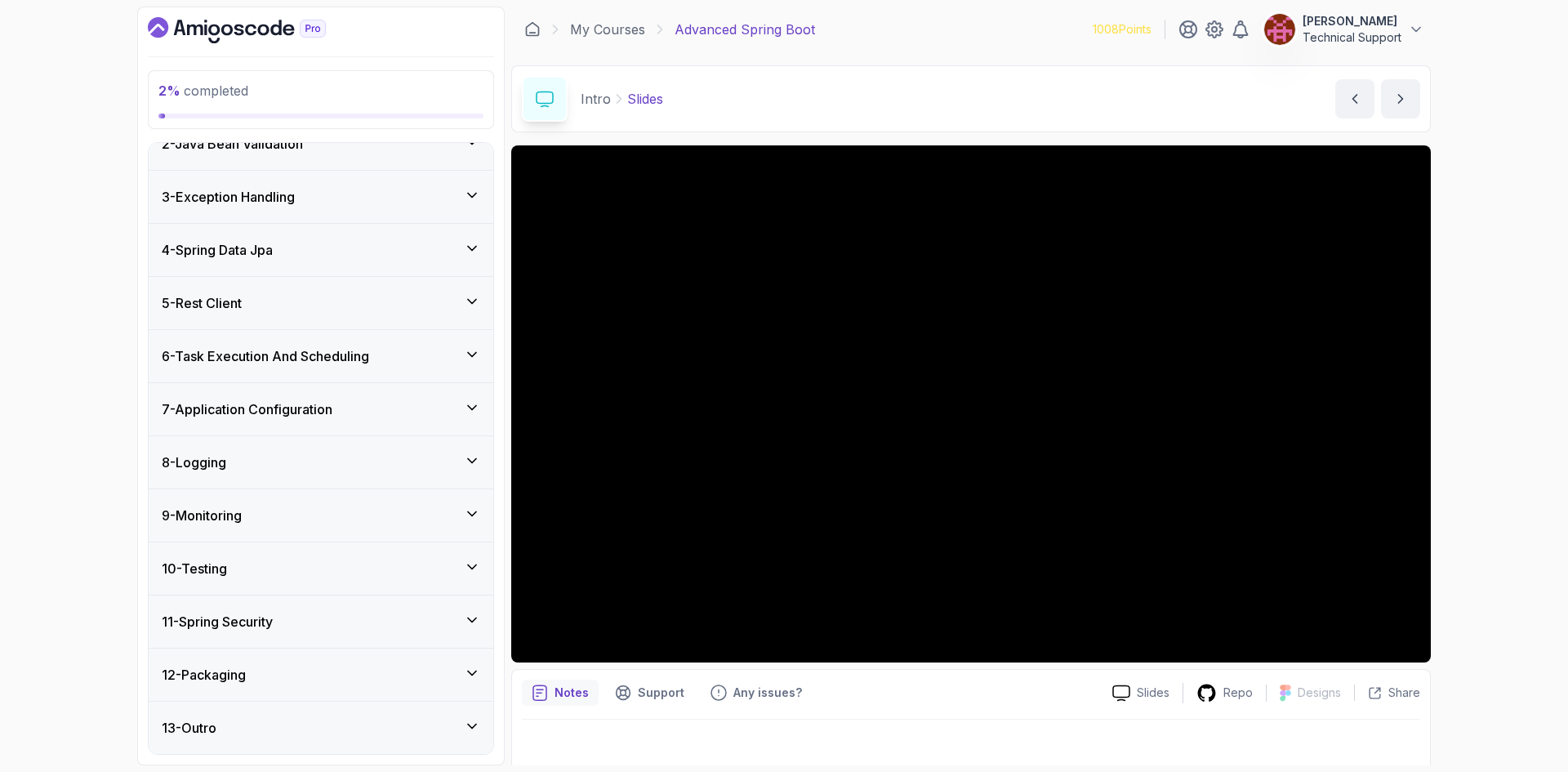
click at [1526, 532] on div "2 % completed 1 - Intro 2 - Java Bean Validation 3 - Exception Handling 4 - Spr…" at bounding box center [784, 386] width 1568 height 772
drag, startPoint x: 1469, startPoint y: 513, endPoint x: 1481, endPoint y: 566, distance: 54.3
click at [1481, 566] on div "2 % completed 1 - Intro 2 - Java Bean Validation 3 - Exception Handling 4 - Spr…" at bounding box center [784, 386] width 1568 height 772
drag, startPoint x: 1429, startPoint y: 532, endPoint x: 1490, endPoint y: 514, distance: 63.6
click at [1490, 514] on div "2 % completed 1 - Intro 2 - Java Bean Validation 3 - Exception Handling 4 - Spr…" at bounding box center [784, 386] width 1568 height 772
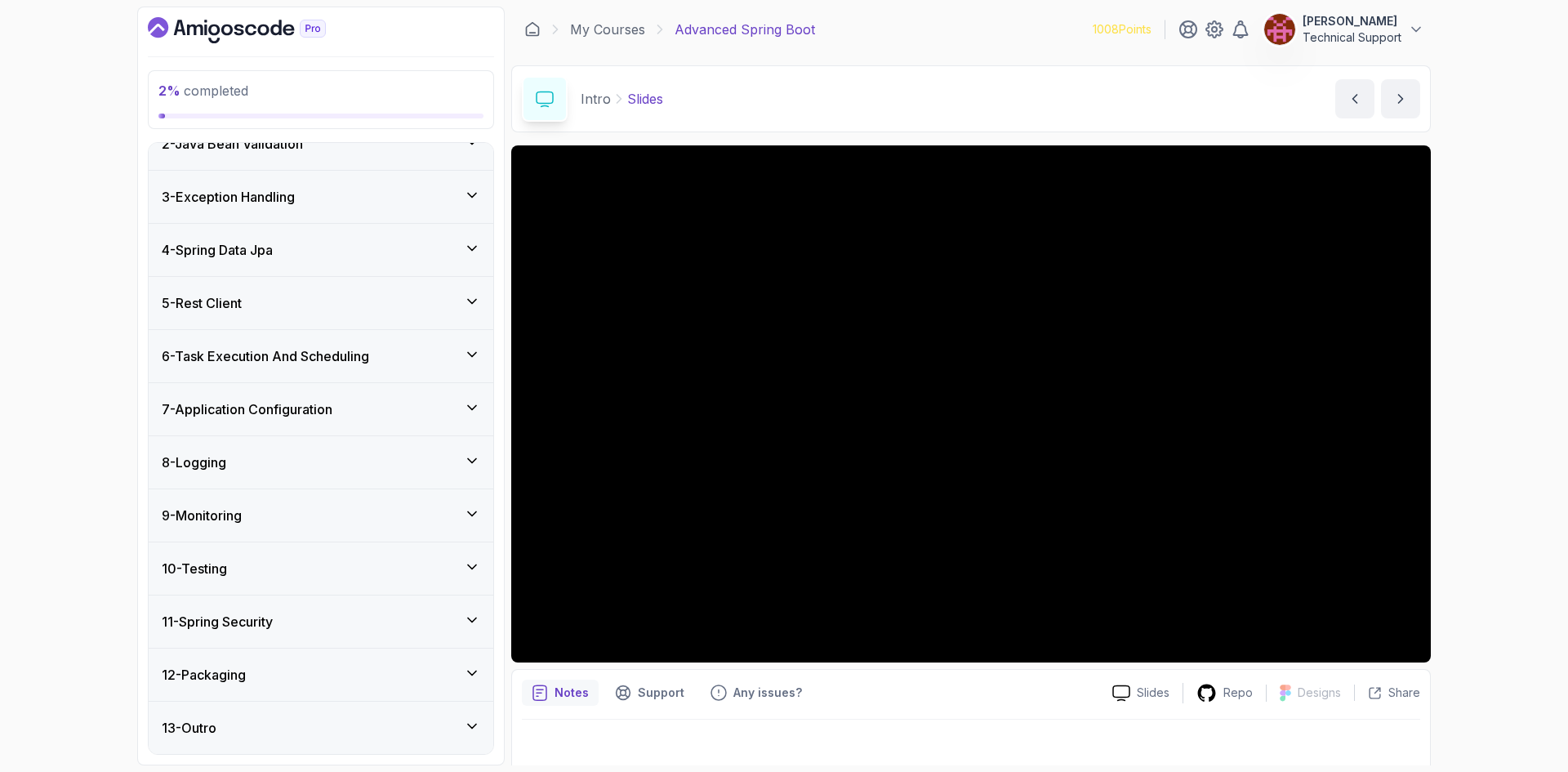
scroll to position [0, 0]
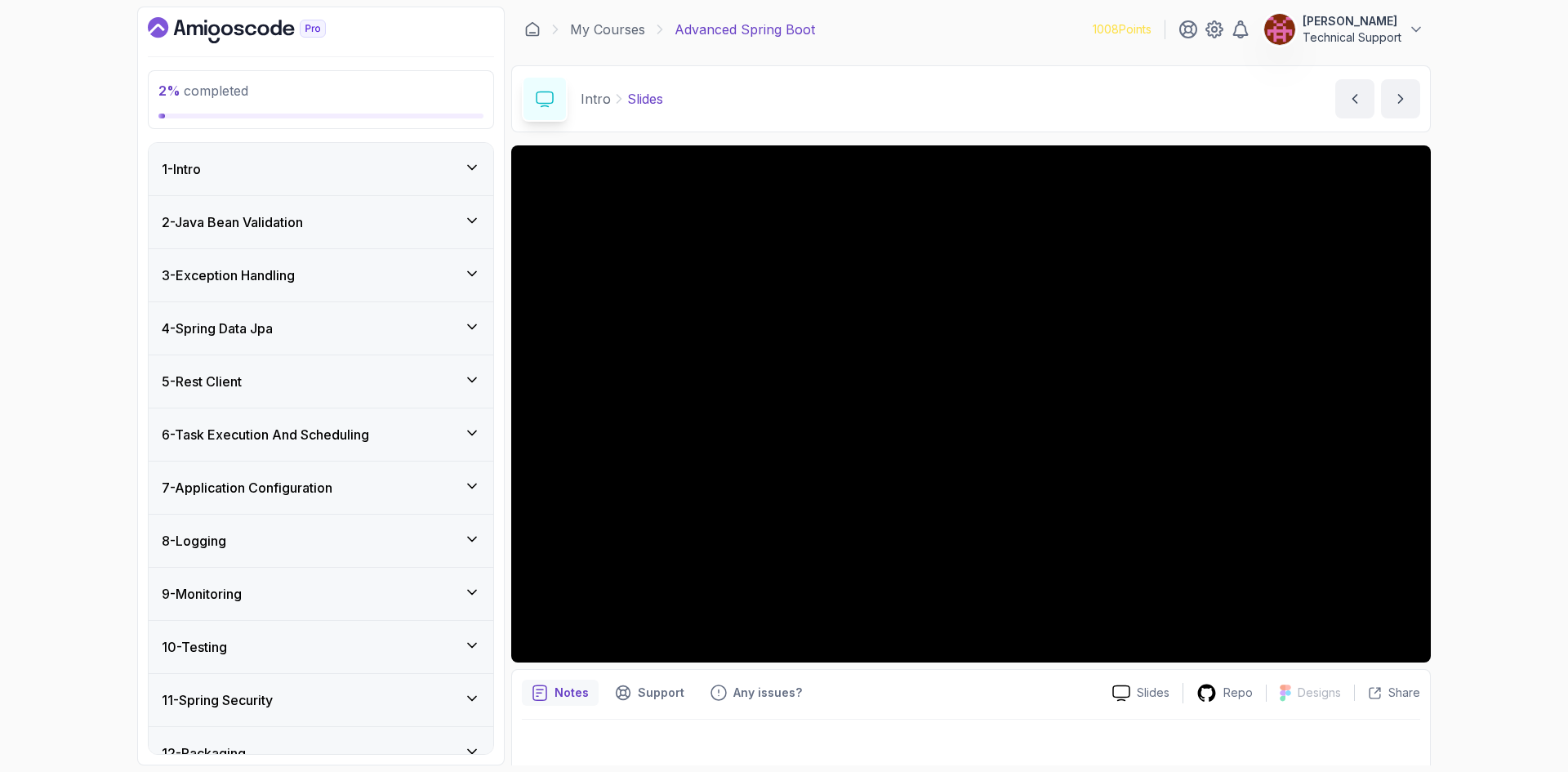
click at [273, 170] on div "1 - Intro" at bounding box center [321, 169] width 319 height 19
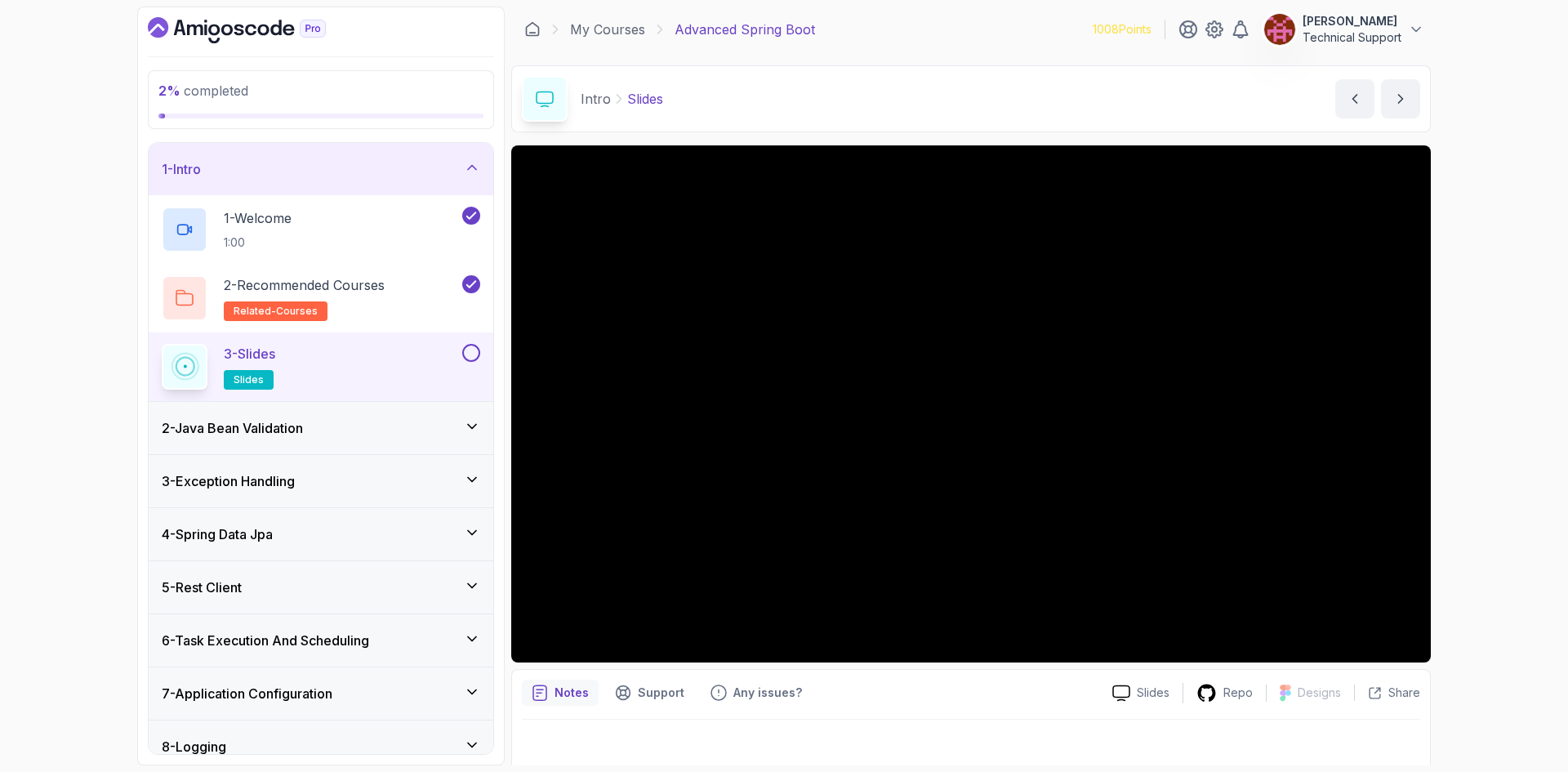
click at [470, 360] on button at bounding box center [471, 353] width 18 height 18
click at [367, 441] on div "2 - Java Bean Validation" at bounding box center [321, 428] width 345 height 52
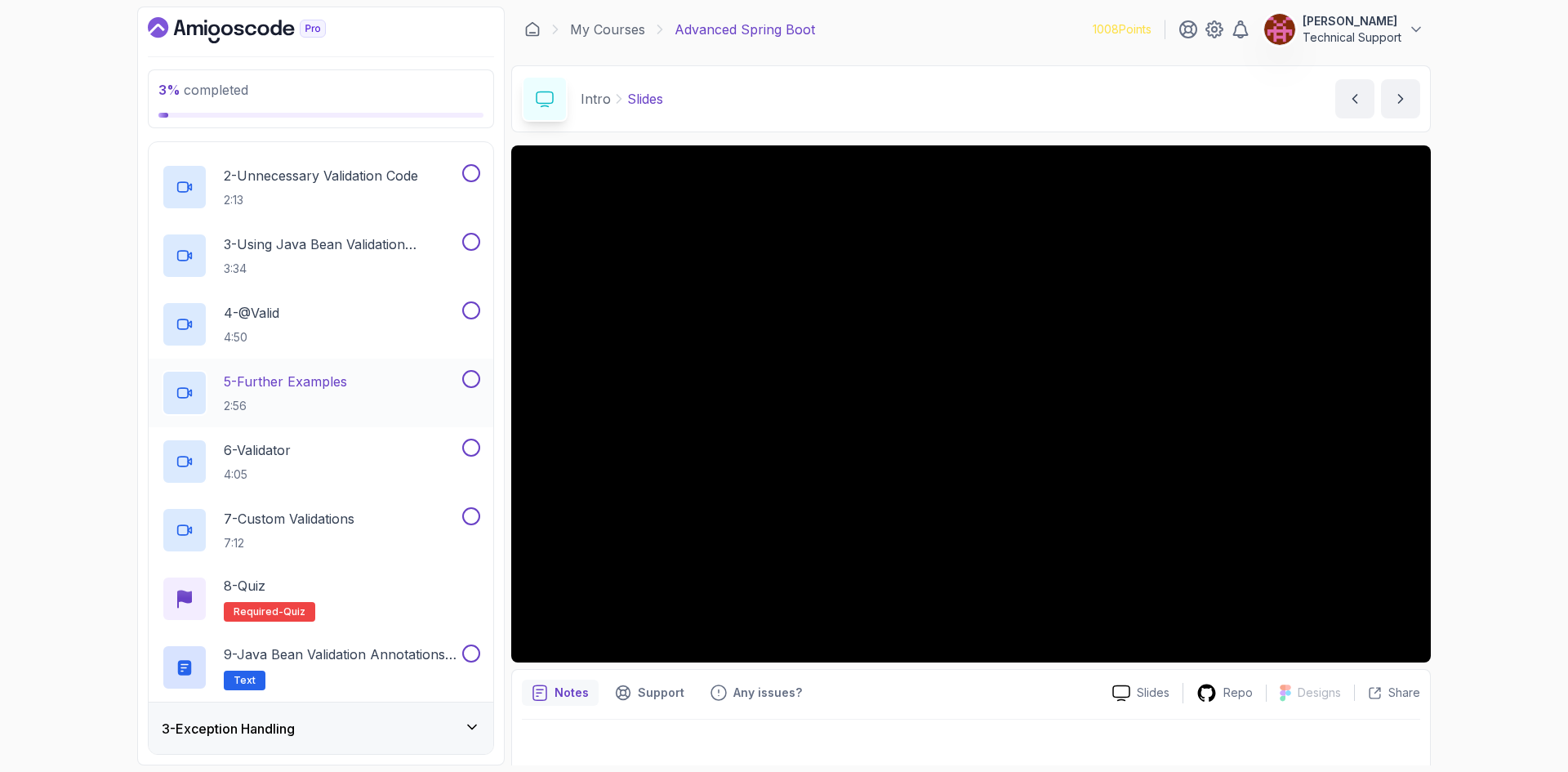
scroll to position [81, 0]
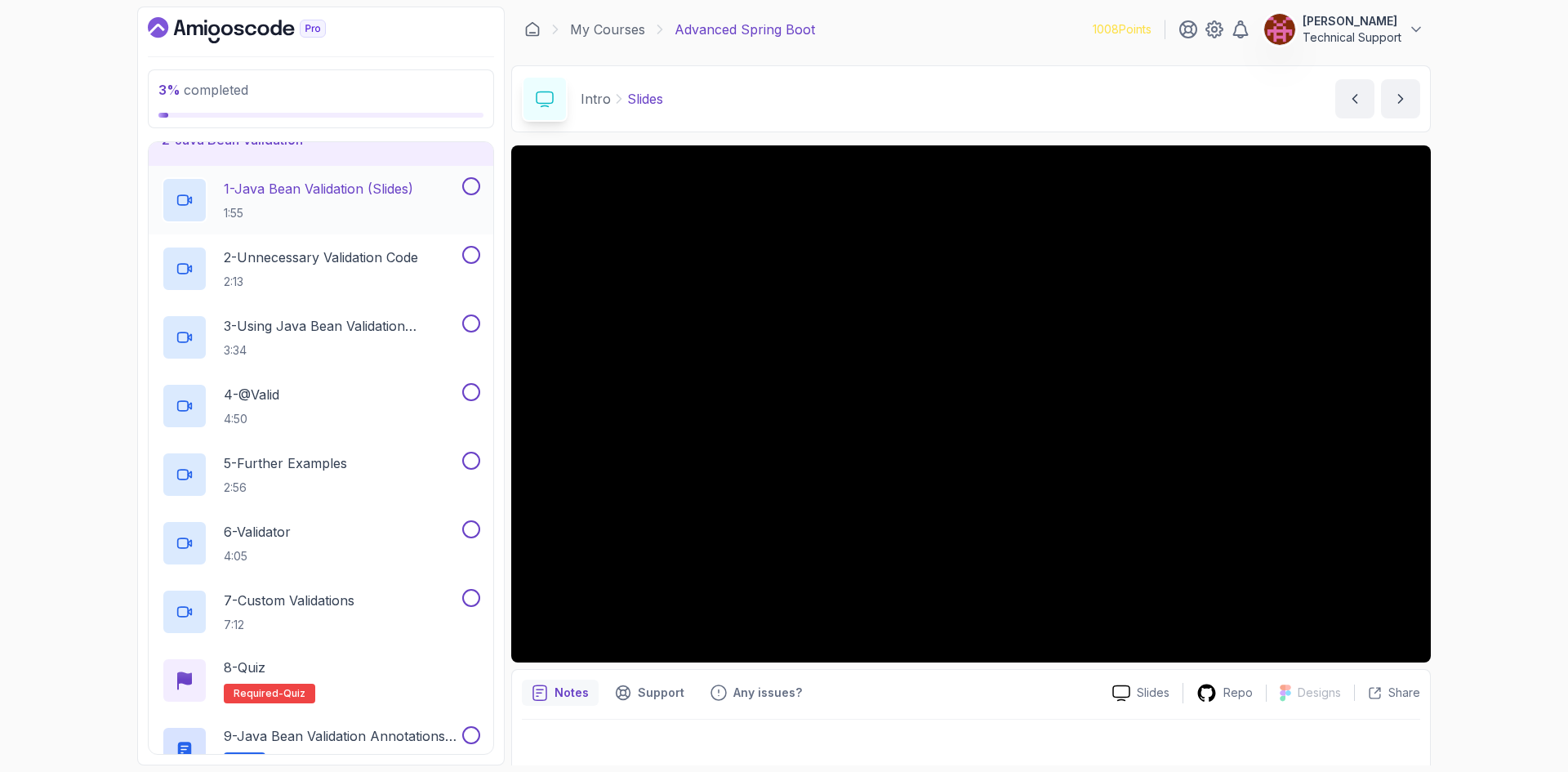
click at [313, 218] on p "1:55" at bounding box center [319, 213] width 190 height 16
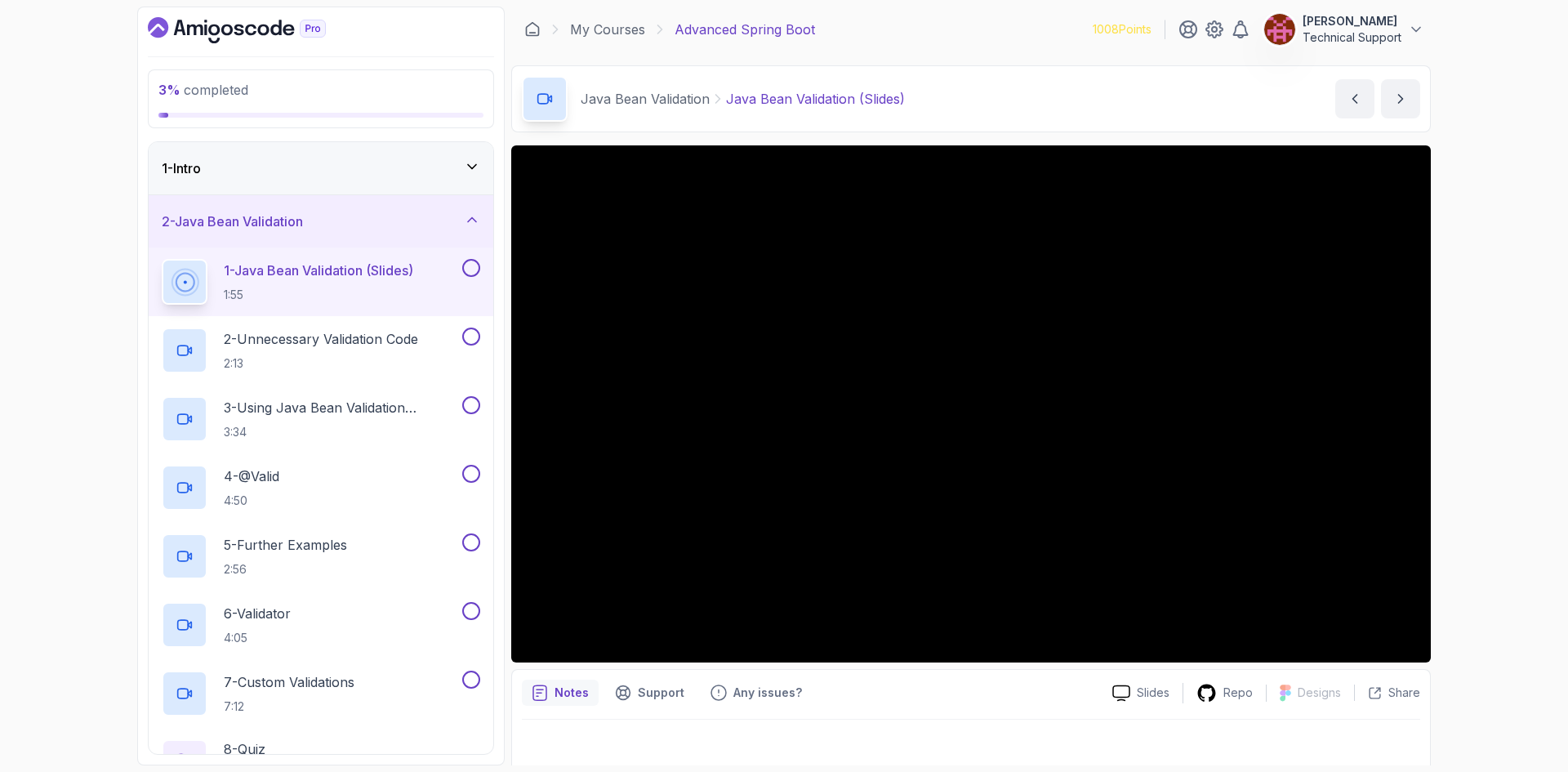
click at [259, 34] on icon "Dashboard" at bounding box center [237, 30] width 178 height 26
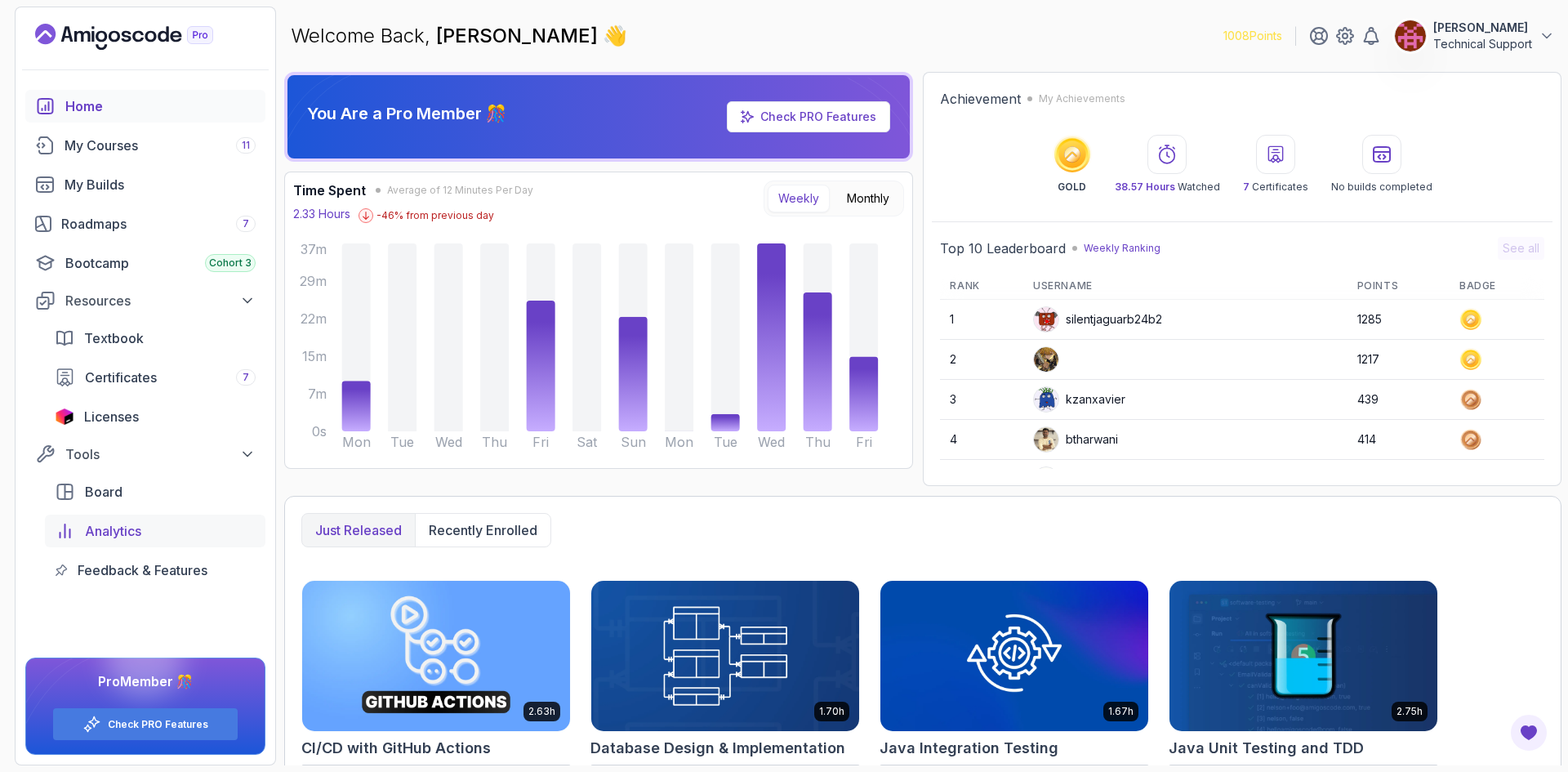
click at [155, 529] on div "Analytics" at bounding box center [170, 531] width 170 height 19
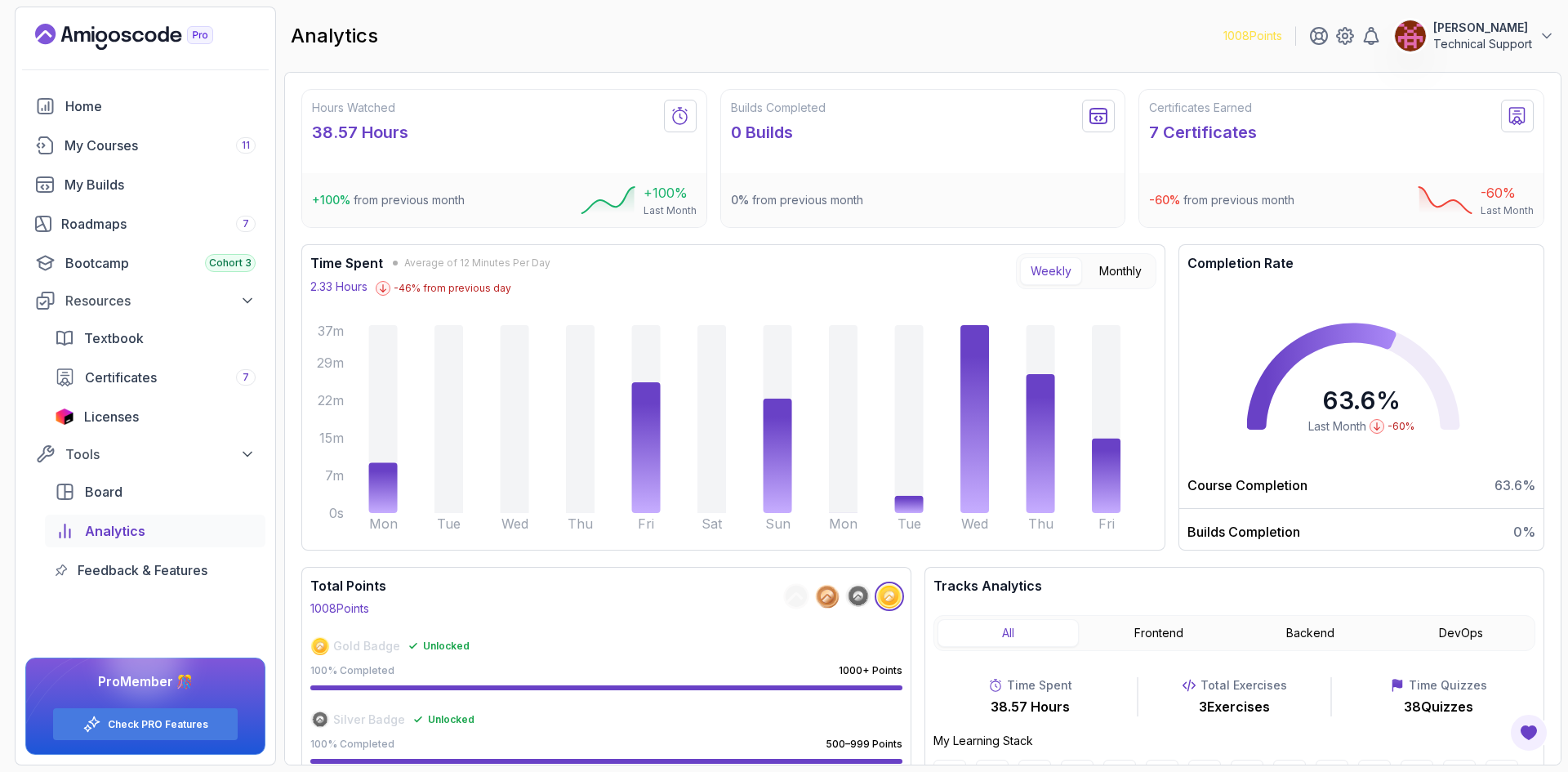
scroll to position [81, 0]
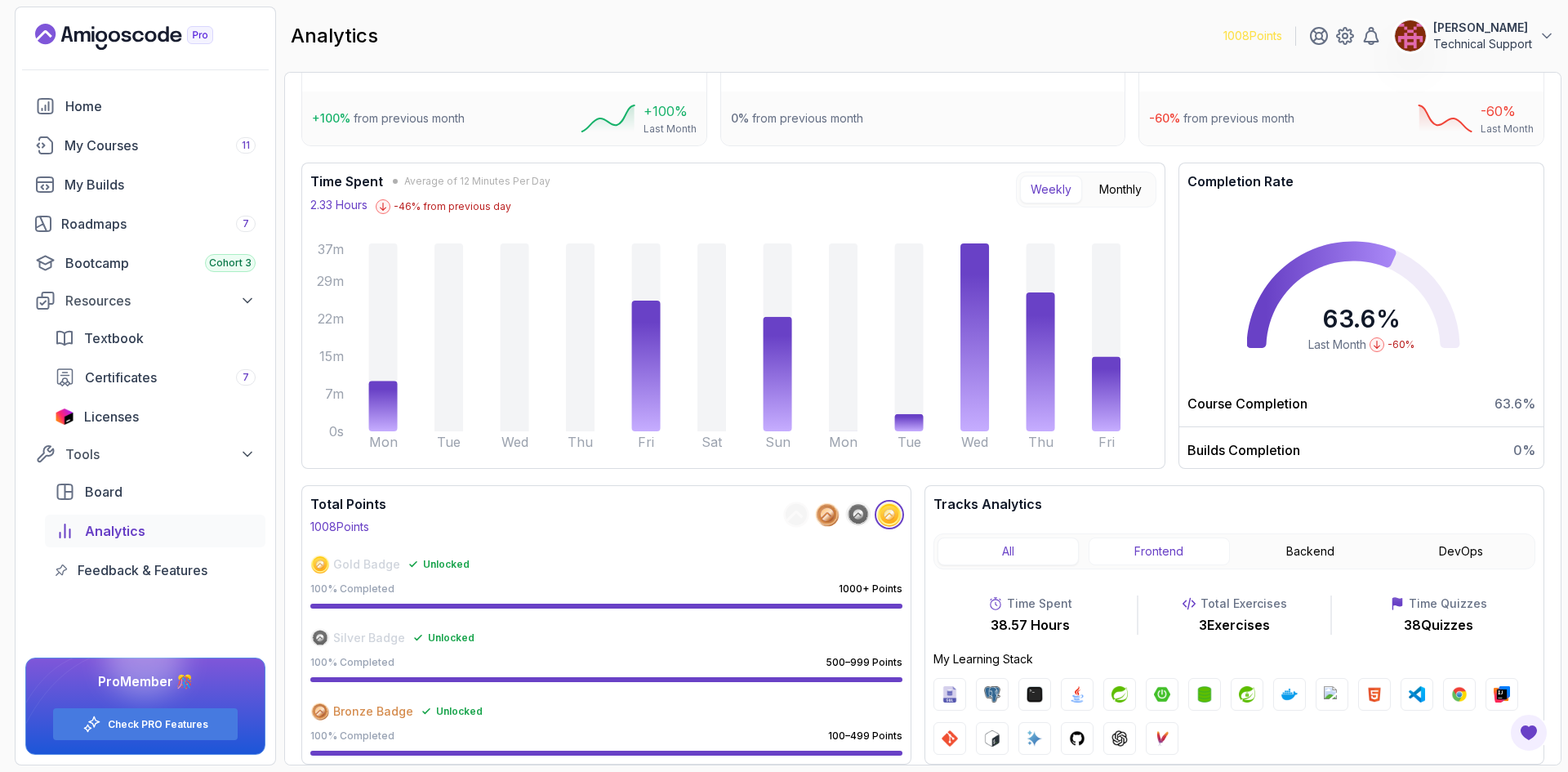
click at [1140, 565] on button "Frontend" at bounding box center [1159, 551] width 141 height 28
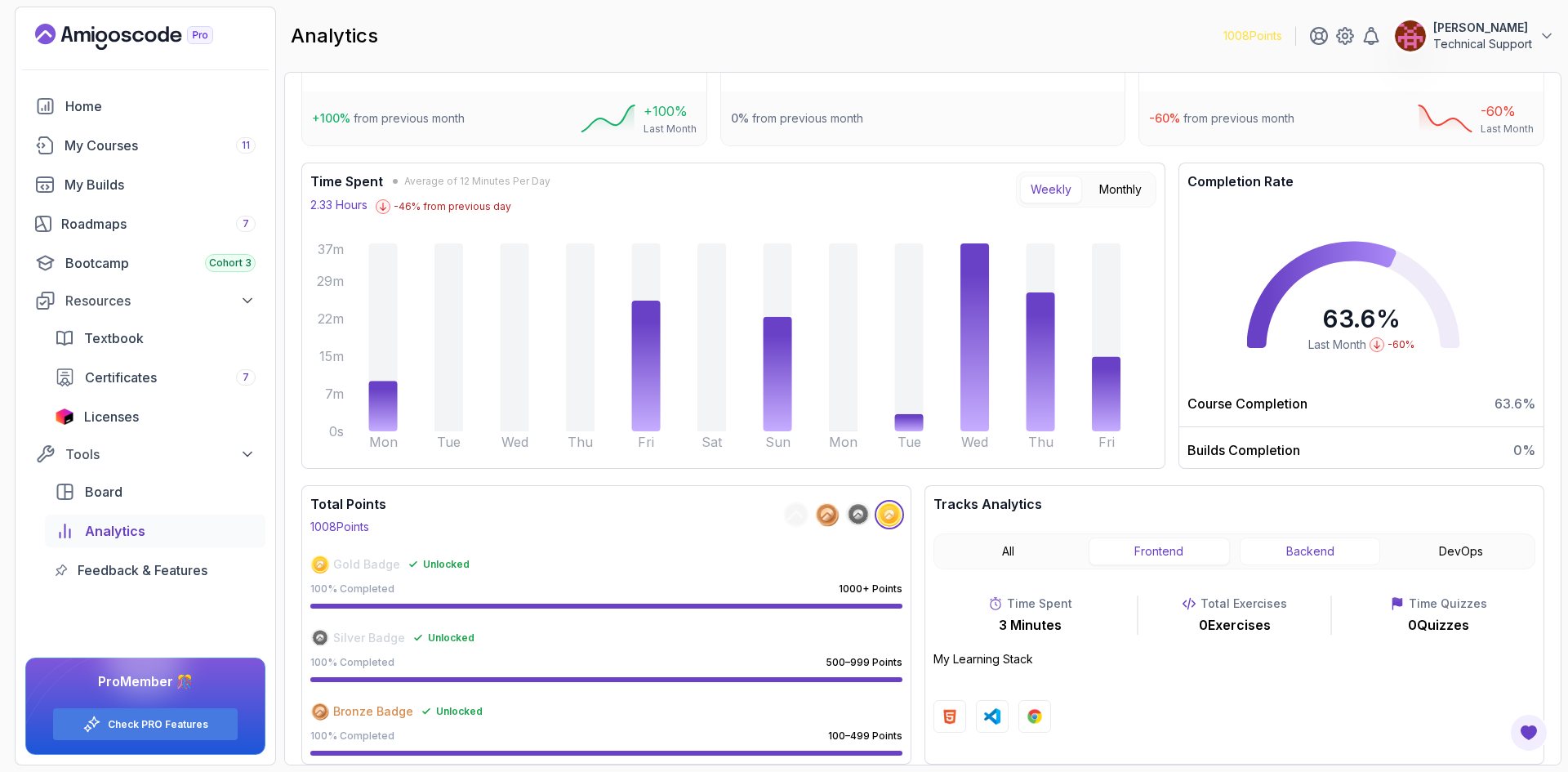
click at [1306, 544] on button "Backend" at bounding box center [1310, 551] width 141 height 28
click at [1458, 555] on button "DevOps" at bounding box center [1460, 551] width 141 height 28
click at [1327, 556] on button "Backend" at bounding box center [1310, 551] width 141 height 28
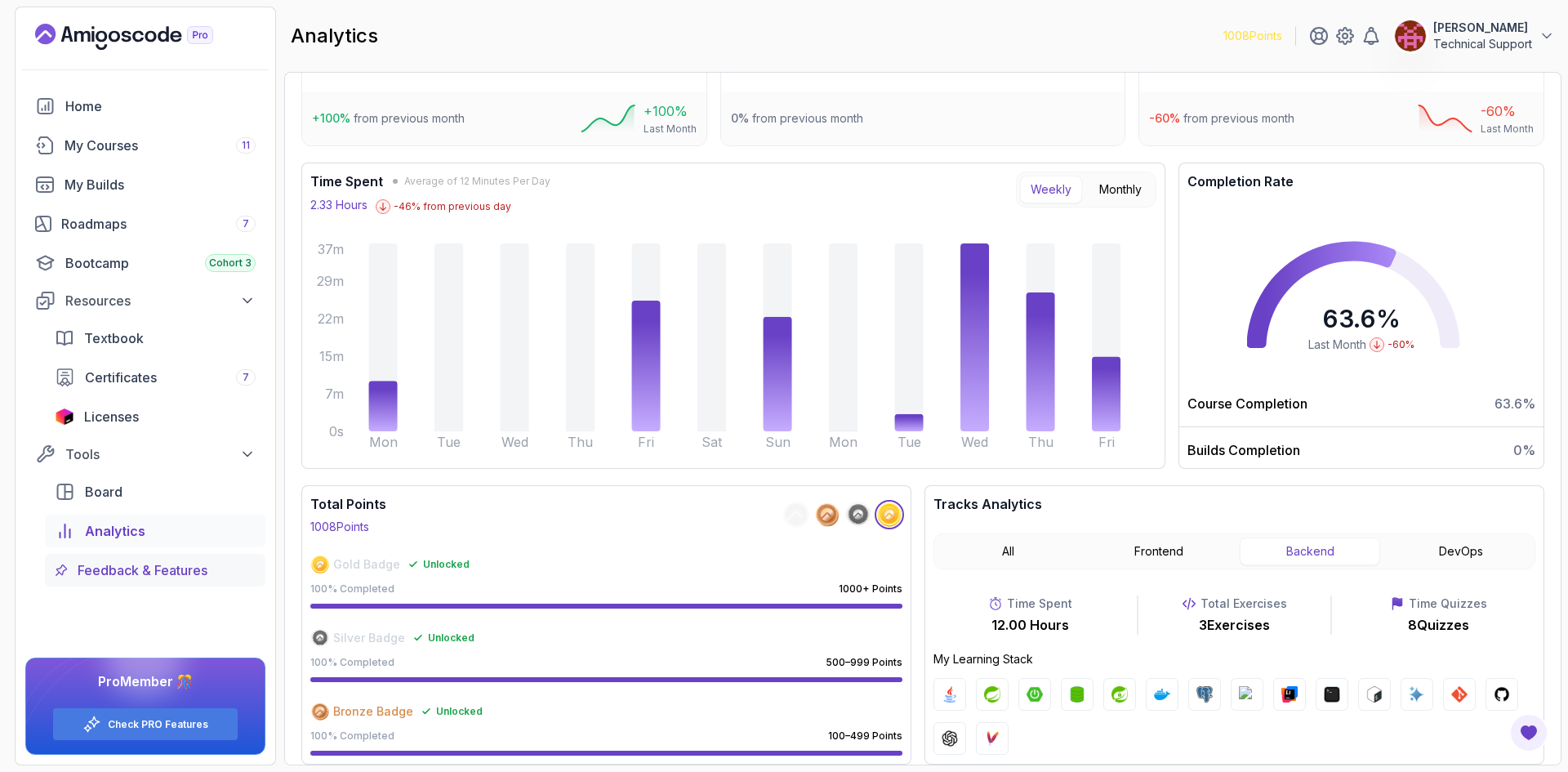
click at [168, 571] on span "Feedback & Features" at bounding box center [142, 570] width 130 height 19
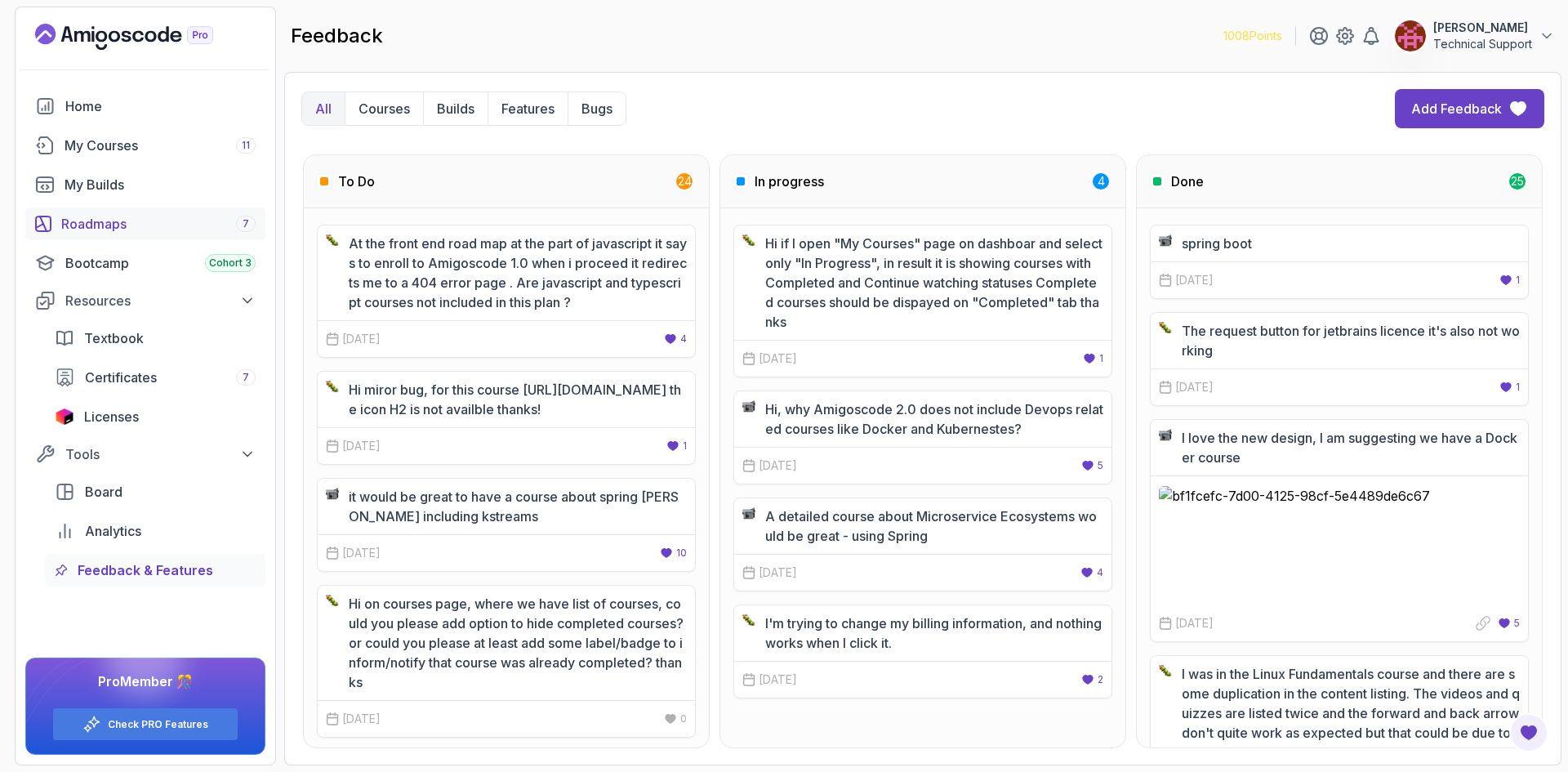
click at [119, 232] on div "Roadmaps 7" at bounding box center [158, 224] width 195 height 19
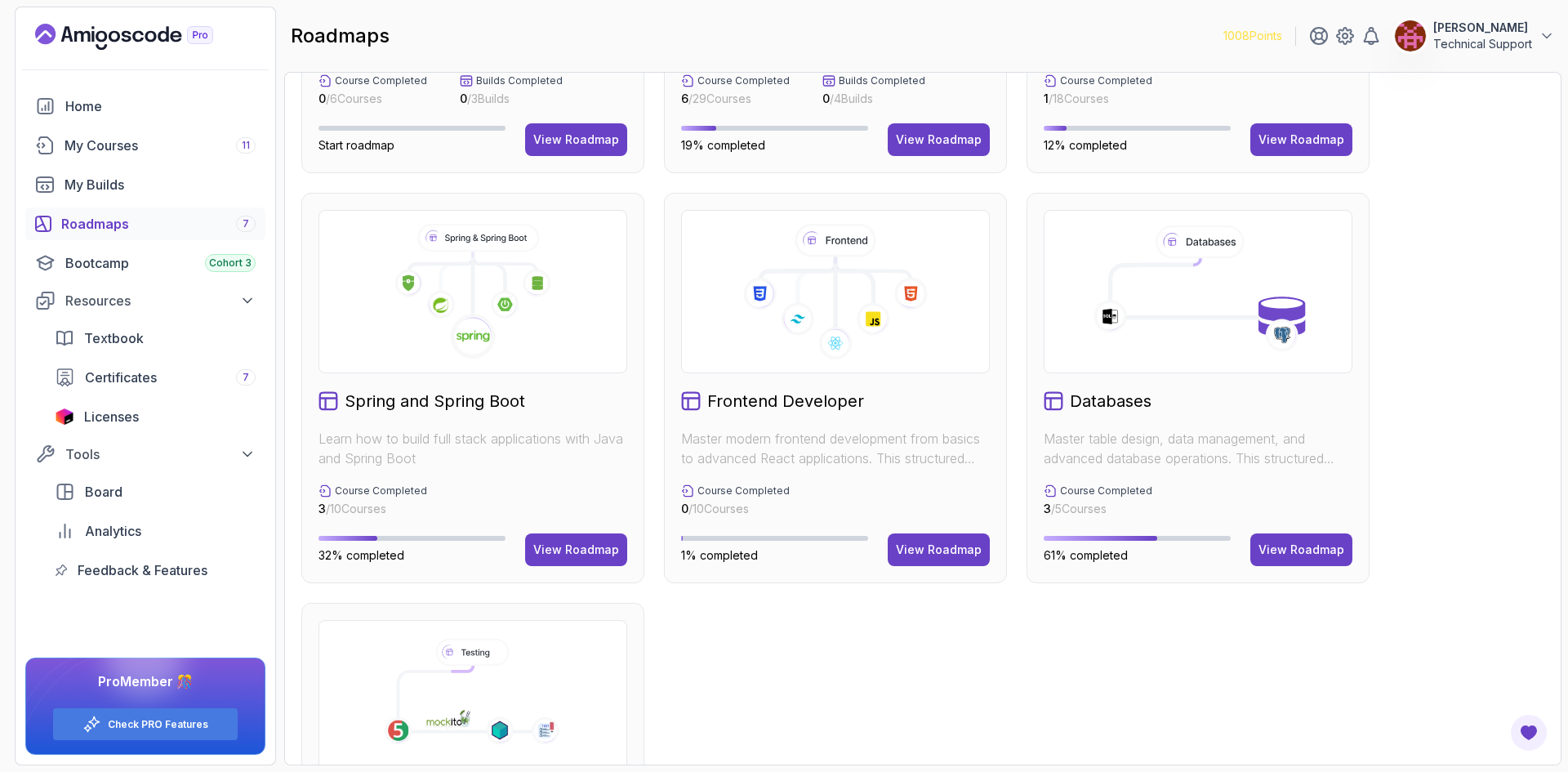
scroll to position [61, 0]
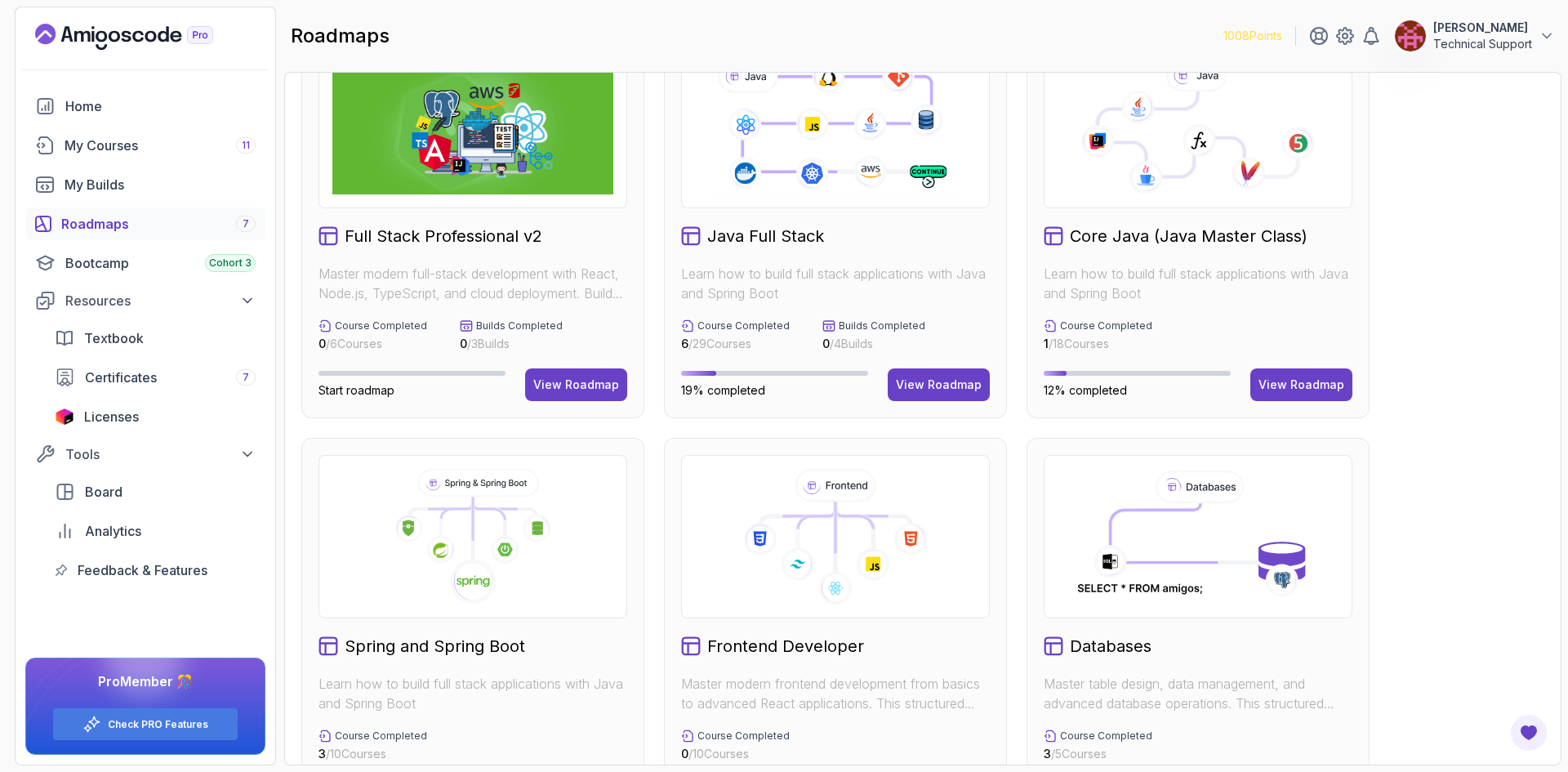
click at [1415, 457] on div "Full Stack Professional v2 Master modern full-stack development with React, Nod…" at bounding box center [922, 633] width 1243 height 1211
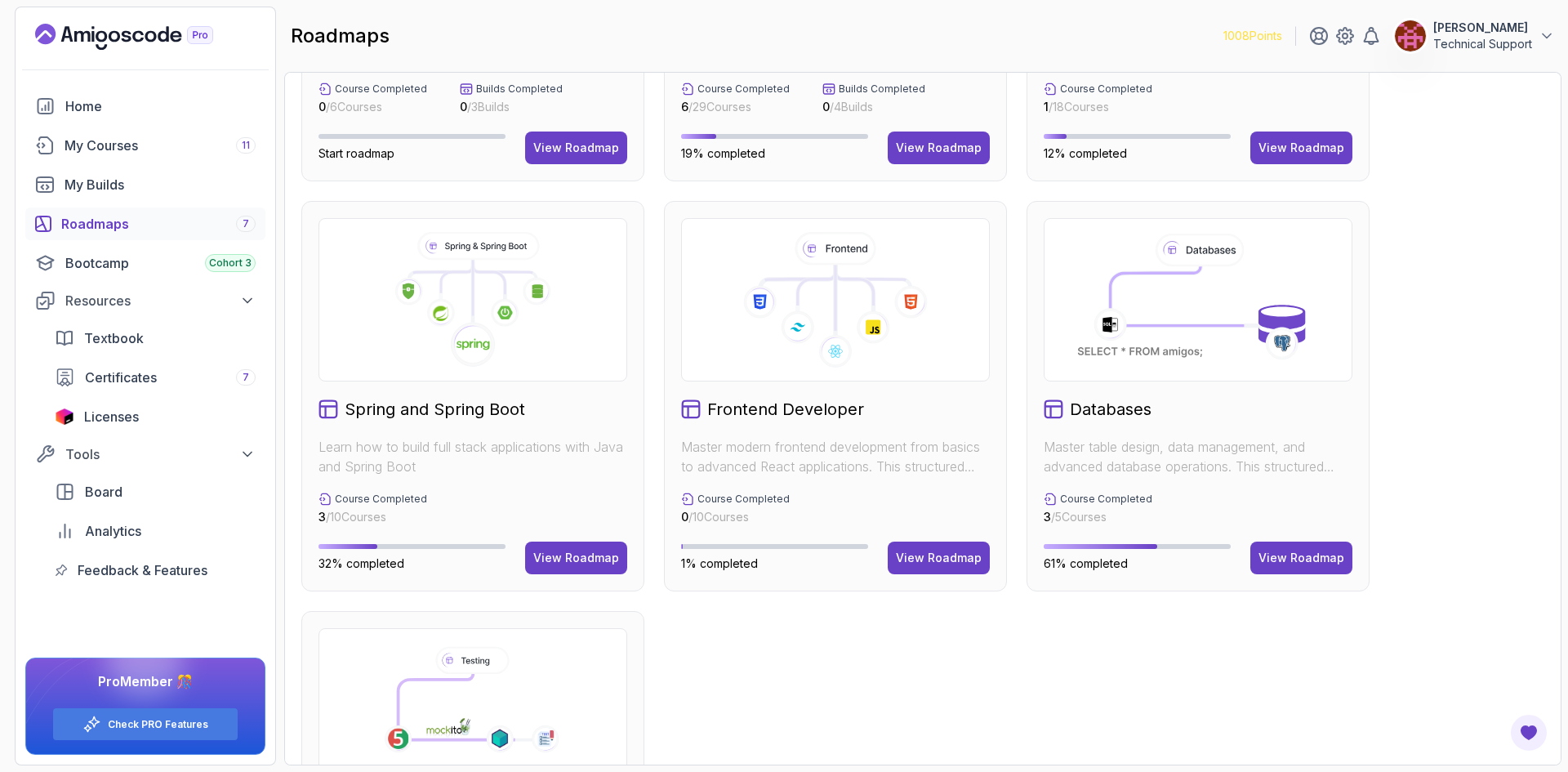
scroll to position [306, 0]
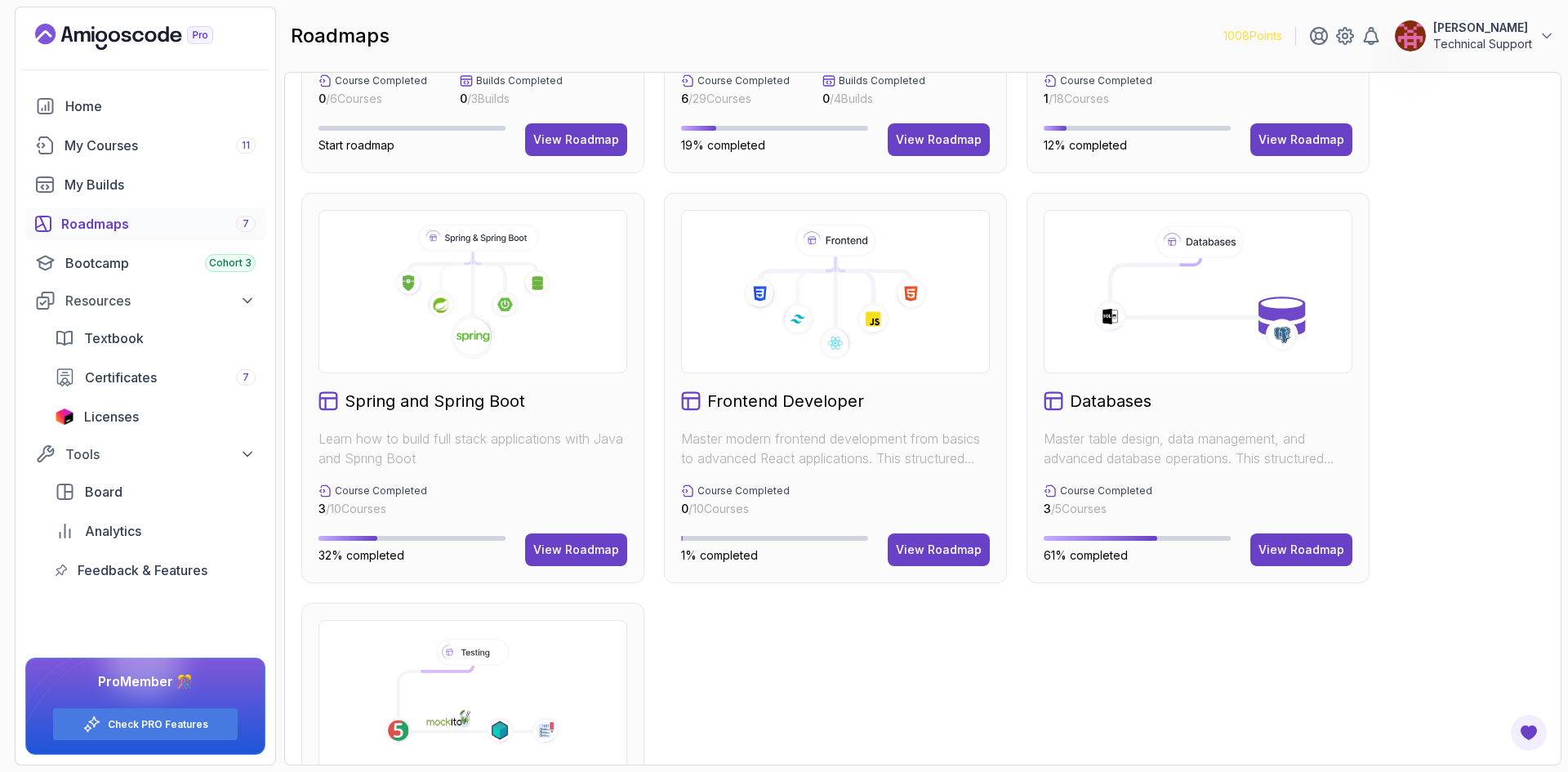
click at [1484, 505] on div "Full Stack Professional v2 Master modern full-stack development with React, Nod…" at bounding box center [922, 388] width 1243 height 1211
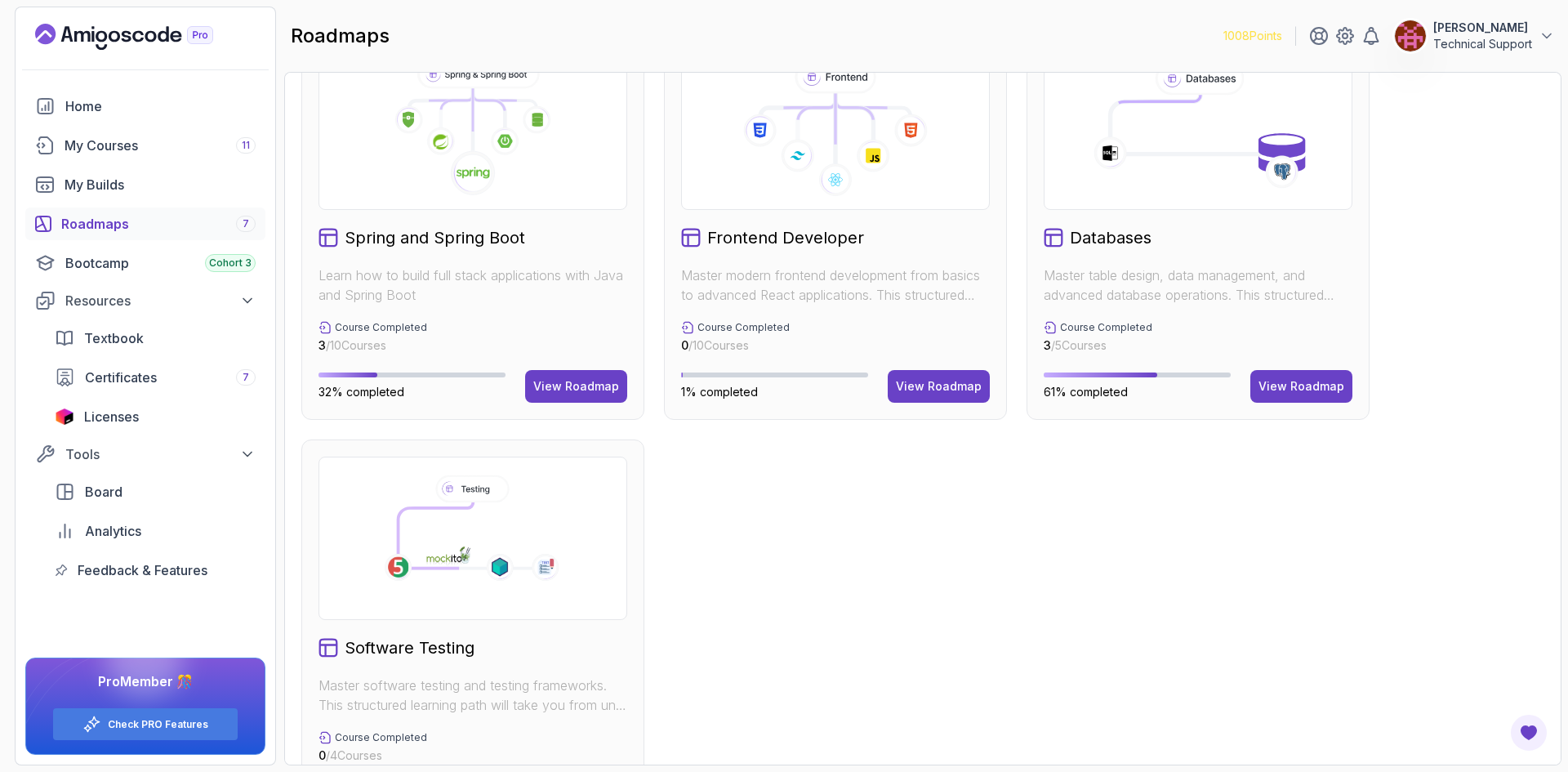
scroll to position [551, 0]
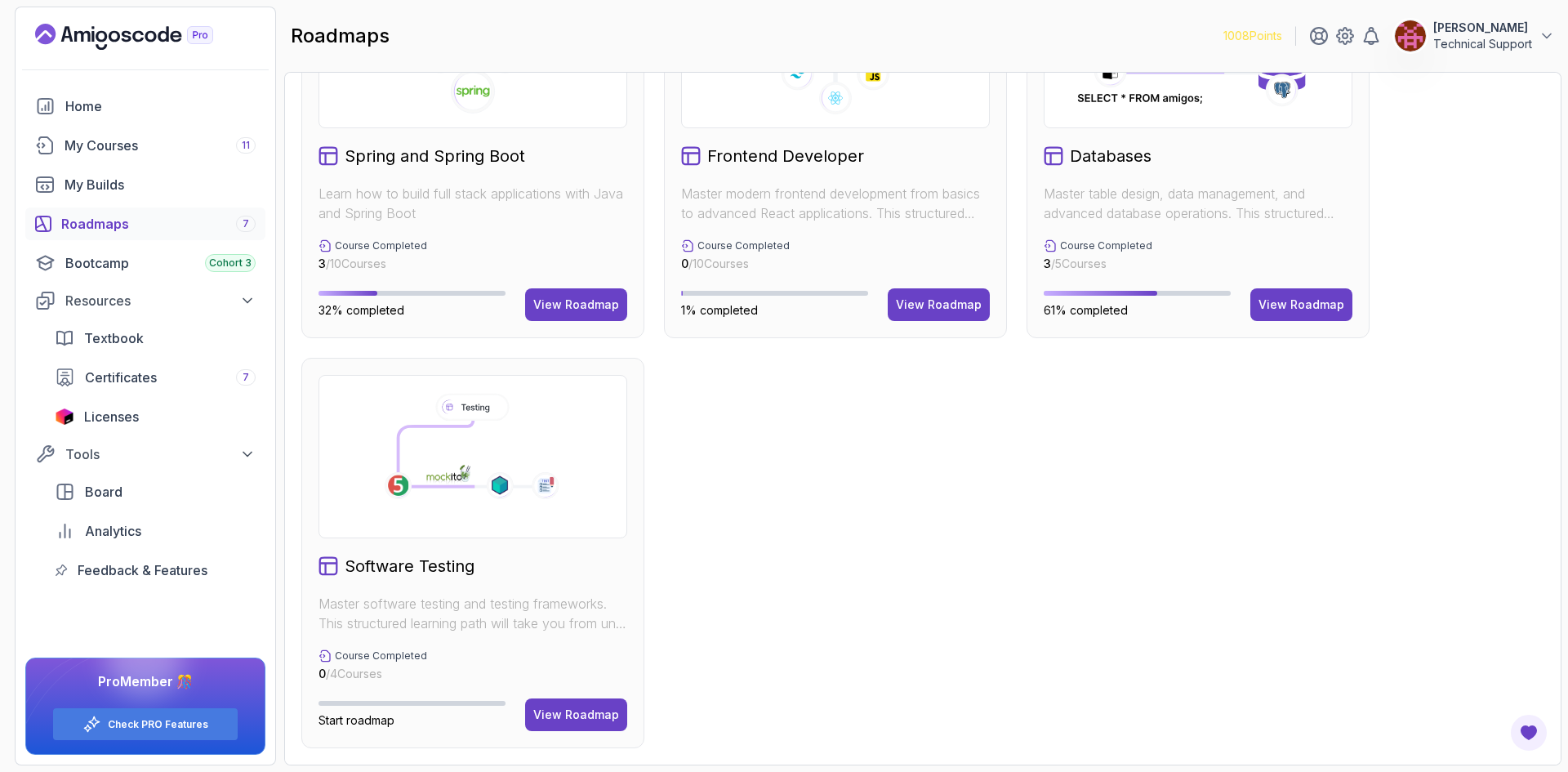
click at [1304, 522] on div "Full Stack Professional v2 Master modern full-stack development with React, Nod…" at bounding box center [922, 143] width 1243 height 1211
click at [1263, 567] on div "Full Stack Professional v2 Master modern full-stack development with React, Nod…" at bounding box center [922, 143] width 1243 height 1211
click at [159, 194] on div "My Builds" at bounding box center [160, 184] width 191 height 19
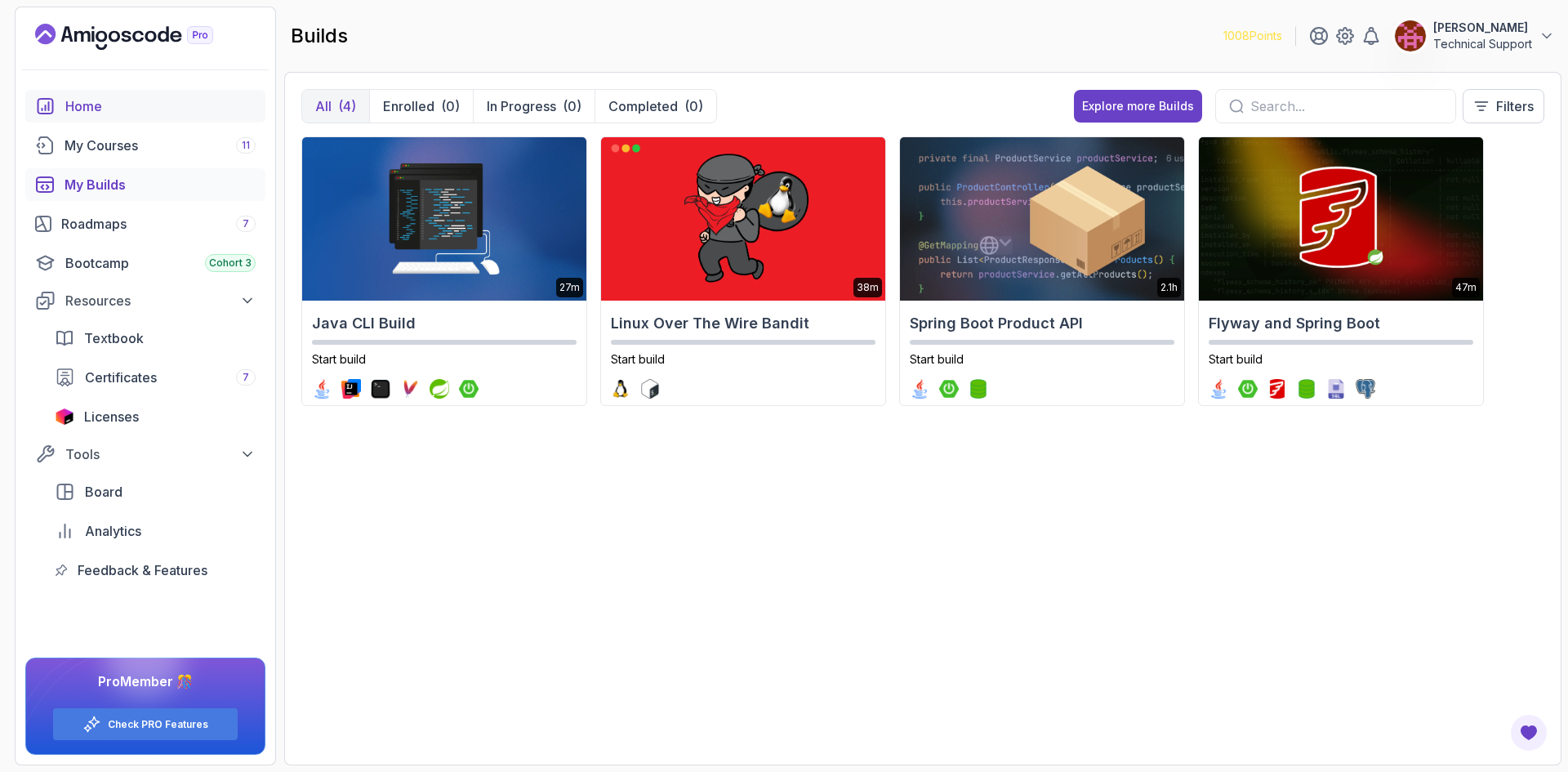
click at [151, 114] on div "Home" at bounding box center [160, 107] width 190 height 19
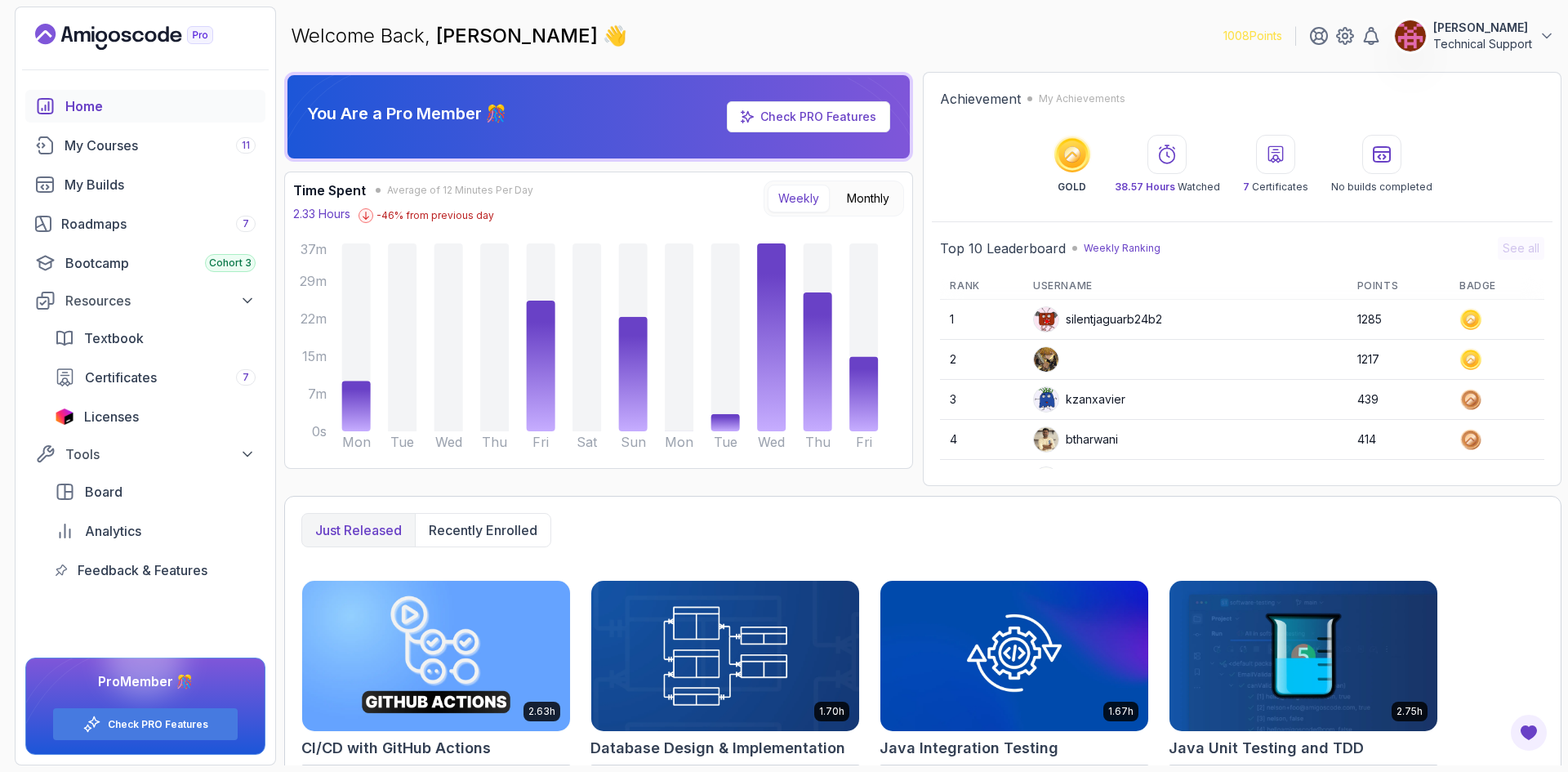
click at [1102, 497] on div "Just released Recently enrolled 2.63h CI/CD with GitHub Actions Start course 1.…" at bounding box center [922, 768] width 1277 height 544
click at [1020, 49] on div "Welcome Back, [PERSON_NAME] 👋 1008 Points [PERSON_NAME] Technical Support" at bounding box center [922, 36] width 1277 height 59
click at [1008, 65] on div "Welcome Back, [PERSON_NAME] 👋 1008 Points [PERSON_NAME] Technical Support" at bounding box center [922, 36] width 1277 height 59
click at [958, 54] on div "Welcome Back, [PERSON_NAME] 👋 1008 Points [PERSON_NAME] Technical Support" at bounding box center [922, 36] width 1277 height 59
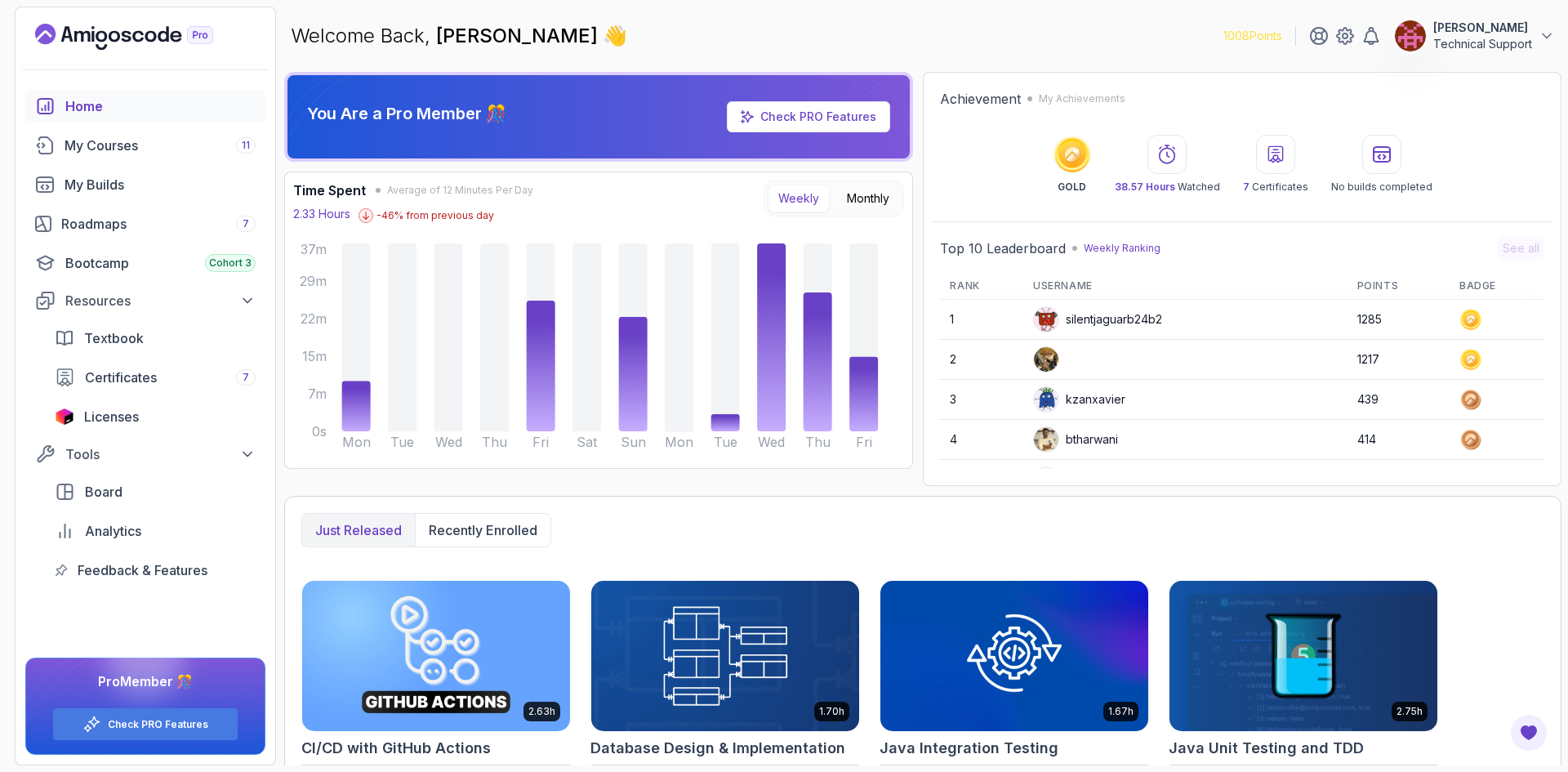
click at [910, 63] on div "Welcome Back, [PERSON_NAME] 👋 1008 Points [PERSON_NAME] Technical Support" at bounding box center [922, 36] width 1277 height 59
drag, startPoint x: 1030, startPoint y: 37, endPoint x: 1030, endPoint y: 58, distance: 21.0
click at [1030, 37] on div "Welcome Back, [PERSON_NAME] 👋 1008 Points [PERSON_NAME] Technical Support" at bounding box center [922, 36] width 1277 height 59
click at [1018, 60] on div "Welcome Back, [PERSON_NAME] 👋 1008 Points [PERSON_NAME] Technical Support" at bounding box center [922, 36] width 1277 height 59
click at [957, 65] on main "Welcome Back, [PERSON_NAME] 👋 1008 Points [PERSON_NAME] Technical Support You A…" at bounding box center [922, 386] width 1277 height 758
